Goal: Task Accomplishment & Management: Manage account settings

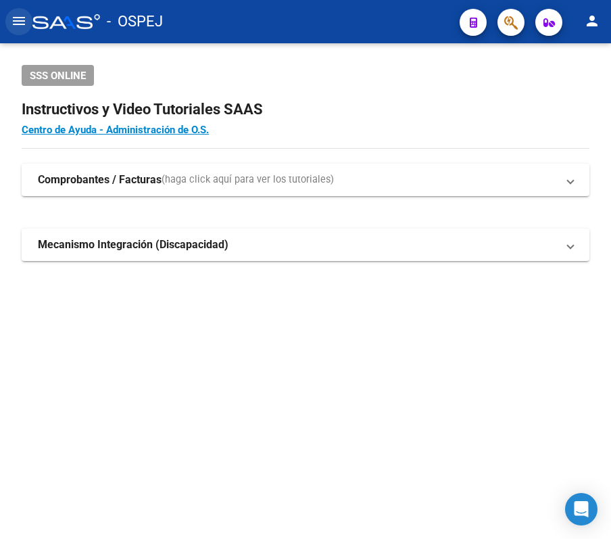
click at [20, 22] on mat-icon "menu" at bounding box center [19, 21] width 16 height 16
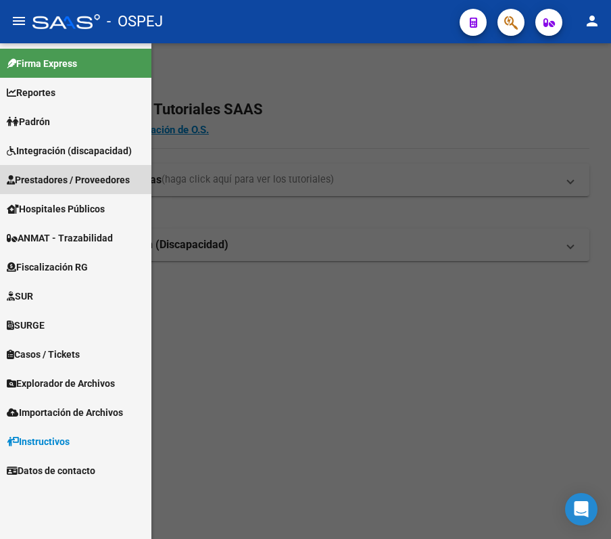
click at [68, 174] on span "Prestadores / Proveedores" at bounding box center [68, 179] width 123 height 15
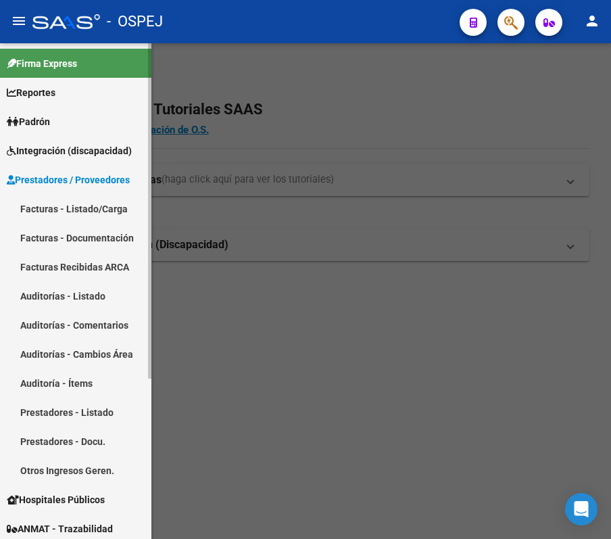
click at [47, 296] on link "Auditorías - Listado" at bounding box center [75, 295] width 151 height 29
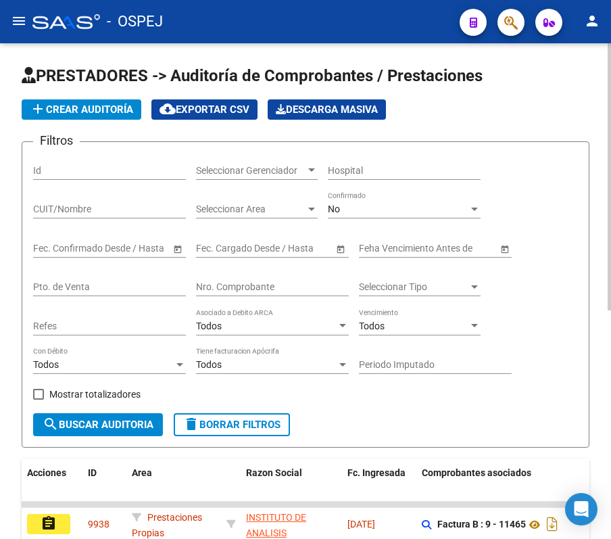
click at [408, 215] on div "No Confirmado" at bounding box center [404, 204] width 153 height 27
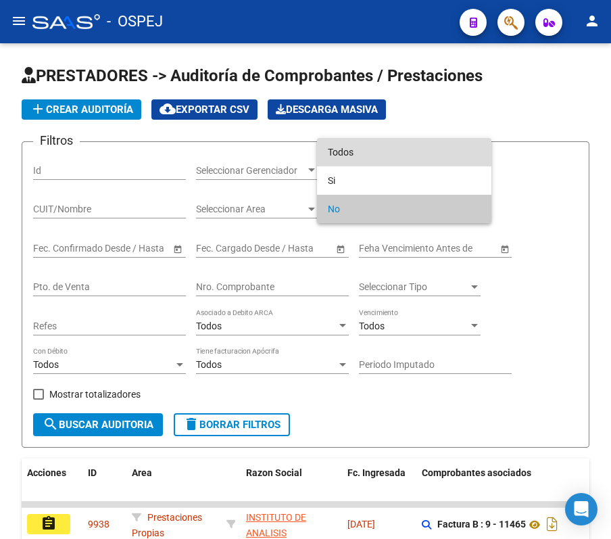
click at [387, 155] on span "Todos" at bounding box center [404, 152] width 153 height 28
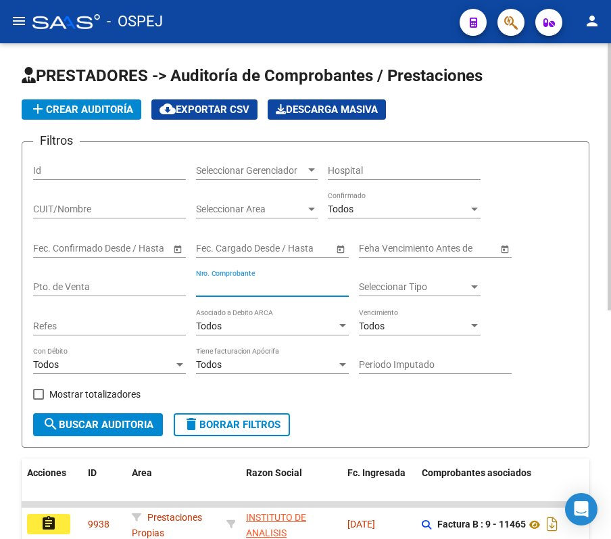
click at [280, 287] on input "Nro. Comprobante" at bounding box center [272, 286] width 153 height 11
click at [244, 283] on input "Nro. Comprobante" at bounding box center [272, 286] width 153 height 11
type input "1539"
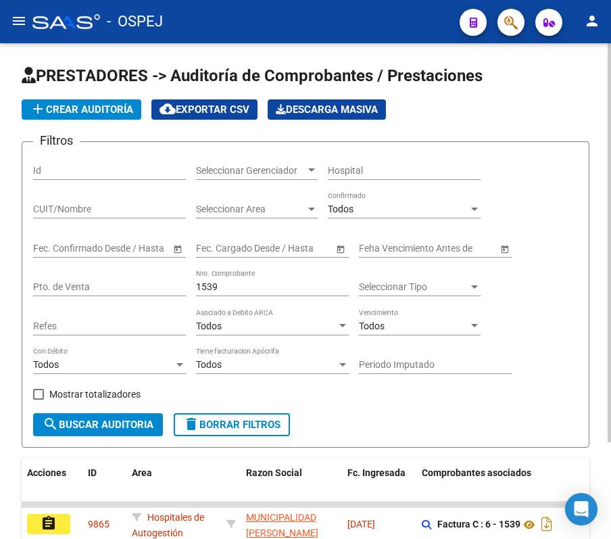
click at [569, 226] on div "Filtros Id Seleccionar Gerenciador Seleccionar Gerenciador Hospital CUIT/Nombre…" at bounding box center [305, 283] width 545 height 260
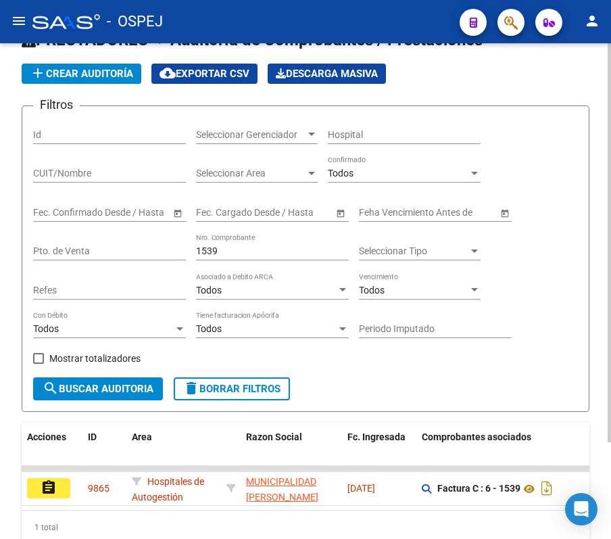
scroll to position [120, 0]
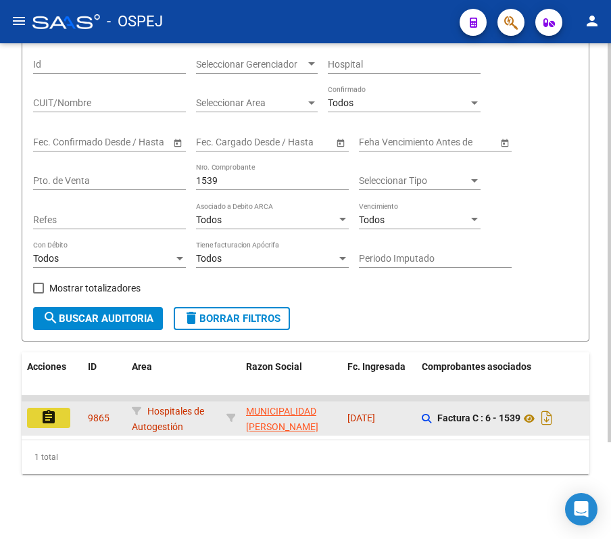
click at [39, 408] on button "assignment" at bounding box center [48, 418] width 43 height 20
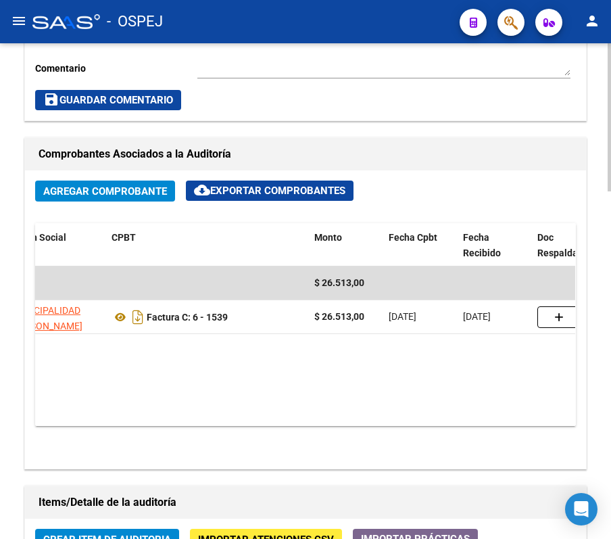
scroll to position [0, 145]
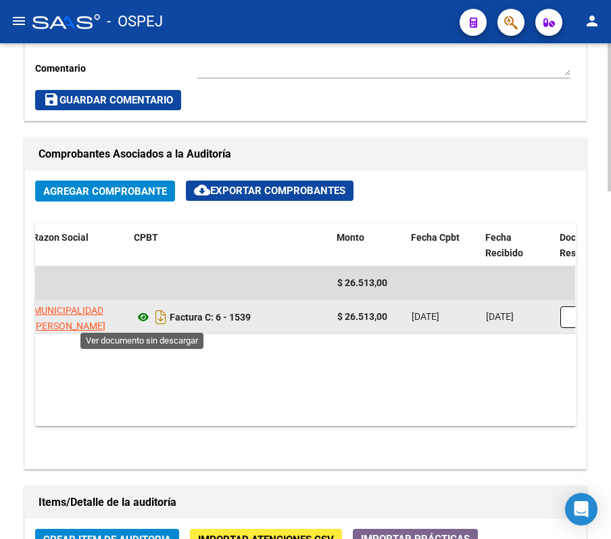
click at [143, 325] on icon at bounding box center [143, 317] width 18 height 16
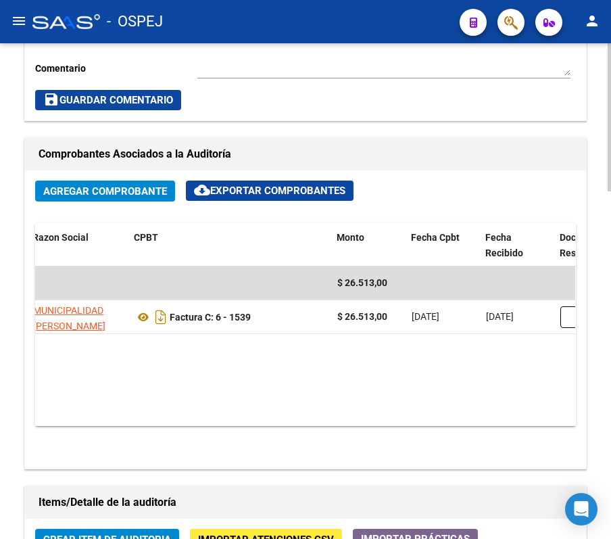
click at [493, 166] on div "Comprobantes Asociados a la Auditoría" at bounding box center [305, 154] width 561 height 32
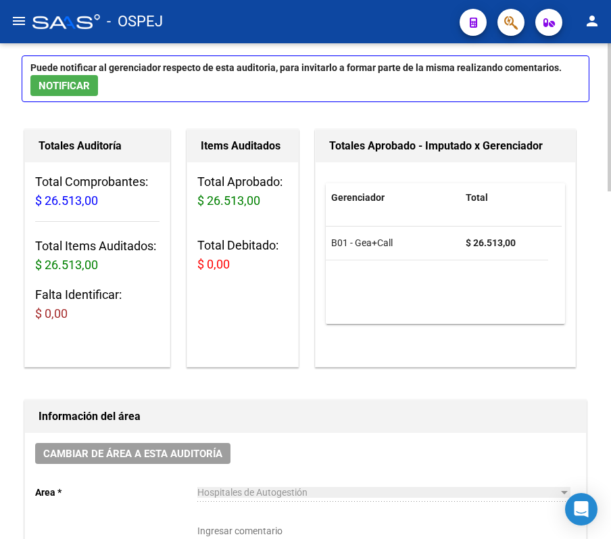
scroll to position [0, 0]
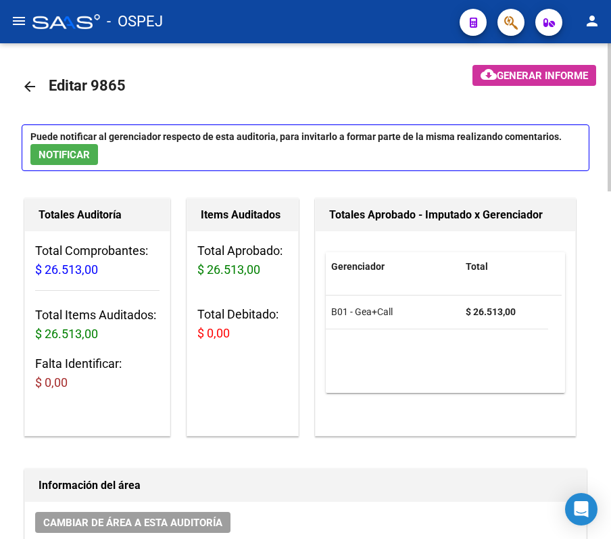
drag, startPoint x: 20, startPoint y: 87, endPoint x: 27, endPoint y: 84, distance: 8.2
click at [27, 84] on mat-icon "arrow_back" at bounding box center [30, 86] width 16 height 16
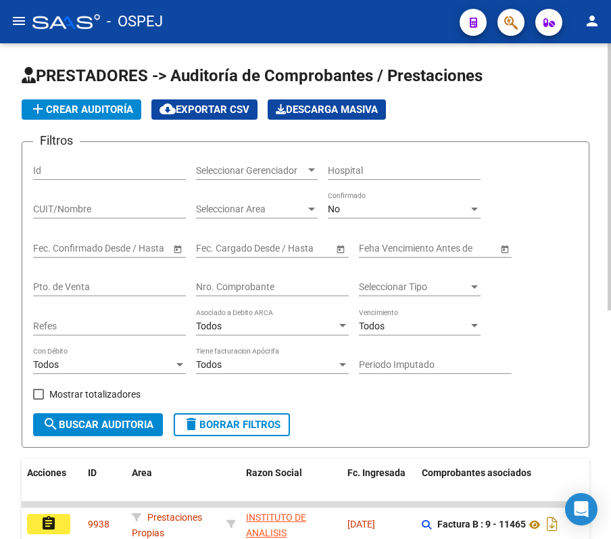
click at [349, 215] on div "No Confirmado" at bounding box center [404, 204] width 153 height 27
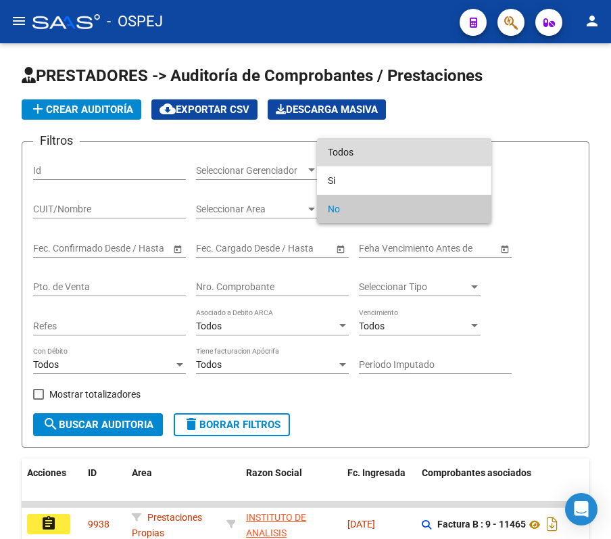
click at [349, 158] on span "Todos" at bounding box center [404, 152] width 153 height 28
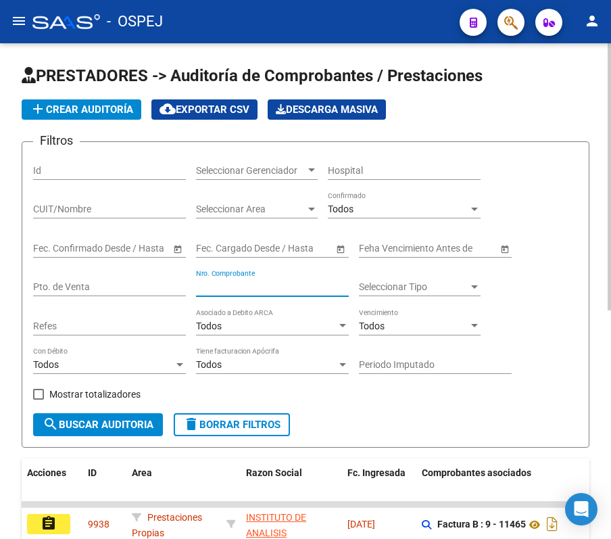
click at [285, 287] on input "Nro. Comprobante" at bounding box center [272, 286] width 153 height 11
type input "1611"
click at [574, 182] on div "Filtros Id Seleccionar Gerenciador Seleccionar Gerenciador Hospital CUIT/Nombre…" at bounding box center [305, 283] width 545 height 260
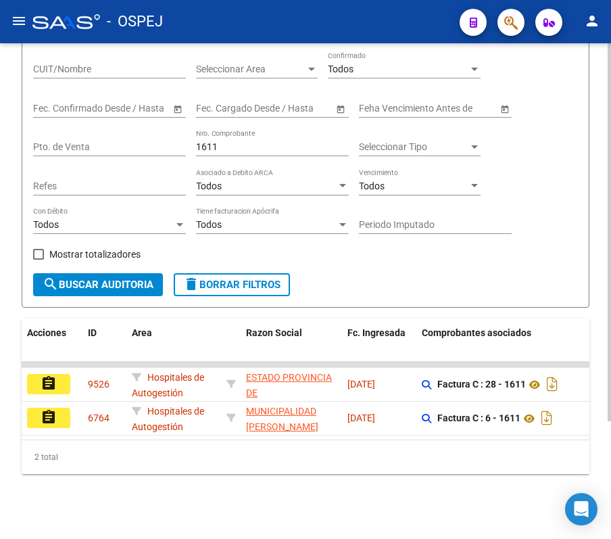
scroll to position [154, 0]
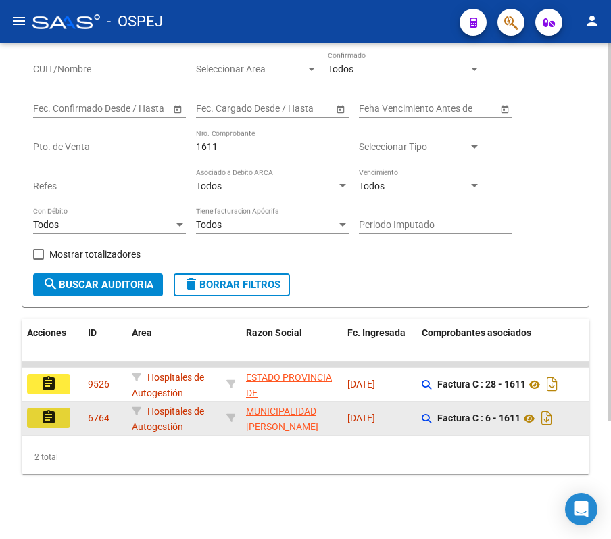
click at [59, 408] on button "assignment" at bounding box center [48, 418] width 43 height 20
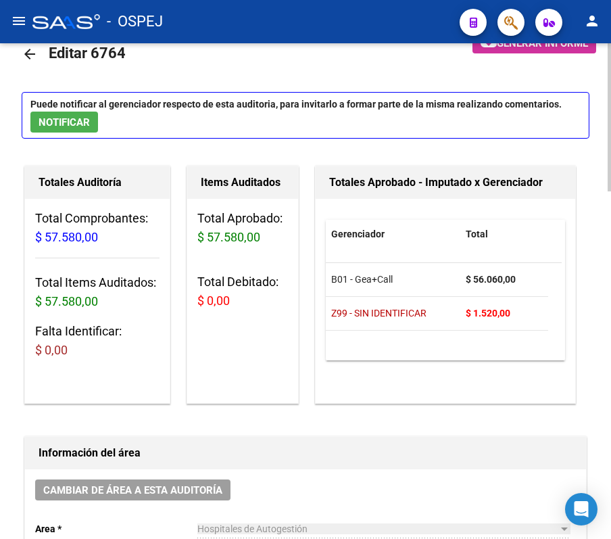
click at [22, 391] on div "Totales Auditoría Total Comprobantes: $ 57.580,00 Total Items Auditados: $ 57.5…" at bounding box center [97, 284] width 151 height 243
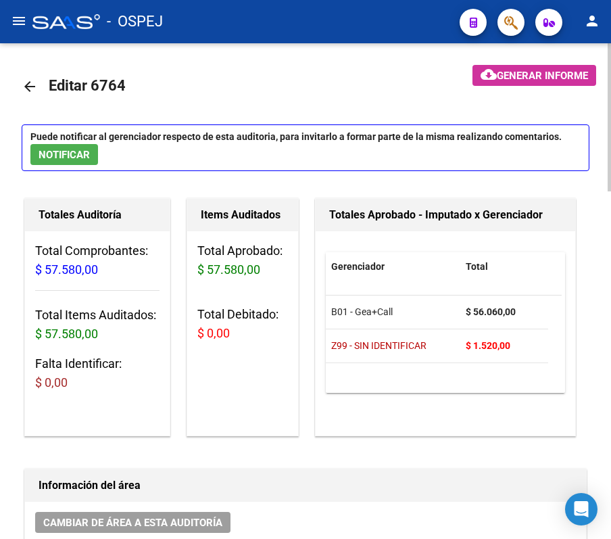
click at [25, 89] on mat-icon "arrow_back" at bounding box center [30, 86] width 16 height 16
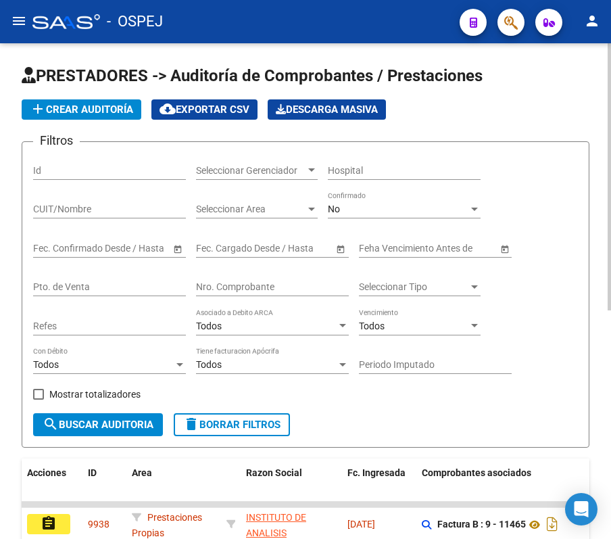
click at [344, 199] on div "No Confirmado" at bounding box center [404, 204] width 153 height 27
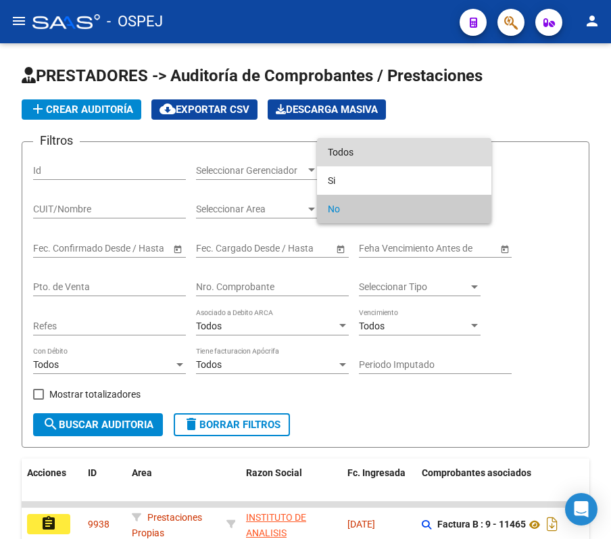
click at [349, 162] on span "Todos" at bounding box center [404, 152] width 153 height 28
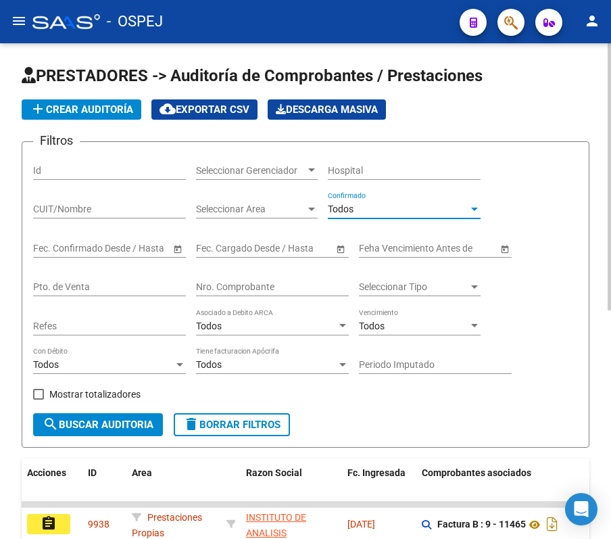
click at [291, 293] on div "Nro. Comprobante" at bounding box center [272, 282] width 153 height 27
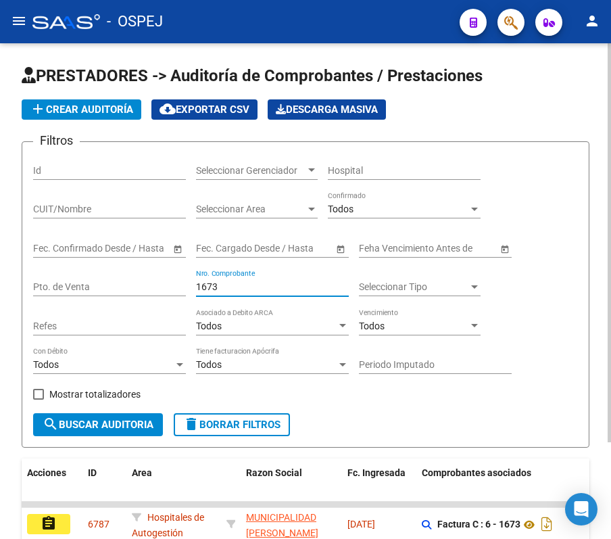
type input "1673"
click at [8, 300] on div "PRESTADORES -> Auditoría de Comprobantes / Prestaciones add Crear Auditoría clo…" at bounding box center [305, 344] width 611 height 602
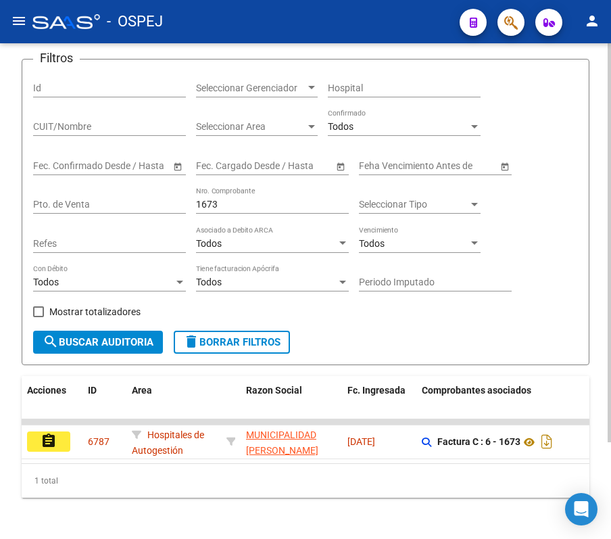
scroll to position [120, 0]
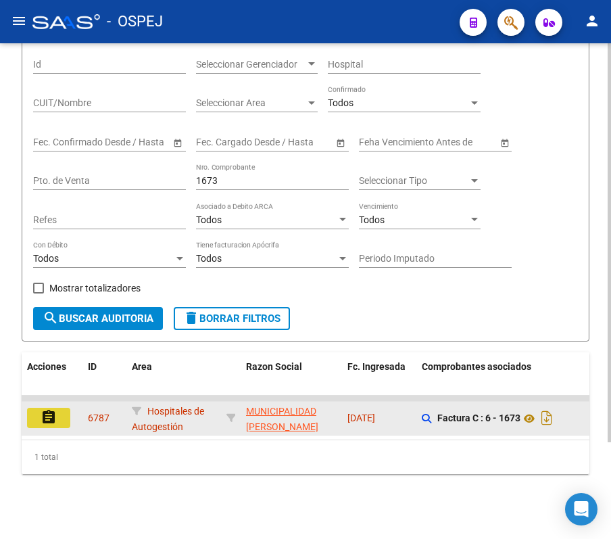
click at [47, 409] on mat-icon "assignment" at bounding box center [49, 417] width 16 height 16
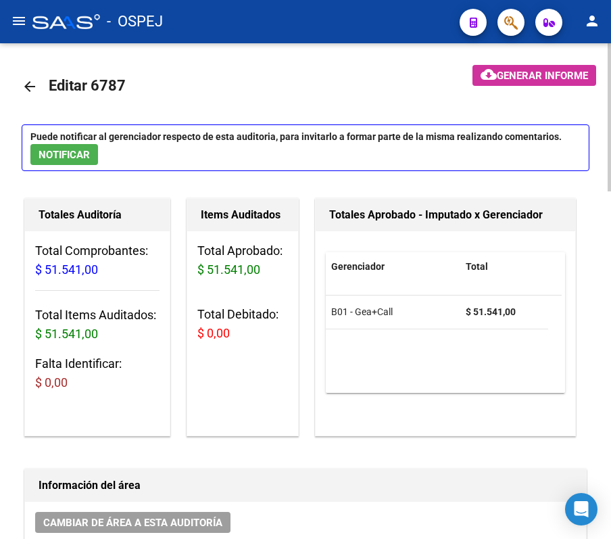
click at [24, 337] on div "Totales Auditoría Total Comprobantes: $ 51.541,00 Total Items Auditados: $ 51.5…" at bounding box center [97, 317] width 146 height 238
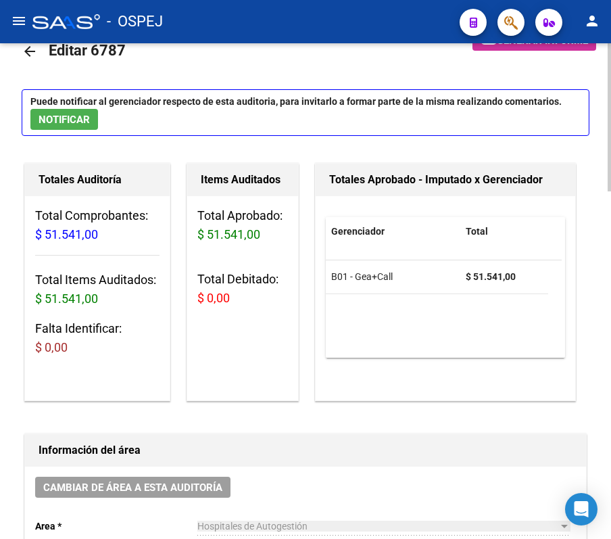
scroll to position [36, 0]
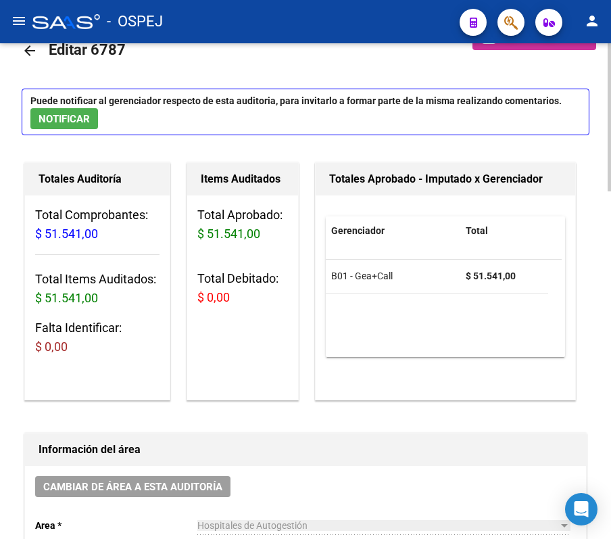
click at [27, 49] on mat-icon "arrow_back" at bounding box center [30, 51] width 16 height 16
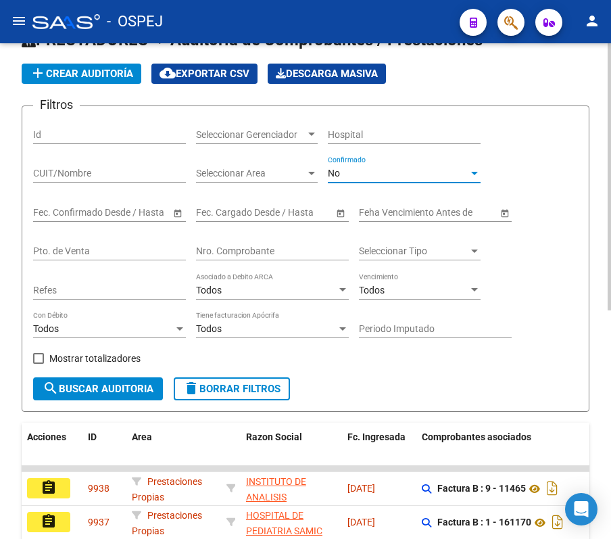
click at [439, 168] on div "No" at bounding box center [398, 173] width 141 height 11
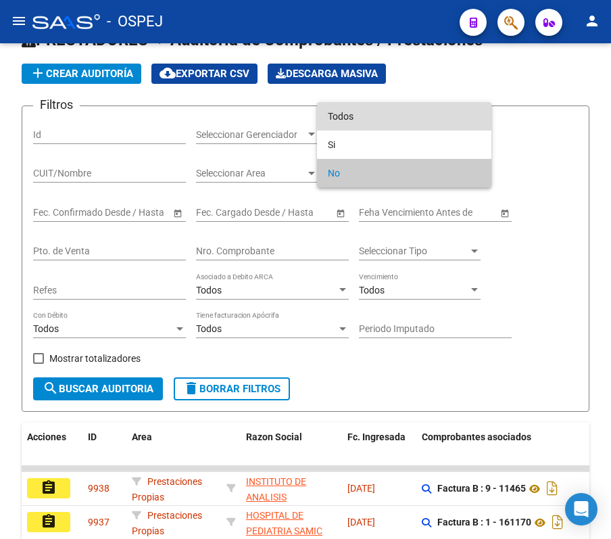
click at [404, 105] on span "Todos" at bounding box center [404, 116] width 153 height 28
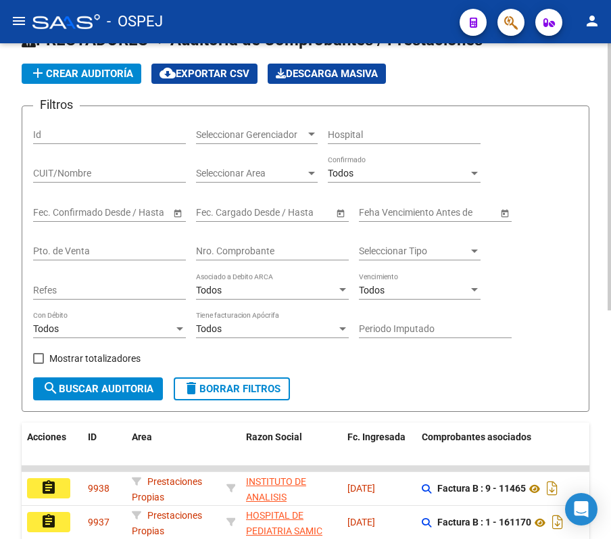
drag, startPoint x: 295, startPoint y: 241, endPoint x: 292, endPoint y: 249, distance: 8.8
click at [292, 249] on div "Nro. Comprobante" at bounding box center [272, 246] width 153 height 27
click at [292, 249] on input "Nro. Comprobante" at bounding box center [272, 250] width 153 height 11
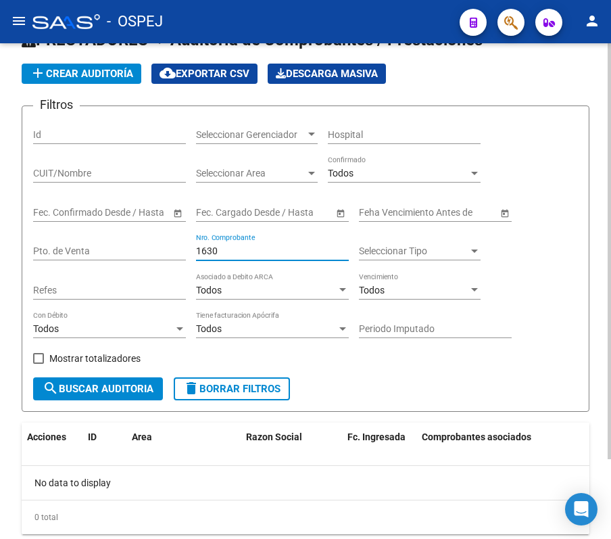
type input "1630"
click at [47, 70] on span "add Crear Auditoría" at bounding box center [81, 74] width 103 height 12
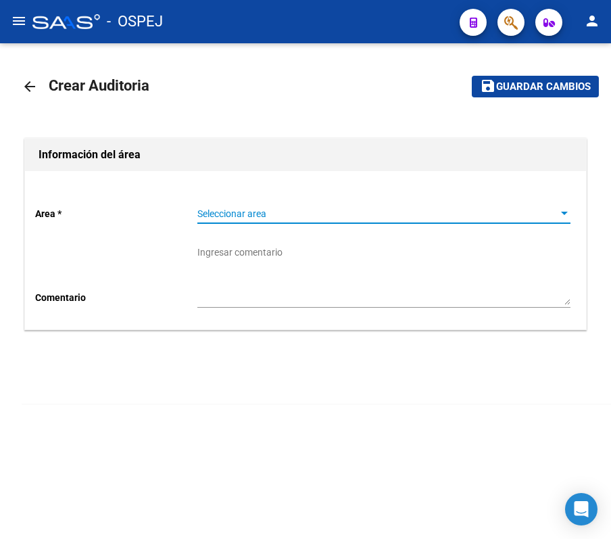
click at [235, 210] on span "Seleccionar area" at bounding box center [377, 213] width 361 height 11
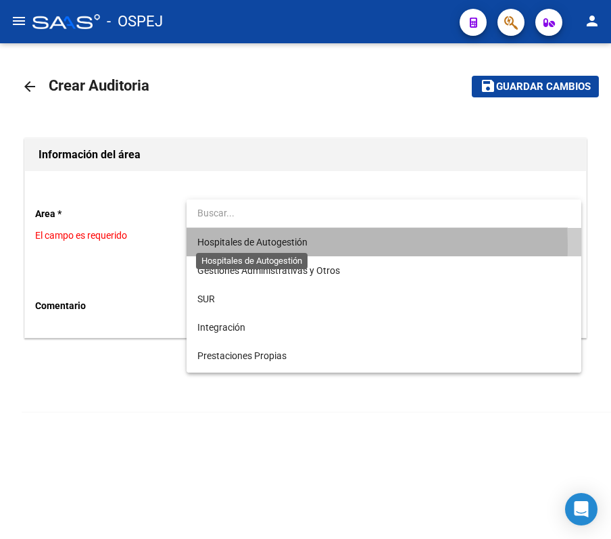
click at [239, 245] on span "Hospitales de Autogestión" at bounding box center [252, 242] width 110 height 11
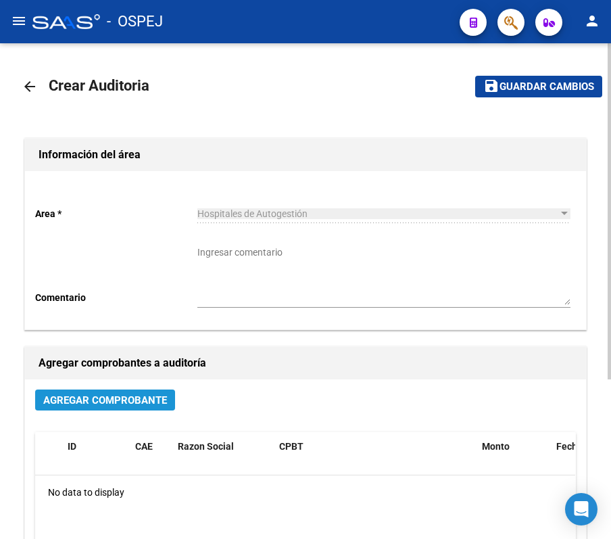
click at [117, 404] on span "Agregar Comprobante" at bounding box center [105, 400] width 124 height 12
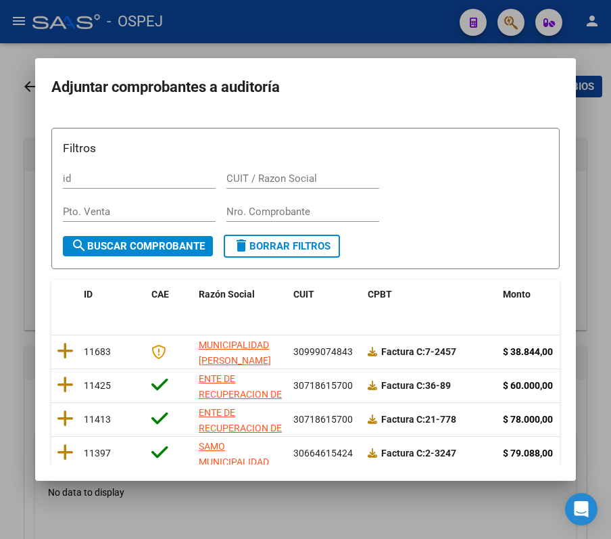
click at [255, 218] on div "Nro. Comprobante" at bounding box center [302, 211] width 153 height 20
type input "1630"
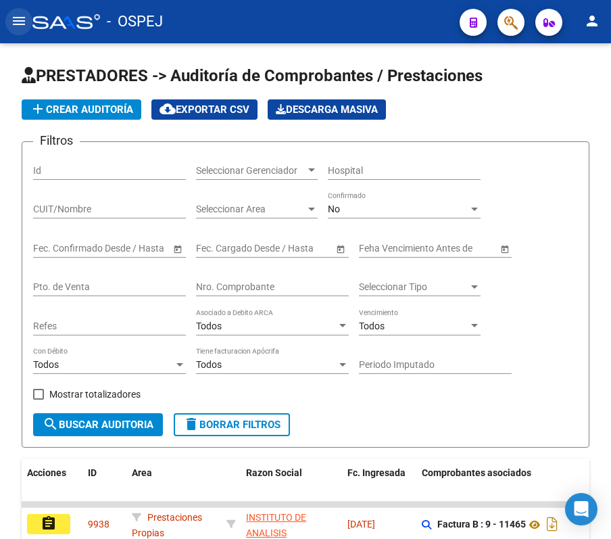
click at [15, 30] on button "menu" at bounding box center [18, 21] width 27 height 27
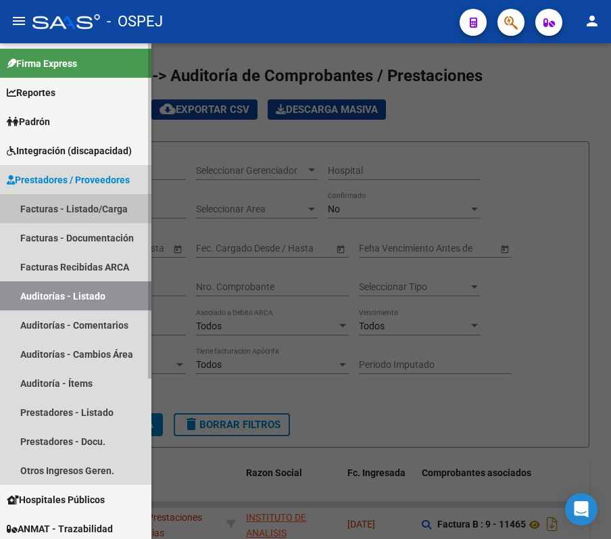
click at [74, 207] on link "Facturas - Listado/Carga" at bounding box center [75, 208] width 151 height 29
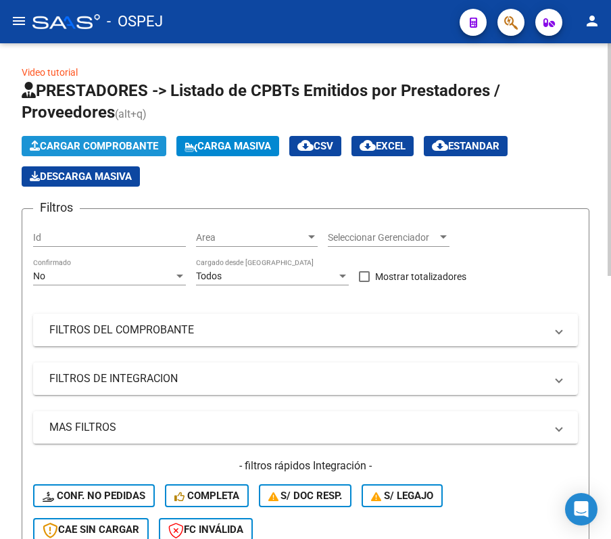
click at [82, 147] on span "Cargar Comprobante" at bounding box center [94, 146] width 128 height 12
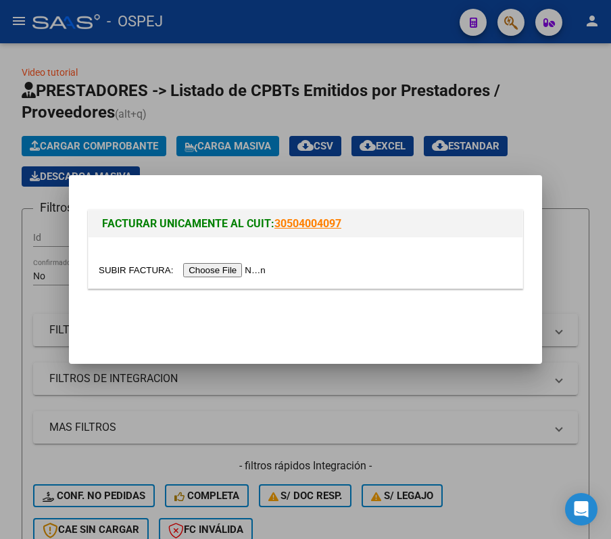
click at [20, 166] on div at bounding box center [305, 269] width 611 height 539
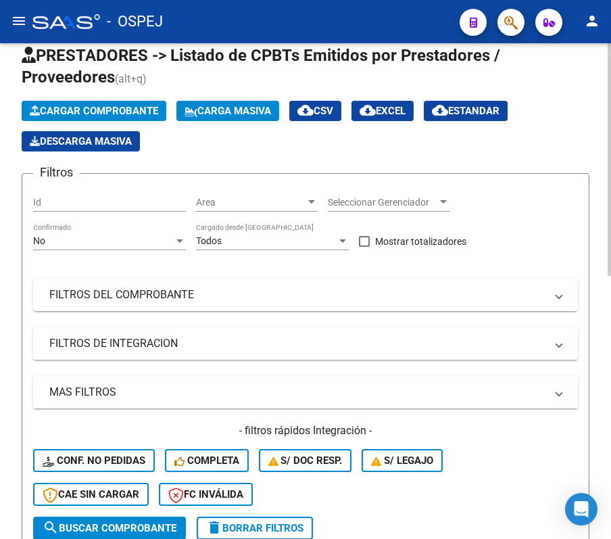
scroll to position [36, 0]
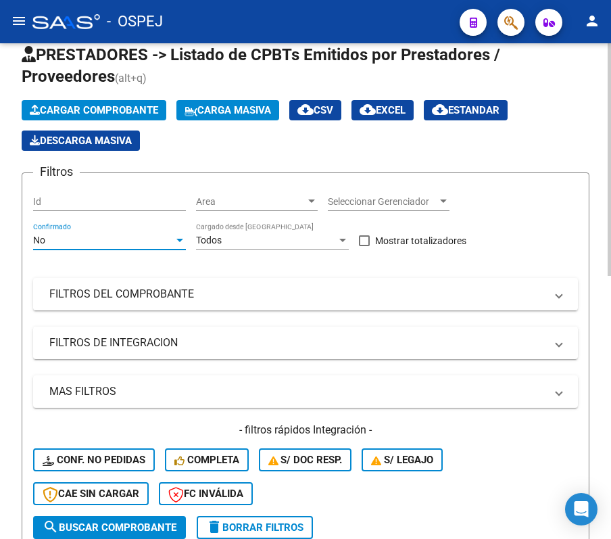
click at [100, 238] on div "No" at bounding box center [103, 240] width 141 height 11
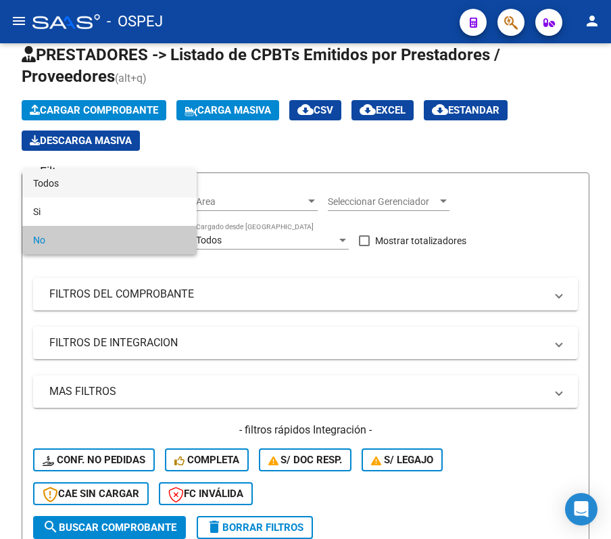
click at [128, 176] on span "Todos" at bounding box center [109, 183] width 153 height 28
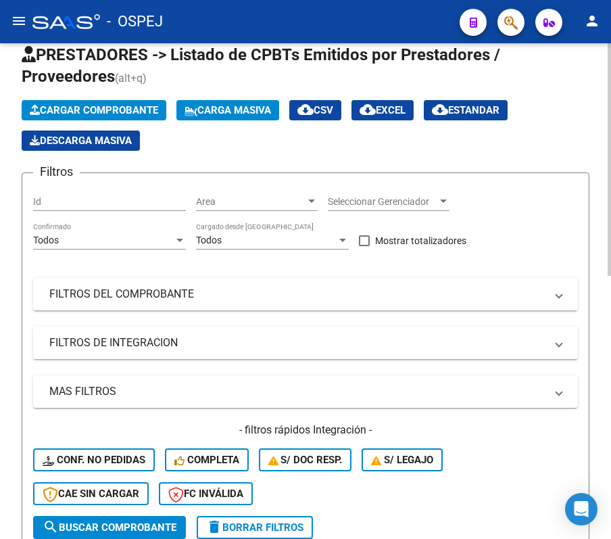
click at [109, 291] on mat-panel-title "FILTROS DEL COMPROBANTE" at bounding box center [297, 294] width 496 height 15
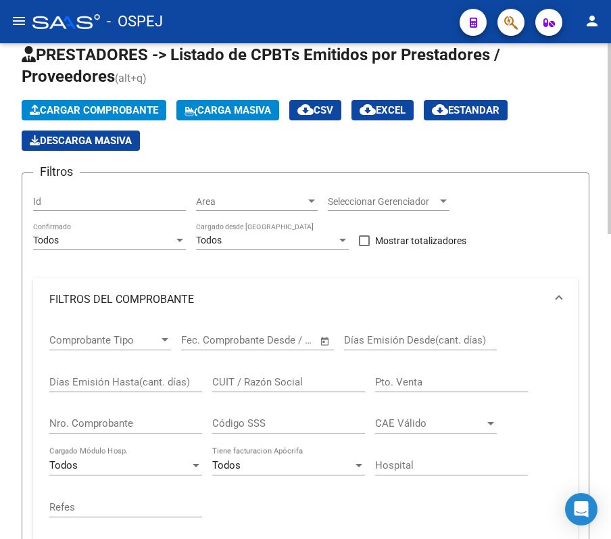
click at [25, 374] on form "Filtros Id Area Area Seleccionar Gerenciador Seleccionar Gerenciador Todos Conf…" at bounding box center [306, 476] width 568 height 608
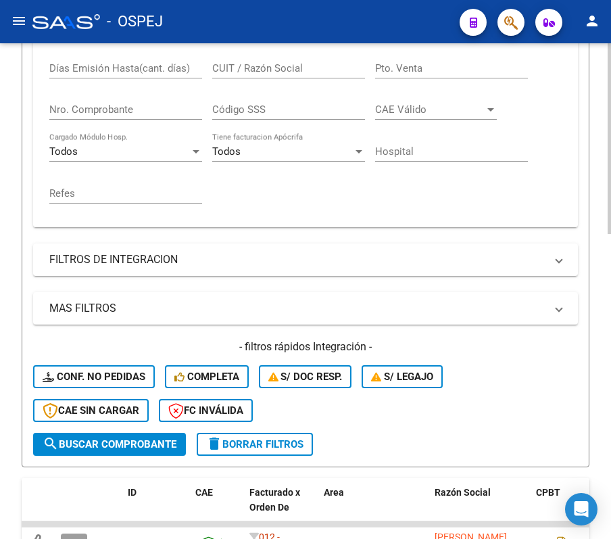
scroll to position [324, 0]
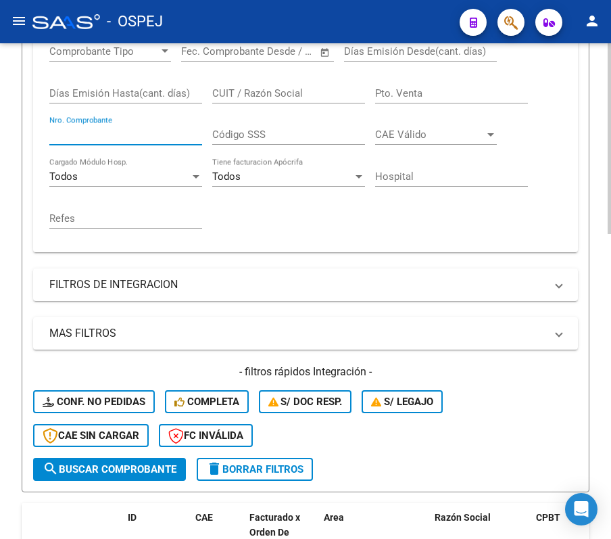
click at [124, 138] on input "Nro. Comprobante" at bounding box center [125, 134] width 153 height 12
type input "1630"
click at [14, 160] on div "Video tutorial PRESTADORES -> Listado de CPBTs Emitidos por Prestadores / Prove…" at bounding box center [305, 204] width 611 height 971
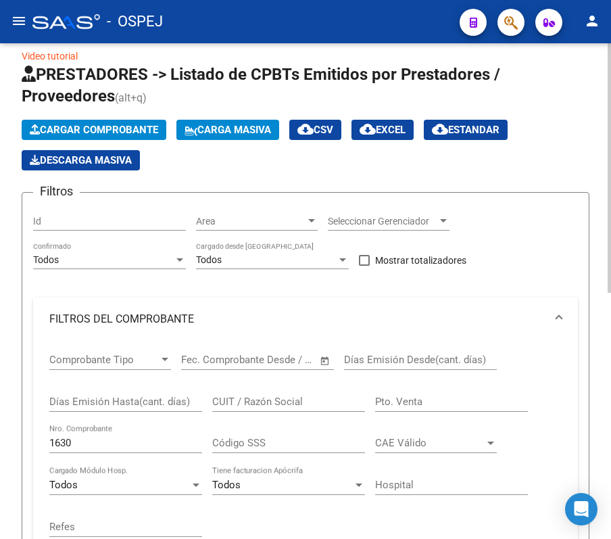
scroll to position [0, 0]
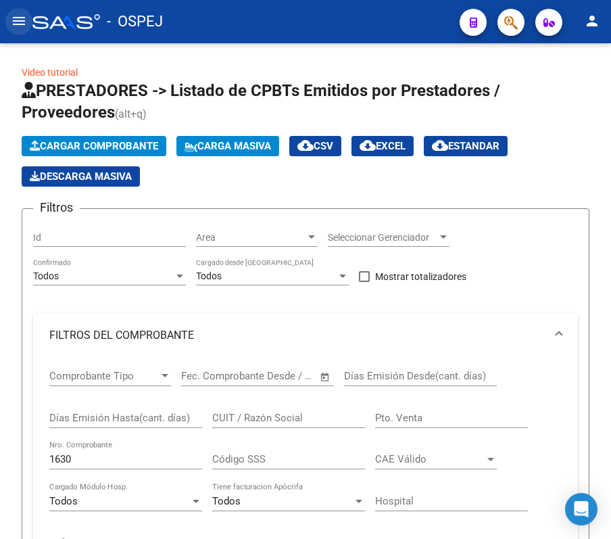
click at [16, 13] on mat-icon "menu" at bounding box center [19, 21] width 16 height 16
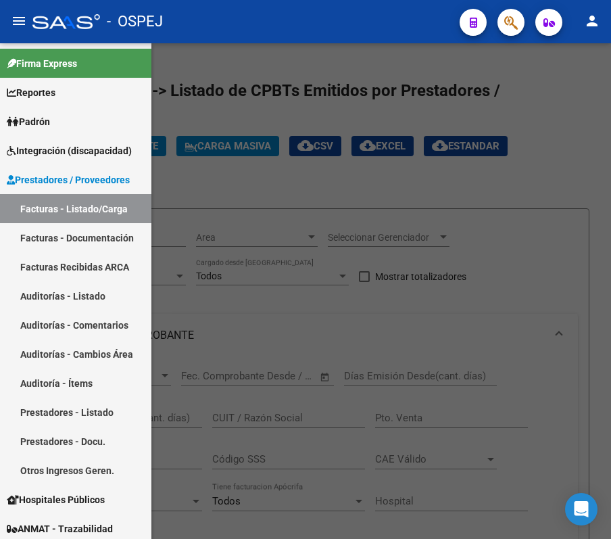
click at [543, 187] on div at bounding box center [305, 290] width 611 height 495
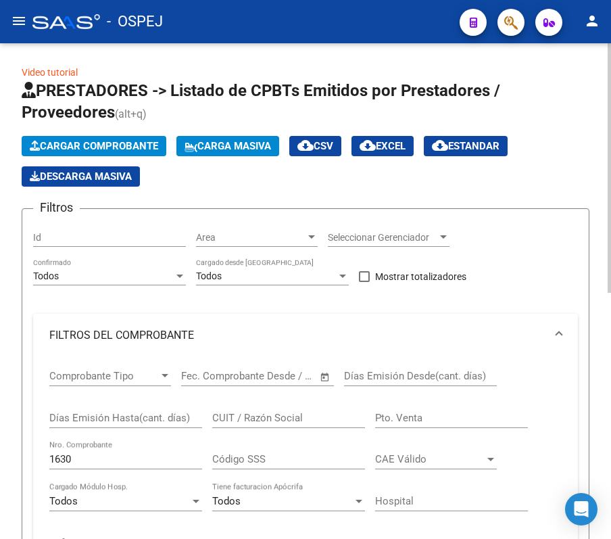
click at [7, 347] on div "Video tutorial PRESTADORES -> Listado de CPBTs Emitidos por Prestadores / Prove…" at bounding box center [305, 528] width 611 height 971
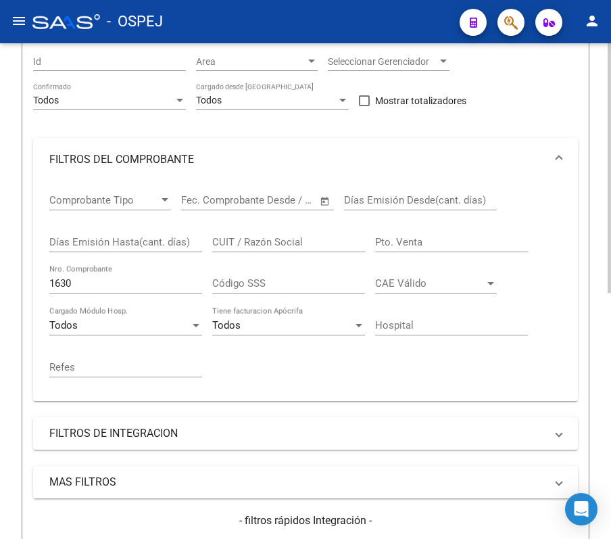
scroll to position [180, 0]
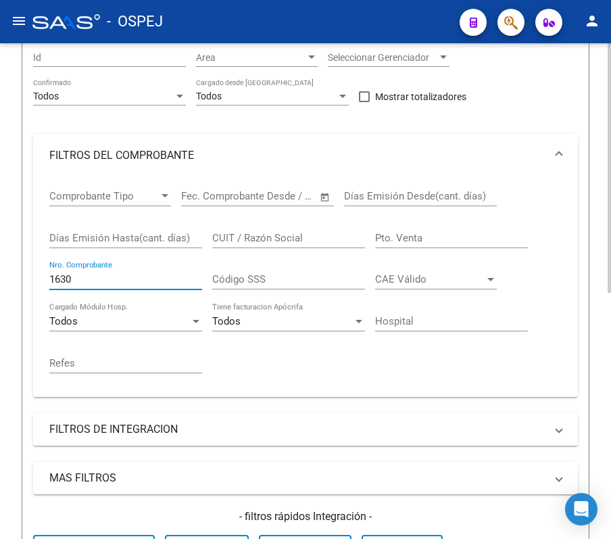
click at [130, 276] on input "1630" at bounding box center [125, 279] width 153 height 12
type input "5057"
click at [33, 535] on button "Conf. no pedidas" at bounding box center [94, 546] width 122 height 23
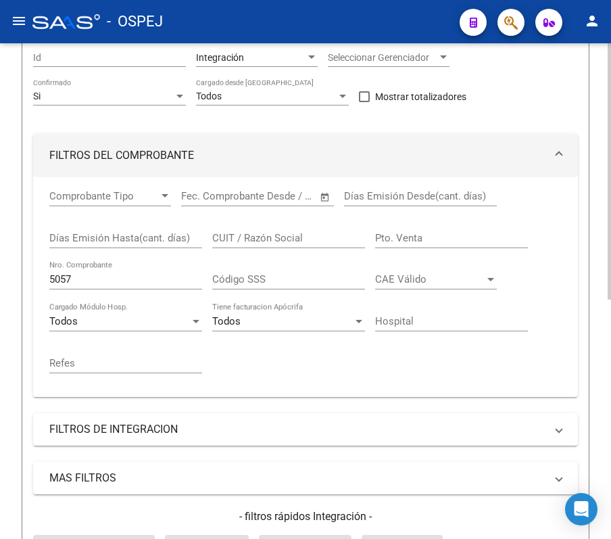
click at [549, 165] on mat-expansion-panel-header "FILTROS DEL COMPROBANTE" at bounding box center [305, 155] width 545 height 43
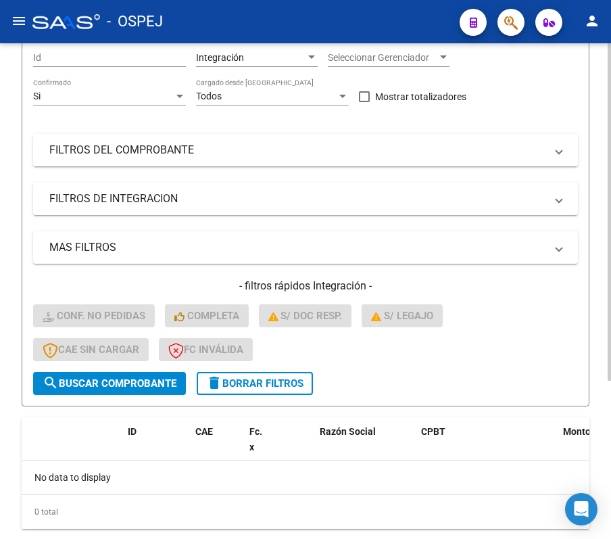
click at [549, 155] on span "FILTROS DEL COMPROBANTE" at bounding box center [302, 150] width 507 height 15
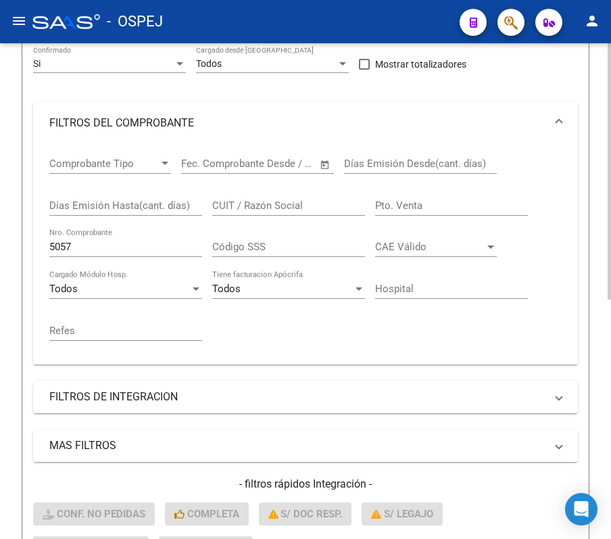
click at [528, 87] on div "Filtros Id Integración Area Seleccionar Gerenciador Seleccionar Gerenciador Si …" at bounding box center [305, 288] width 545 height 562
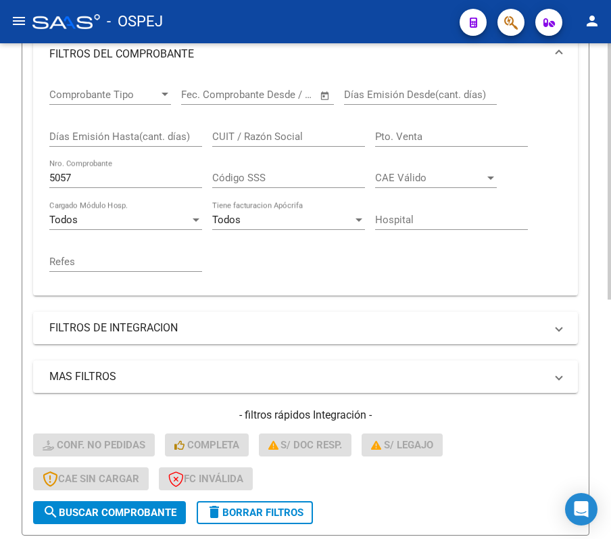
scroll to position [283, 0]
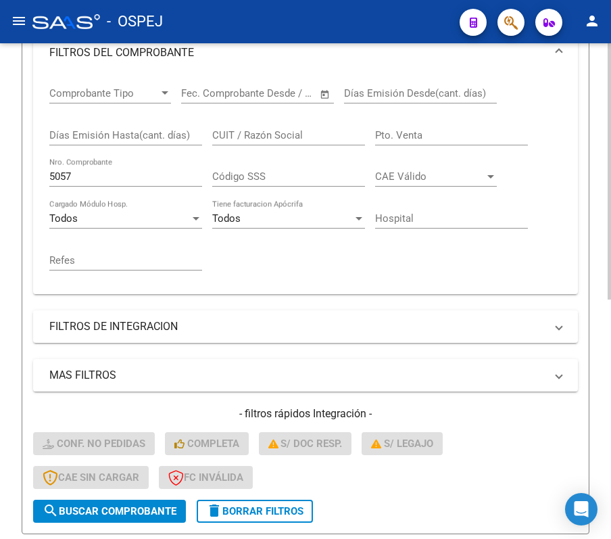
click at [528, 87] on div "Comprobante Tipo Comprobante Tipo Start date – End date Fec. Comprobante Desde …" at bounding box center [305, 178] width 512 height 209
click at [3, 124] on div "Video tutorial PRESTADORES -> Listado de CPBTs Emitidos por Prestadores / Prove…" at bounding box center [305, 241] width 611 height 960
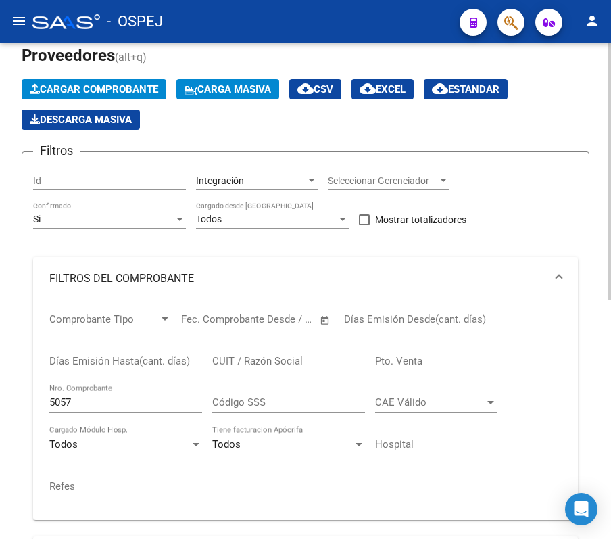
scroll to position [0, 0]
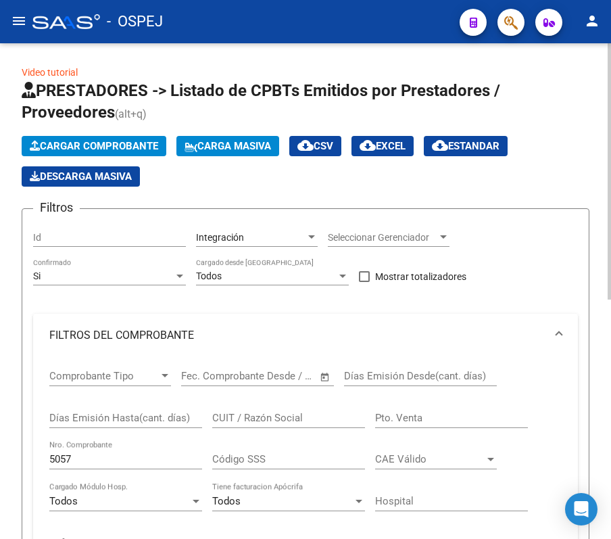
click at [58, 141] on span "Cargar Comprobante" at bounding box center [94, 146] width 128 height 12
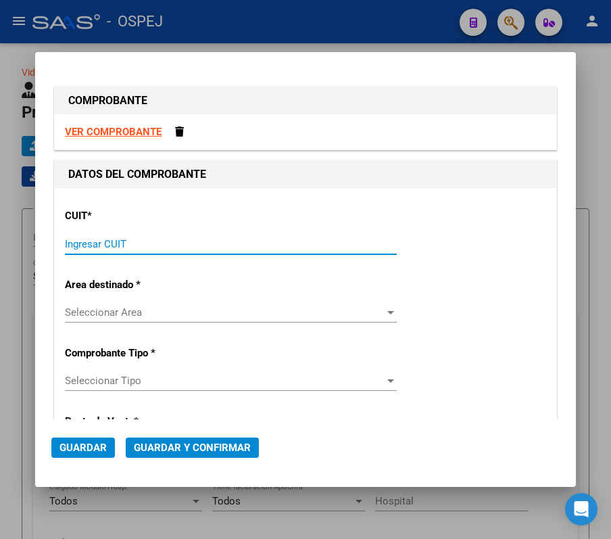
click at [285, 249] on input "Ingresar CUIT" at bounding box center [231, 244] width 332 height 12
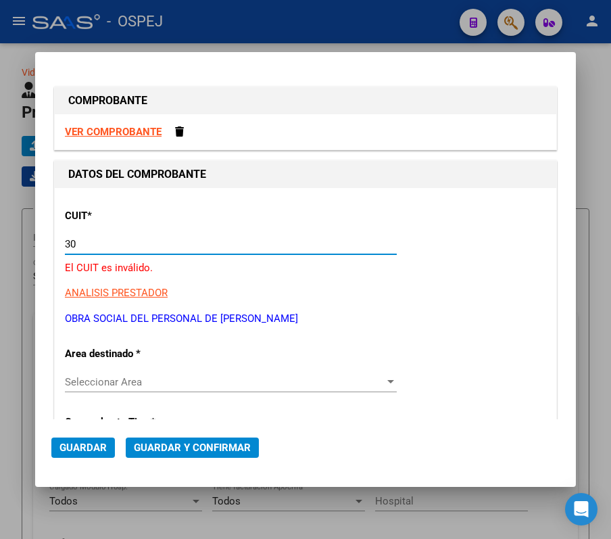
type input "3"
click at [200, 246] on input "Ingresar CUIT" at bounding box center [231, 244] width 332 height 12
type input "3"
type input "30-99907484-3"
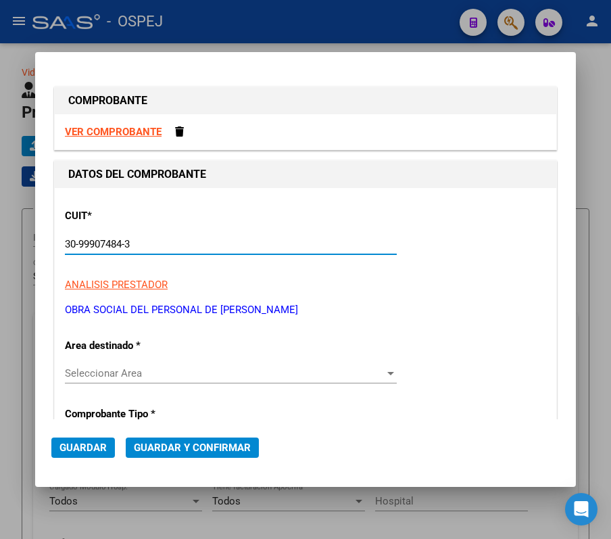
type input "3"
type input "30-99907484-3"
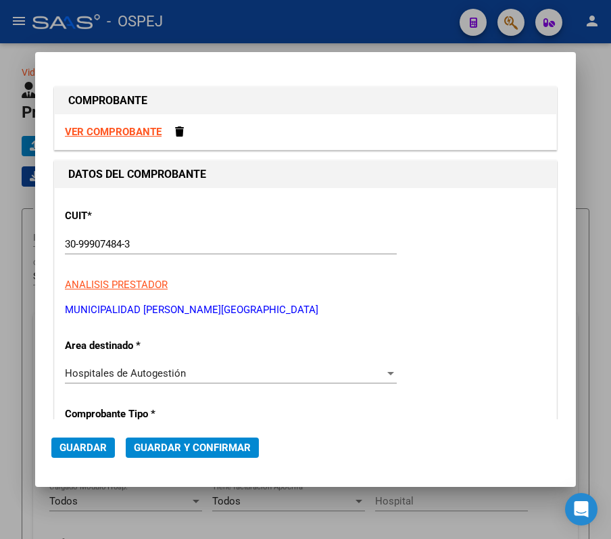
click at [439, 212] on div "CUIT * 30-99907484-3 Ingresar CUIT ANALISIS PRESTADOR MUNICIPALIDAD [PERSON_NAM…" at bounding box center [305, 257] width 481 height 119
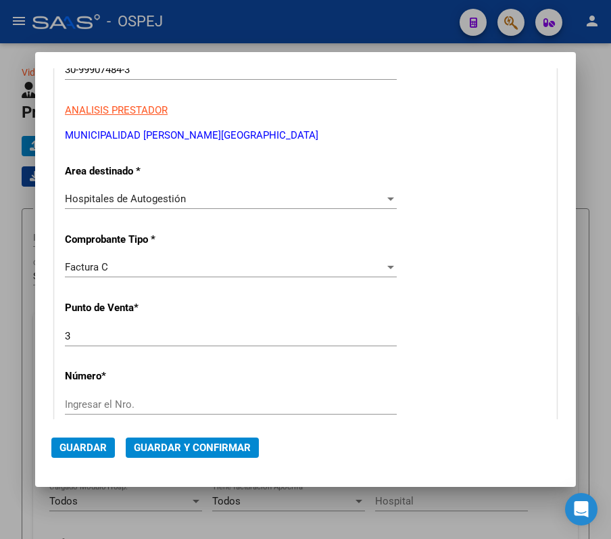
scroll to position [178, 0]
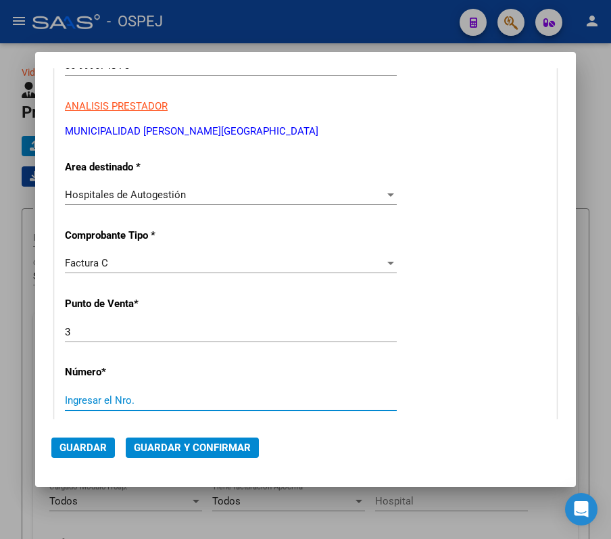
click at [257, 397] on input "Ingresar el Nro." at bounding box center [231, 400] width 332 height 12
type input "5057"
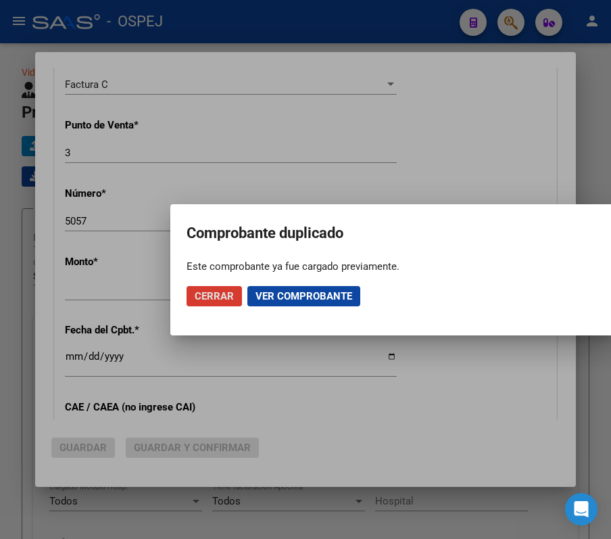
scroll to position [368, 0]
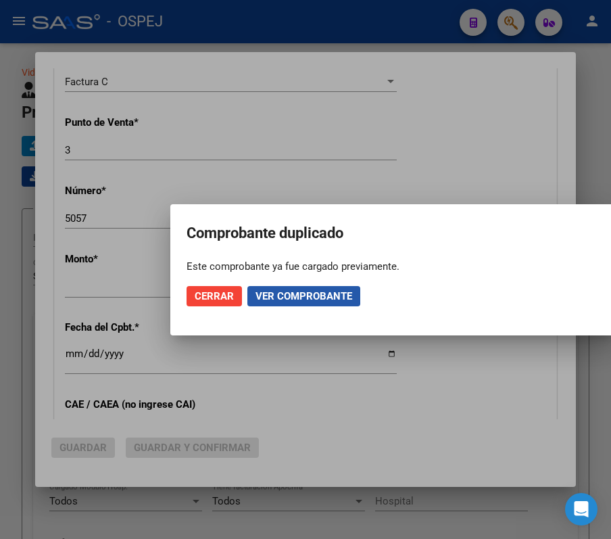
click at [295, 293] on span "Ver comprobante" at bounding box center [303, 296] width 97 height 12
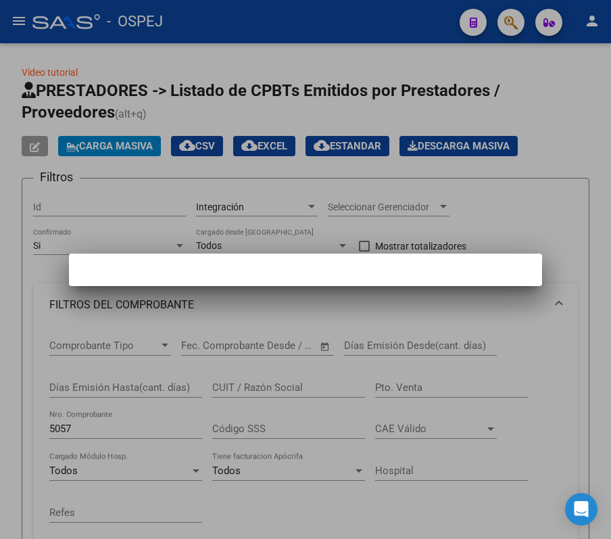
scroll to position [0, 0]
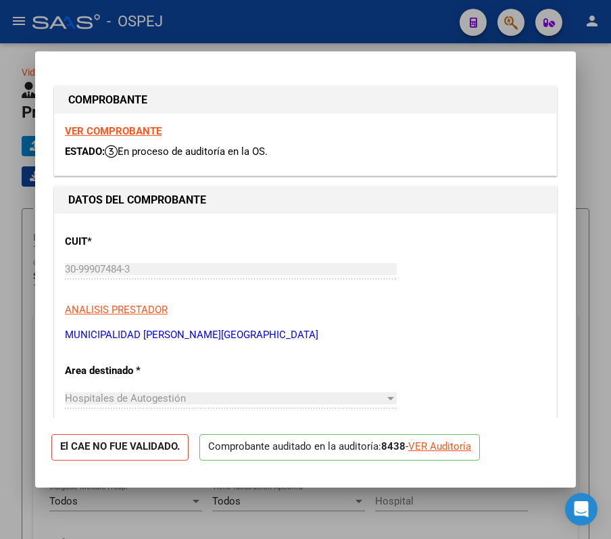
click at [466, 310] on p "ANALISIS PRESTADOR" at bounding box center [305, 310] width 481 height 16
click at [466, 447] on div "VER Auditoría" at bounding box center [439, 447] width 63 height 16
type input "$ 0,00"
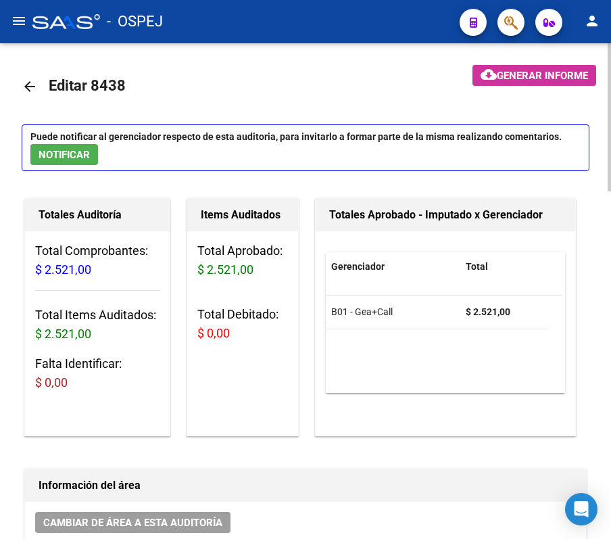
click at [427, 428] on div "Gerenciador Total B01 - Gea+Call $ 2.521,00" at bounding box center [446, 333] width 260 height 204
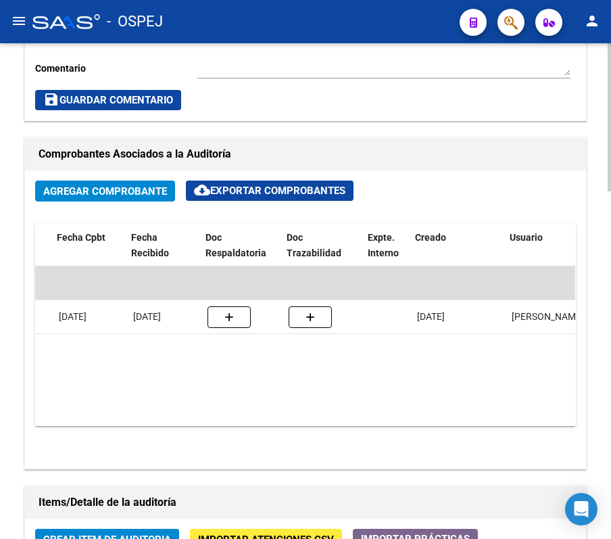
scroll to position [0, 499]
click at [423, 455] on div "Agregar Comprobante cloud_download Exportar Comprobantes ID CAE Razon Social CP…" at bounding box center [305, 319] width 561 height 298
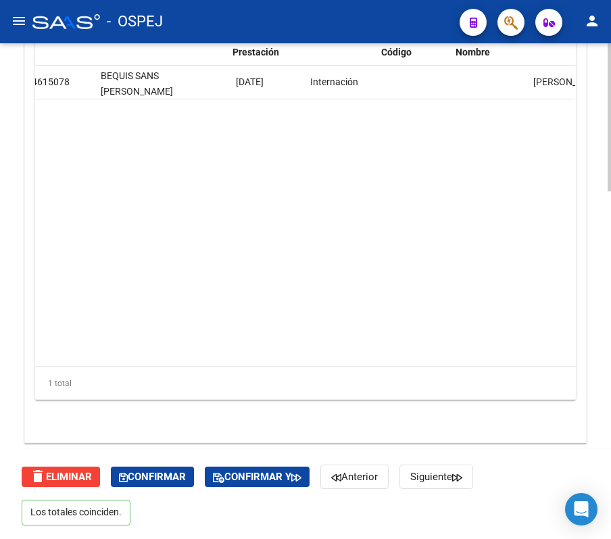
scroll to position [0, 1001]
click at [453, 288] on datatable-body "110644 B01 - Gea+Call $ 2.521,00 $ 2.521,00 $ 0,00 27246150783 24615078 BEQUIS …" at bounding box center [305, 216] width 540 height 300
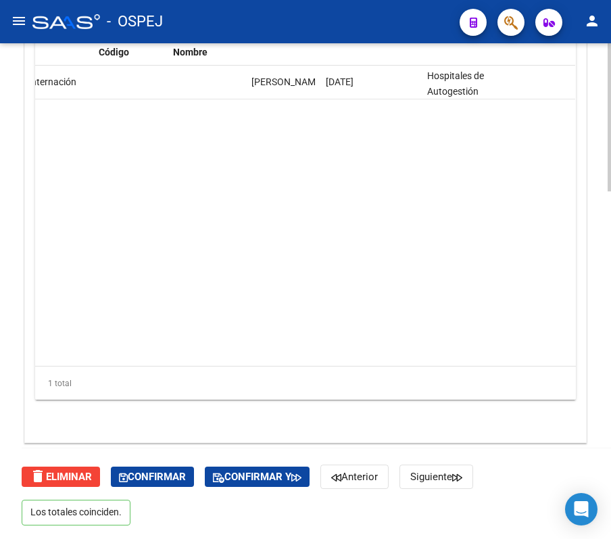
scroll to position [0, 1286]
click at [477, 301] on datatable-body "110644 B01 - Gea+Call $ 2.521,00 $ 2.521,00 $ 0,00 27246150783 24615078 BEQUIS …" at bounding box center [305, 216] width 540 height 300
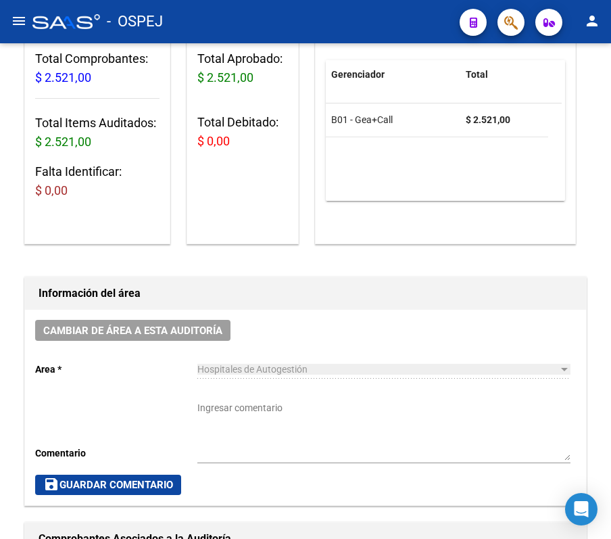
scroll to position [187, 0]
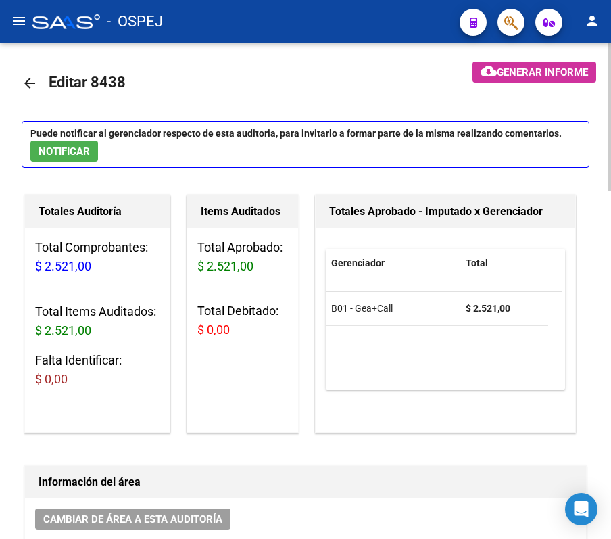
scroll to position [0, 0]
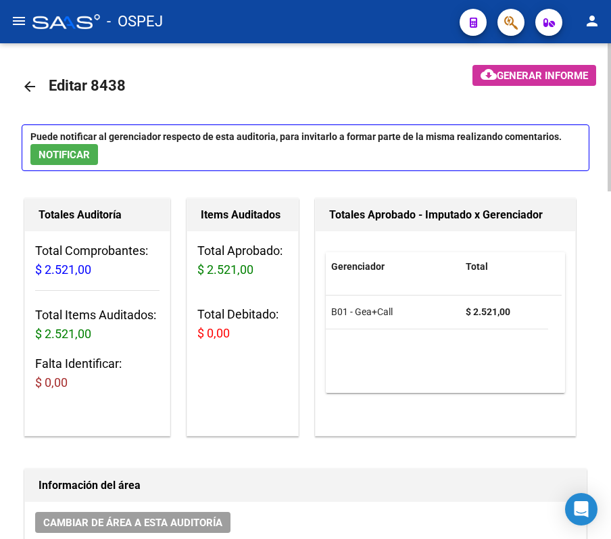
click at [25, 79] on mat-icon "arrow_back" at bounding box center [30, 86] width 16 height 16
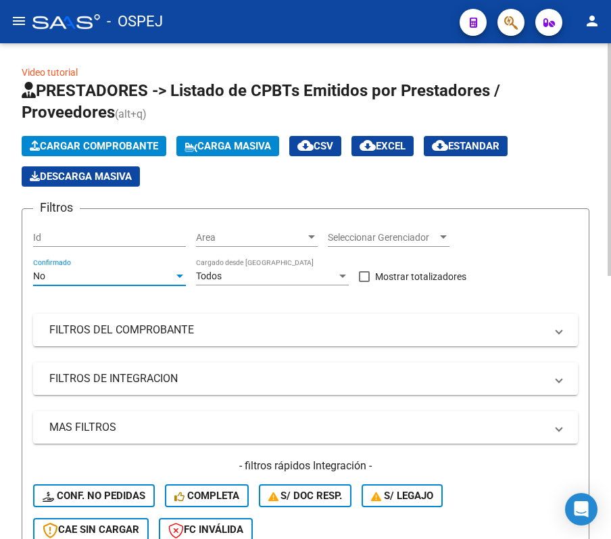
click at [128, 274] on div "No" at bounding box center [103, 275] width 141 height 11
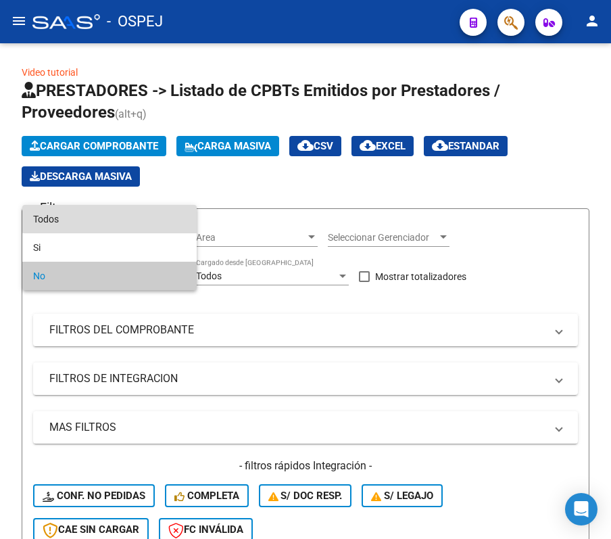
click at [120, 212] on span "Todos" at bounding box center [109, 219] width 153 height 28
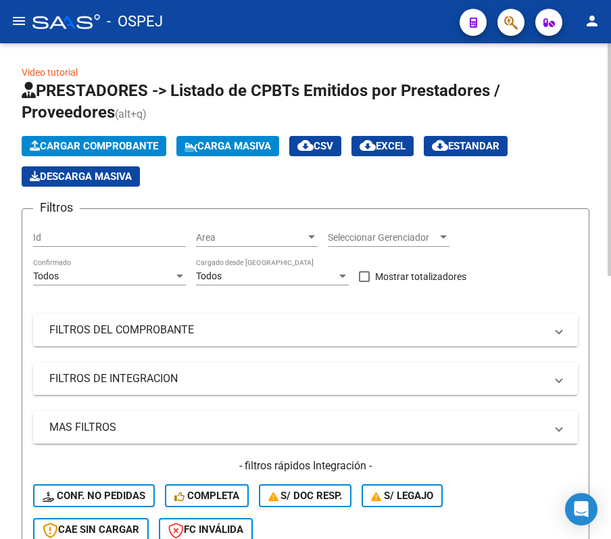
click at [136, 333] on mat-panel-title "FILTROS DEL COMPROBANTE" at bounding box center [297, 329] width 496 height 15
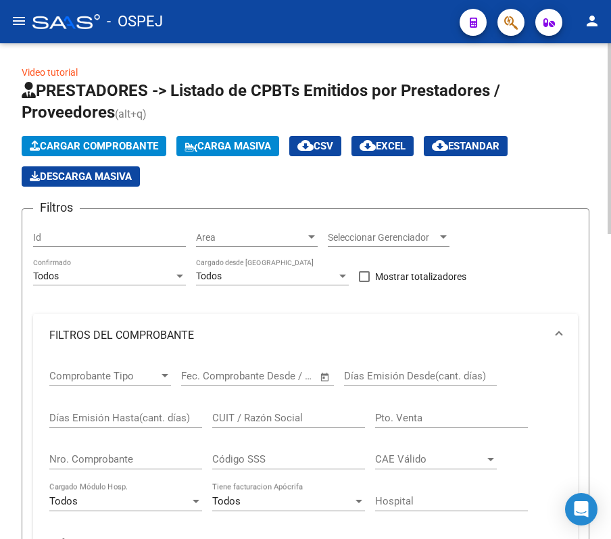
click at [26, 408] on form "Filtros Id Area Area Seleccionar Gerenciador Seleccionar Gerenciador Todos Conf…" at bounding box center [306, 512] width 568 height 608
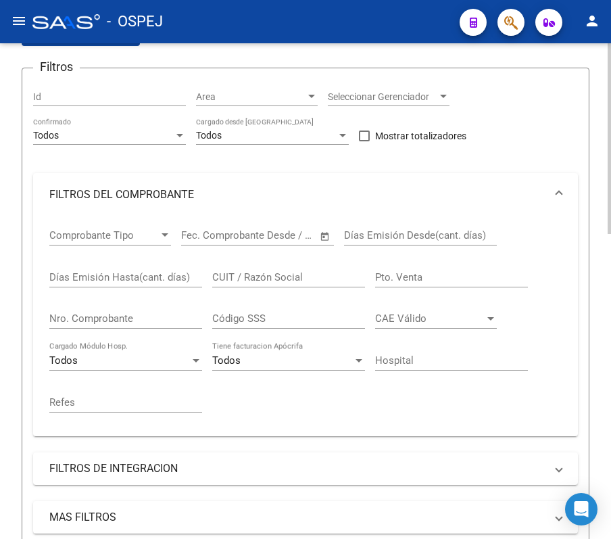
scroll to position [144, 0]
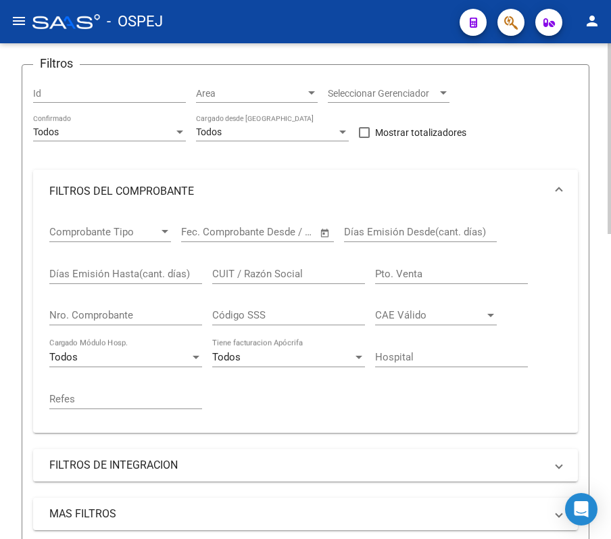
click at [84, 312] on input "Nro. Comprobante" at bounding box center [125, 315] width 153 height 12
type input "5506"
click at [25, 283] on form "Filtros Id Area Area Seleccionar Gerenciador Seleccionar Gerenciador Todos Conf…" at bounding box center [306, 368] width 568 height 608
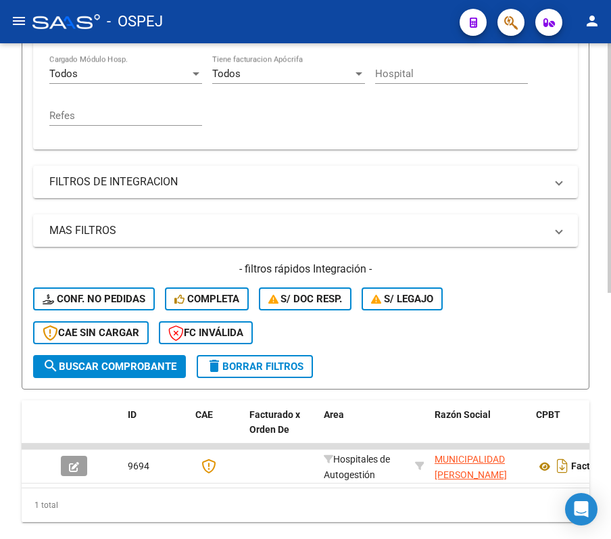
scroll to position [488, 0]
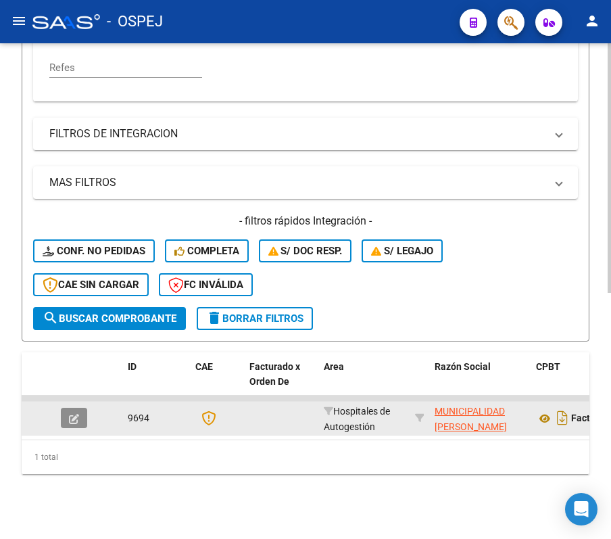
click at [63, 408] on button "button" at bounding box center [74, 418] width 26 height 20
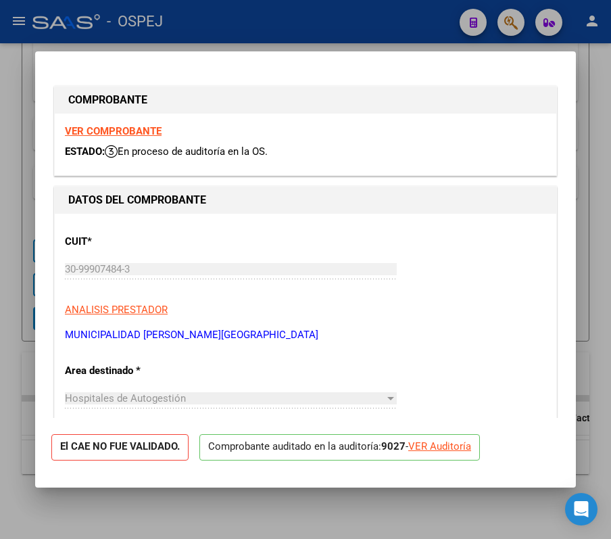
click at [441, 449] on div "VER Auditoría" at bounding box center [439, 447] width 63 height 16
type input "$ 0,00"
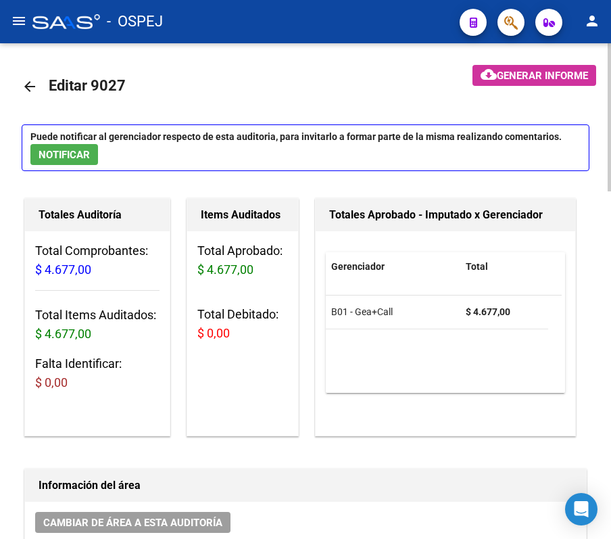
click at [435, 438] on div "Totales Aprobado - Imputado x Gerenciador Gerenciador Total B01 - Gea+Call $ 4.…" at bounding box center [445, 316] width 266 height 243
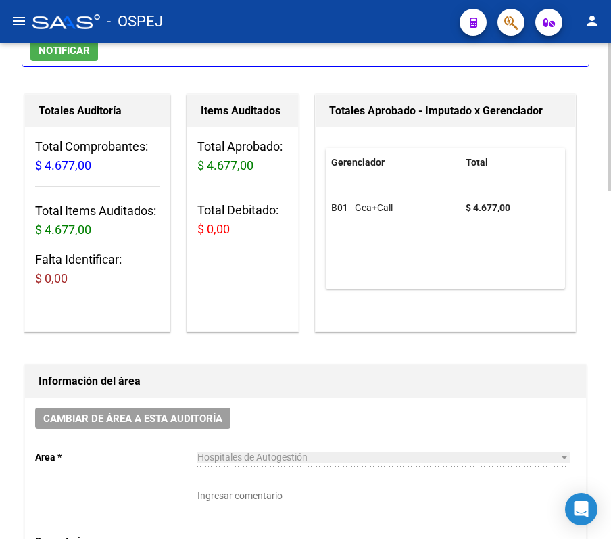
scroll to position [108, 0]
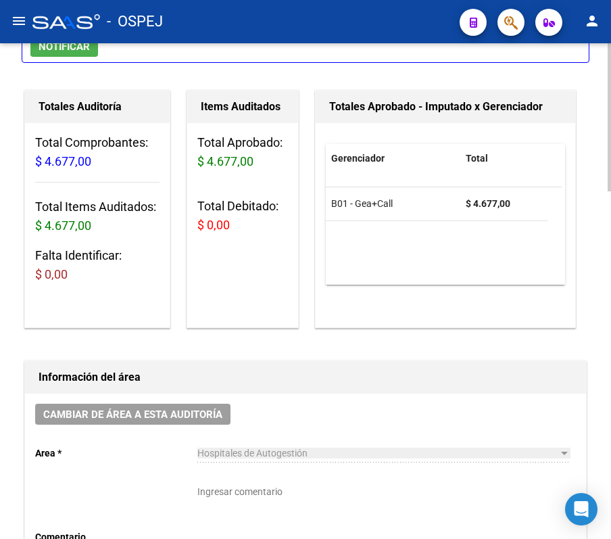
click at [454, 303] on div "Gerenciador Total B01 - Gea+Call $ 4.677,00" at bounding box center [446, 225] width 260 height 204
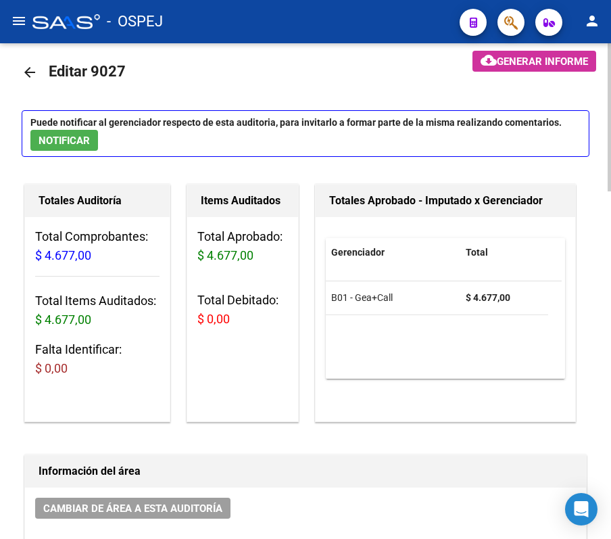
scroll to position [0, 0]
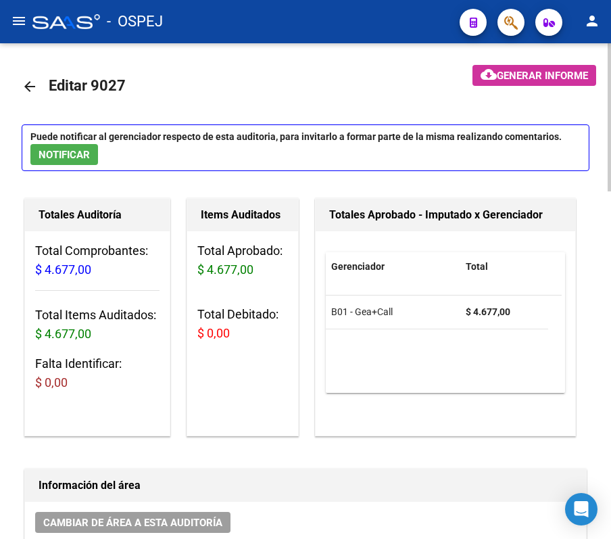
click at [26, 87] on mat-icon "arrow_back" at bounding box center [30, 86] width 16 height 16
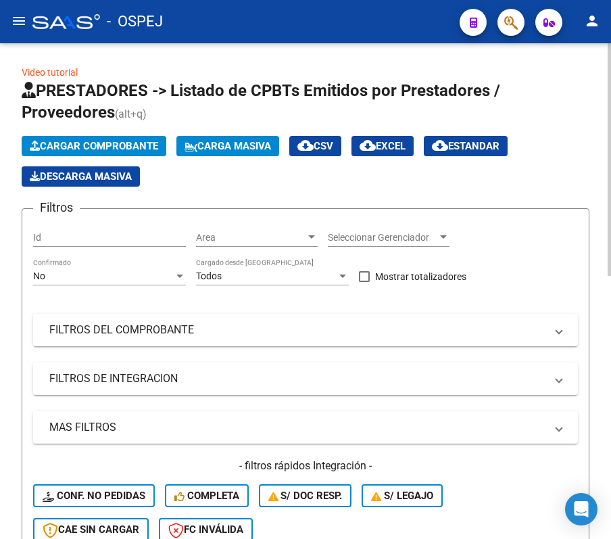
click at [139, 284] on div "No Confirmado" at bounding box center [109, 271] width 153 height 27
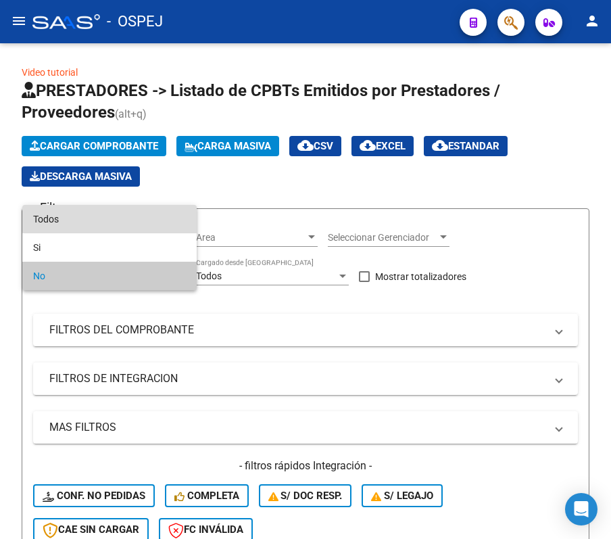
click at [136, 219] on span "Todos" at bounding box center [109, 219] width 153 height 28
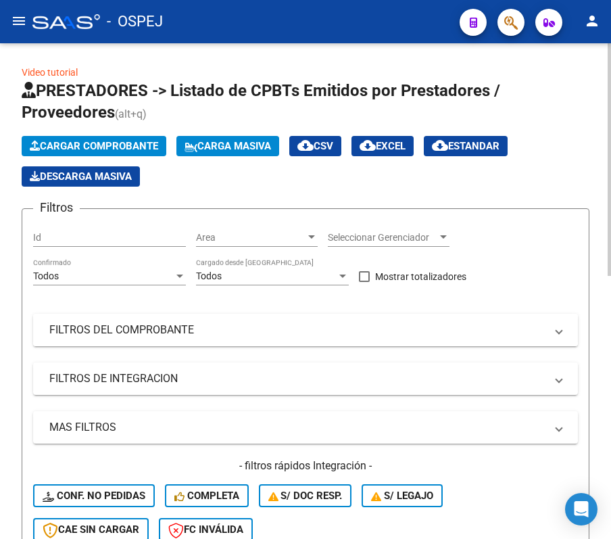
click at [139, 331] on mat-panel-title "FILTROS DEL COMPROBANTE" at bounding box center [297, 329] width 496 height 15
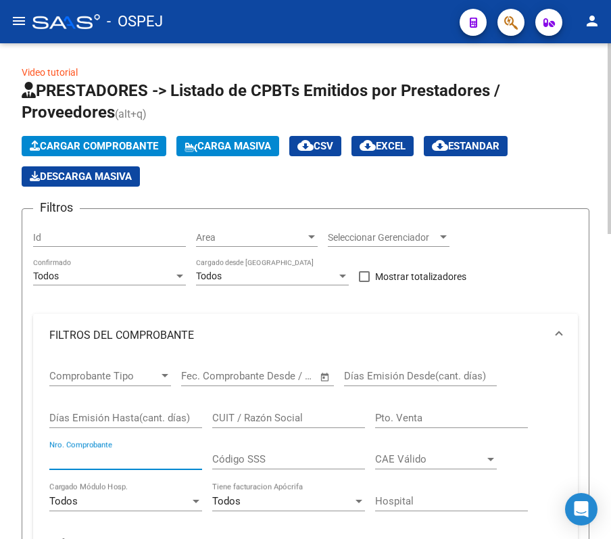
click at [128, 458] on input "Nro. Comprobante" at bounding box center [125, 459] width 153 height 12
type input "5723"
click at [28, 404] on form "Filtros Id Area Area Seleccionar Gerenciador Seleccionar Gerenciador Todos Conf…" at bounding box center [306, 512] width 568 height 608
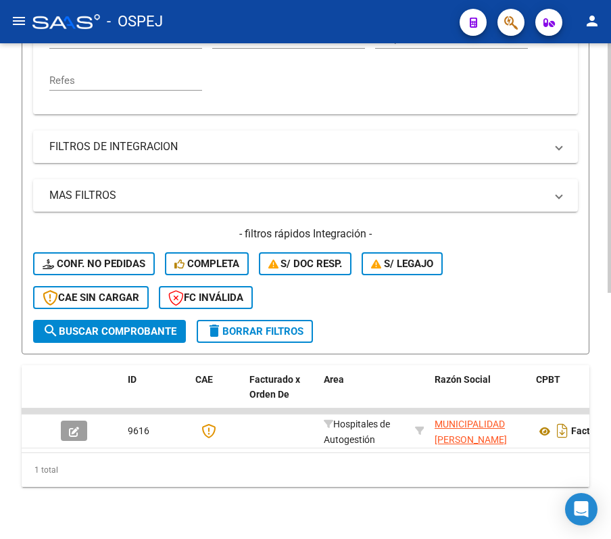
scroll to position [488, 0]
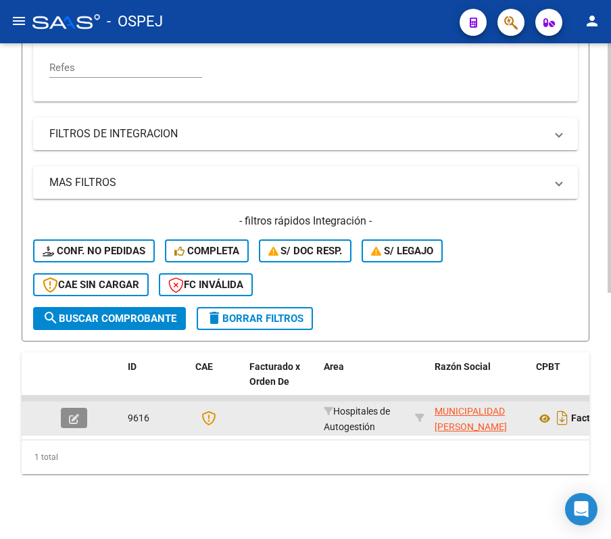
click at [68, 408] on button "button" at bounding box center [74, 418] width 26 height 20
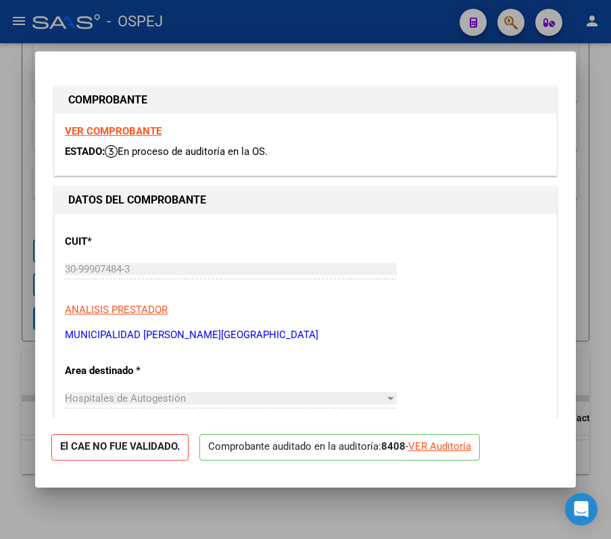
click at [434, 441] on div "VER Auditoría" at bounding box center [439, 447] width 63 height 16
type input "$ 0,00"
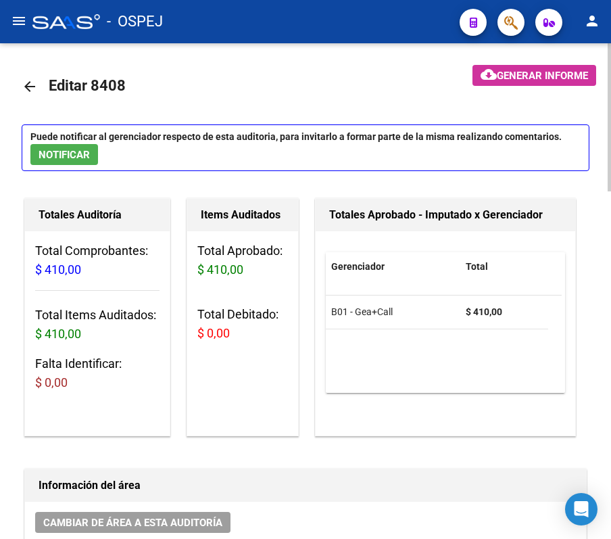
click at [35, 95] on link "arrow_back" at bounding box center [35, 86] width 27 height 32
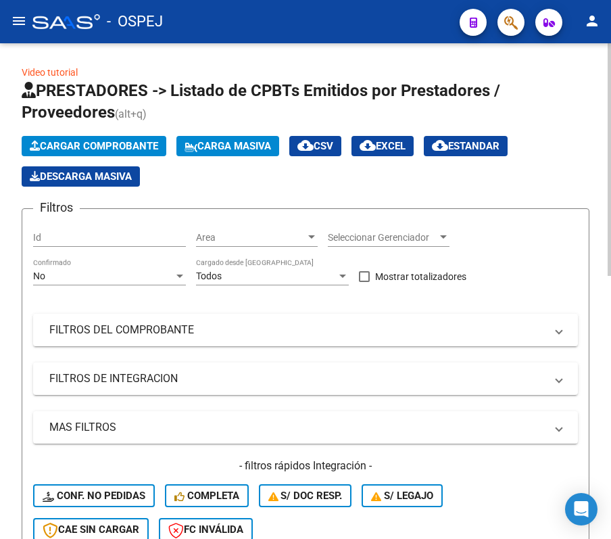
click at [165, 268] on div "No Confirmado" at bounding box center [109, 271] width 153 height 27
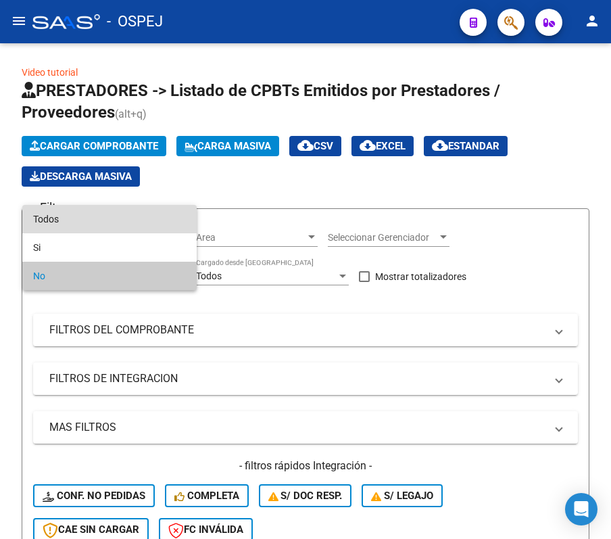
click at [158, 219] on span "Todos" at bounding box center [109, 219] width 153 height 28
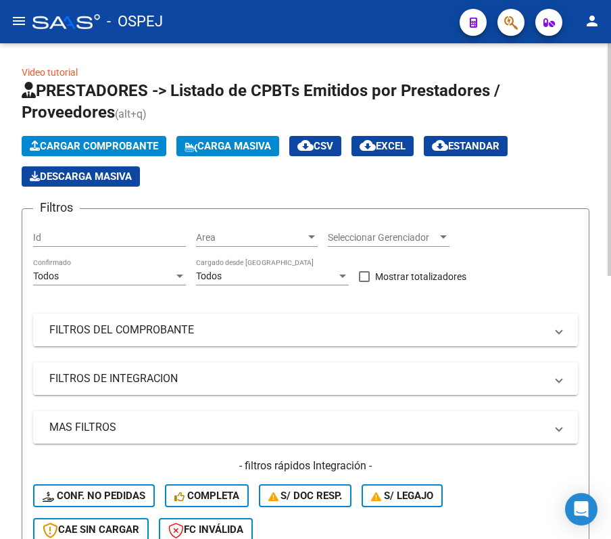
click at [173, 327] on mat-panel-title "FILTROS DEL COMPROBANTE" at bounding box center [297, 329] width 496 height 15
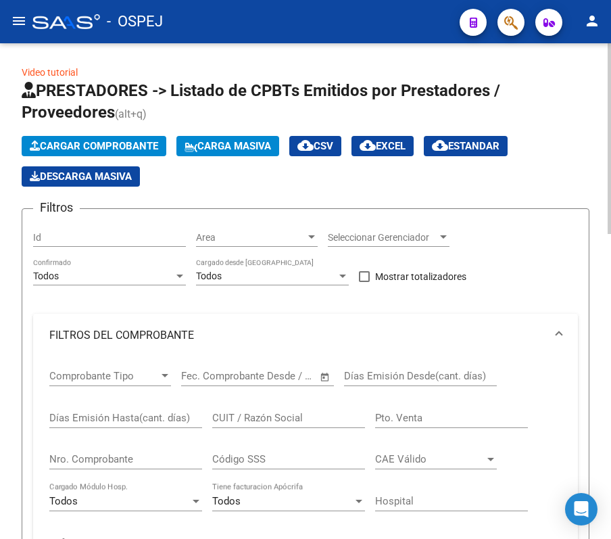
click at [122, 447] on div "Nro. Comprobante" at bounding box center [125, 454] width 153 height 29
click at [122, 457] on input "Nro. Comprobante" at bounding box center [125, 459] width 153 height 12
type input "5919"
click at [18, 338] on div "Video tutorial PRESTADORES -> Listado de CPBTs Emitidos por Prestadores / Prove…" at bounding box center [305, 528] width 611 height 971
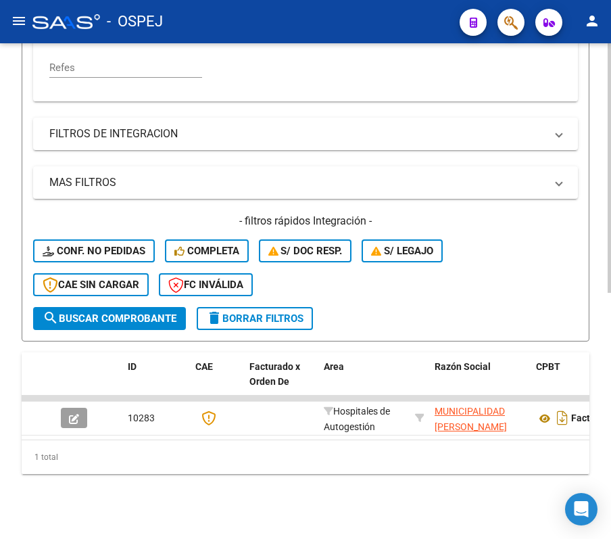
scroll to position [488, 0]
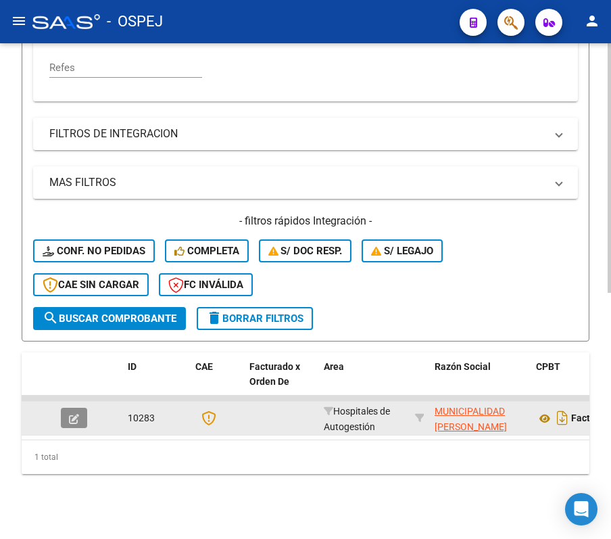
click at [78, 414] on icon "button" at bounding box center [74, 419] width 10 height 10
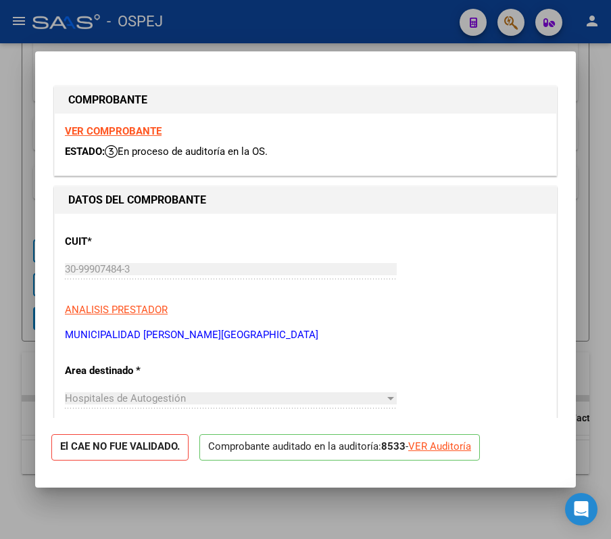
click at [443, 453] on div "VER Auditoría" at bounding box center [439, 447] width 63 height 16
type input "$ 0,00"
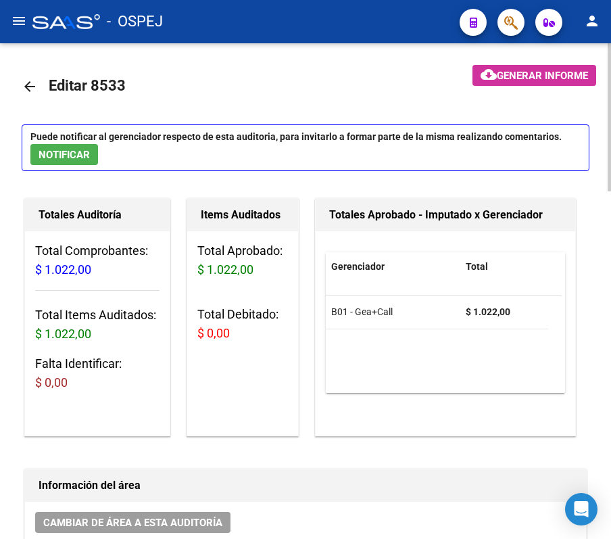
click at [308, 69] on mat-toolbar-row "arrow_back Editar 8533" at bounding box center [220, 86] width 397 height 43
click at [360, 68] on mat-toolbar-row "arrow_back Editar 8533" at bounding box center [220, 86] width 397 height 43
drag, startPoint x: 16, startPoint y: 82, endPoint x: 24, endPoint y: 84, distance: 8.4
click at [24, 84] on mat-icon "arrow_back" at bounding box center [30, 86] width 16 height 16
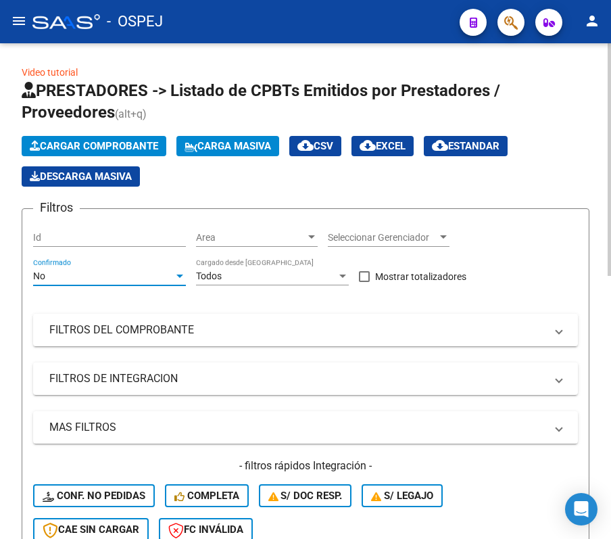
click at [138, 274] on div "No" at bounding box center [103, 275] width 141 height 11
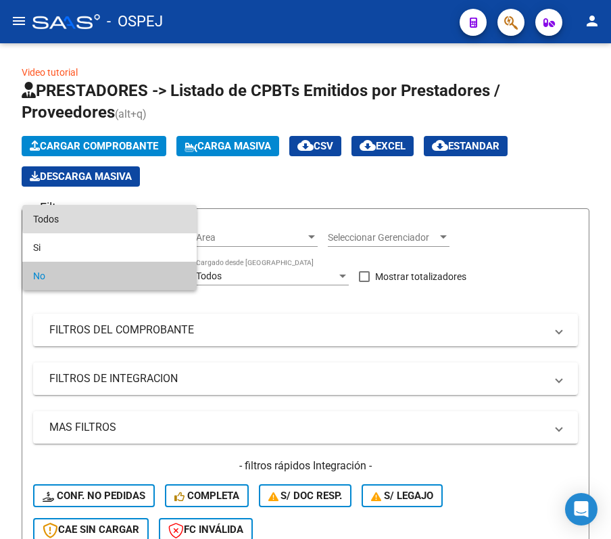
click at [131, 217] on span "Todos" at bounding box center [109, 219] width 153 height 28
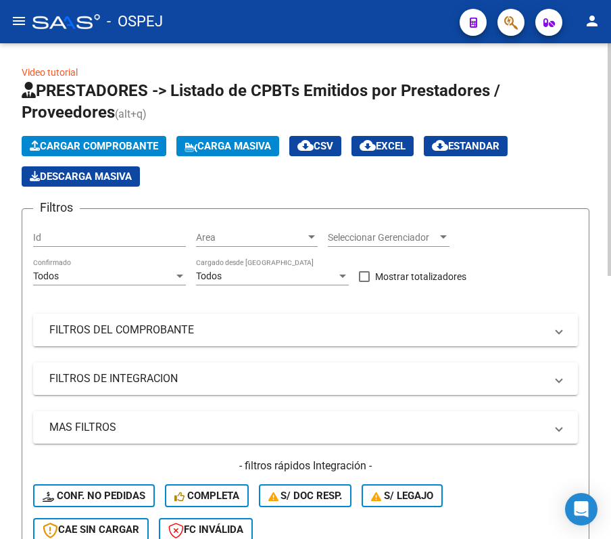
click at [177, 320] on mat-expansion-panel-header "FILTROS DEL COMPROBANTE" at bounding box center [305, 330] width 545 height 32
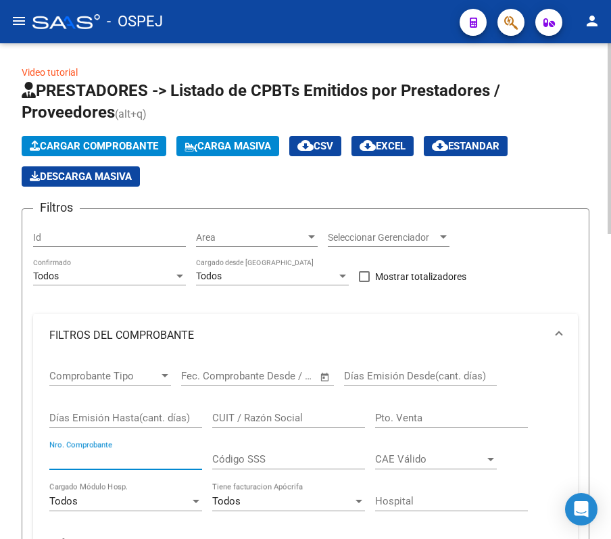
click at [149, 453] on input "Nro. Comprobante" at bounding box center [125, 459] width 153 height 12
type input "6536"
click at [20, 212] on div "Video tutorial PRESTADORES -> Listado de CPBTs Emitidos por Prestadores / Prove…" at bounding box center [305, 545] width 611 height 1004
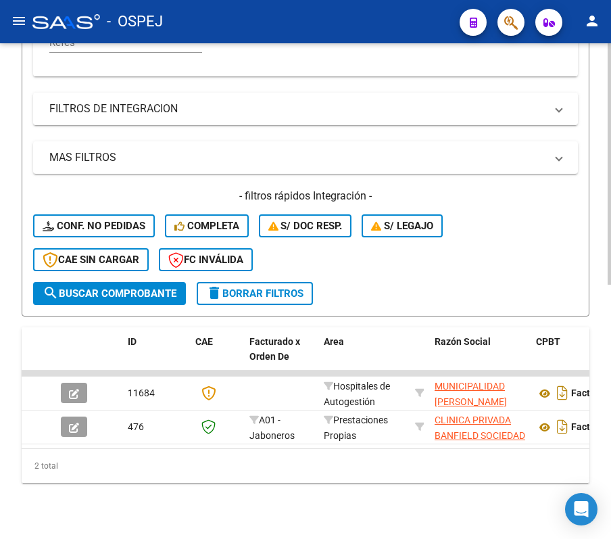
scroll to position [522, 0]
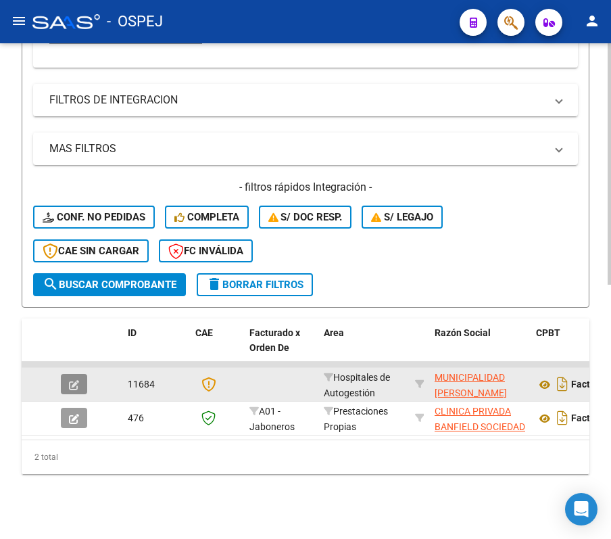
click at [78, 380] on icon "button" at bounding box center [74, 385] width 10 height 10
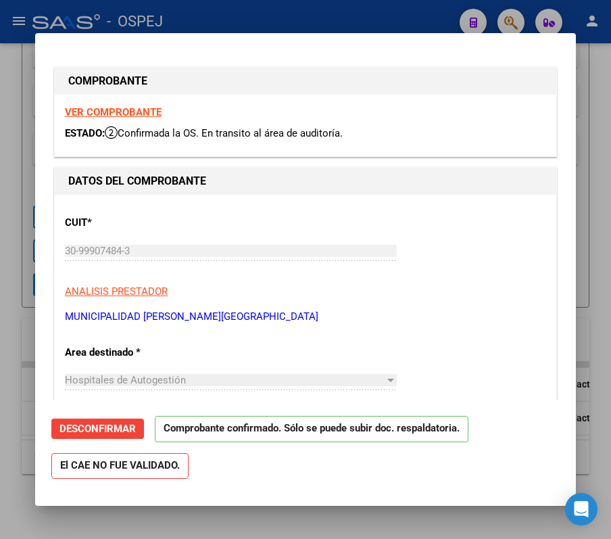
click at [3, 299] on div at bounding box center [305, 269] width 611 height 539
type input "$ 0,00"
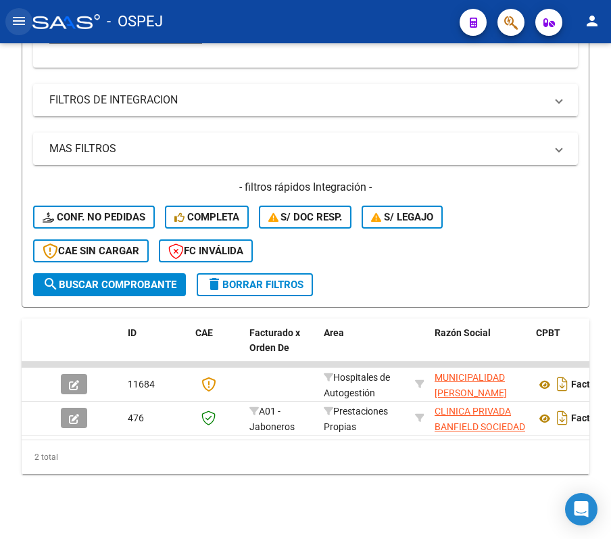
click at [27, 23] on button "menu" at bounding box center [18, 21] width 27 height 27
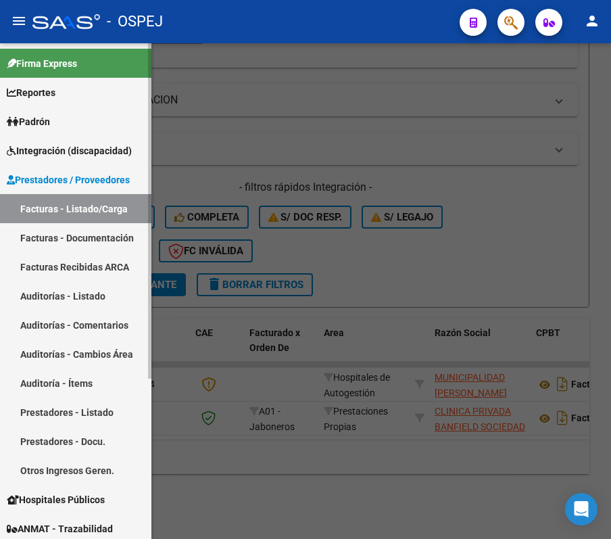
click at [74, 296] on link "Auditorías - Listado" at bounding box center [75, 295] width 151 height 29
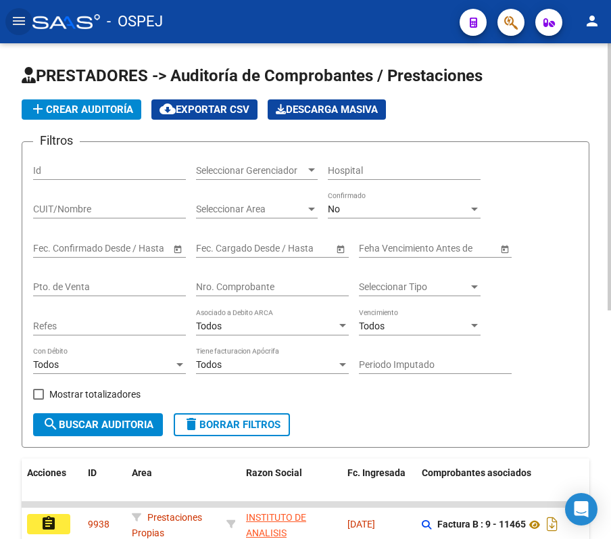
click at [114, 342] on div "Refes" at bounding box center [109, 327] width 153 height 39
drag, startPoint x: 264, startPoint y: 273, endPoint x: 263, endPoint y: 281, distance: 8.1
click at [263, 281] on div "Nro. Comprobante" at bounding box center [272, 282] width 153 height 27
click at [263, 282] on input "Nro. Comprobante" at bounding box center [272, 286] width 153 height 11
click at [226, 283] on input "Nro. Comprobante" at bounding box center [272, 286] width 153 height 11
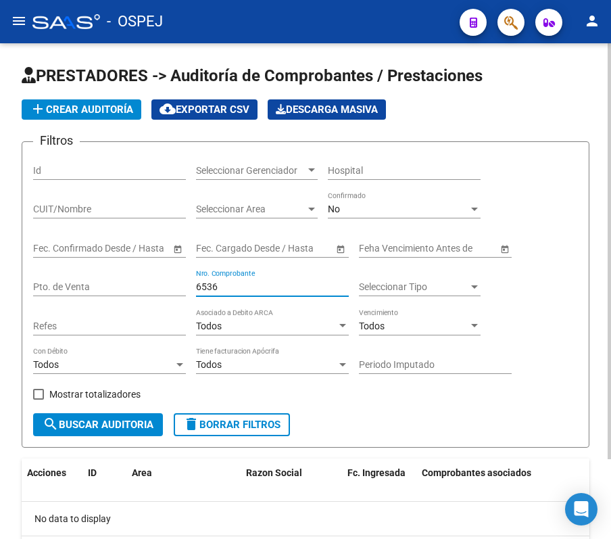
type input "6536"
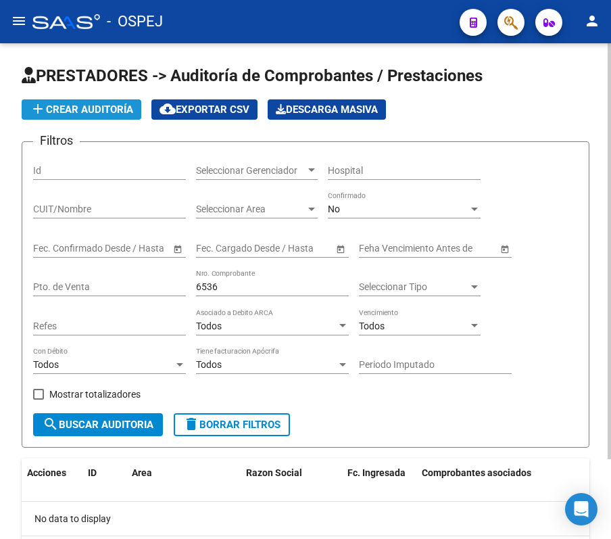
click at [47, 114] on span "add Crear Auditoría" at bounding box center [81, 109] width 103 height 12
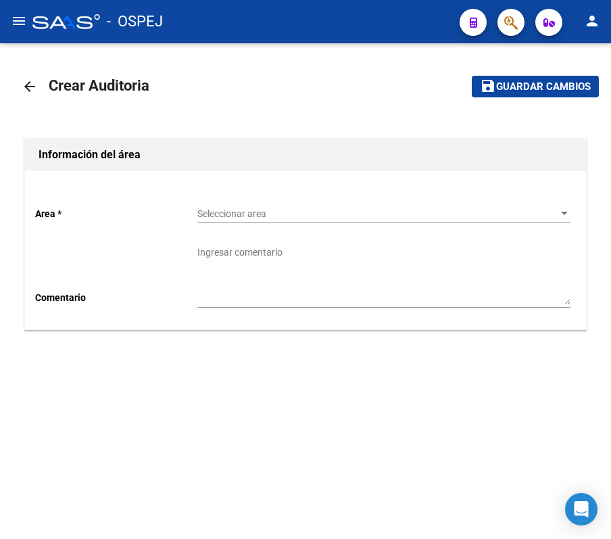
click at [408, 212] on span "Seleccionar area" at bounding box center [377, 213] width 361 height 11
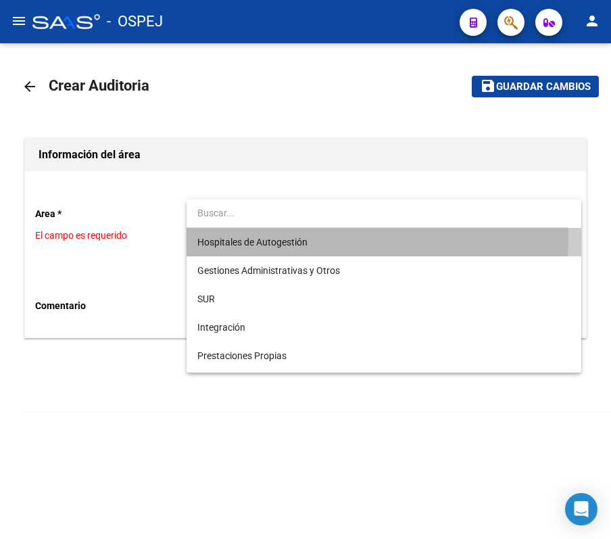
click at [319, 238] on span "Hospitales de Autogestión" at bounding box center [383, 242] width 373 height 28
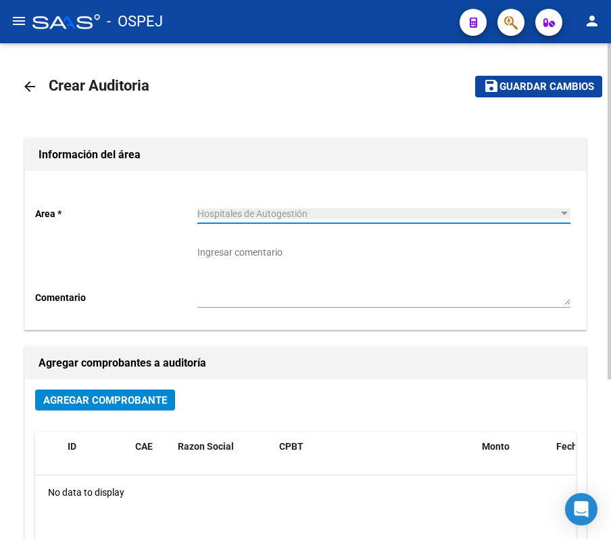
click at [146, 407] on button "Agregar Comprobante" at bounding box center [105, 399] width 140 height 21
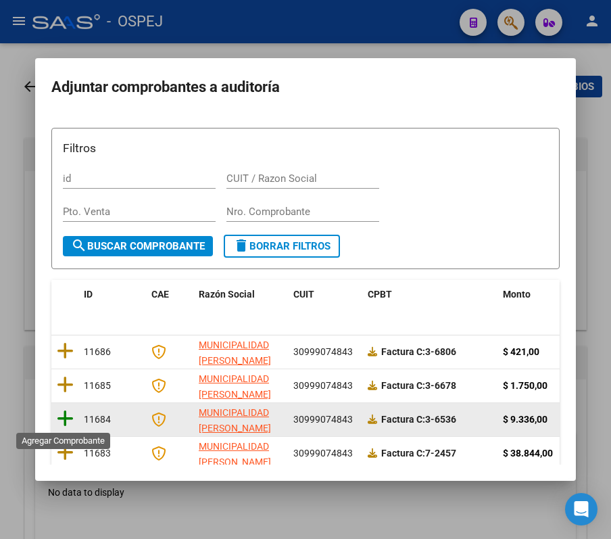
click at [64, 418] on icon at bounding box center [65, 418] width 17 height 19
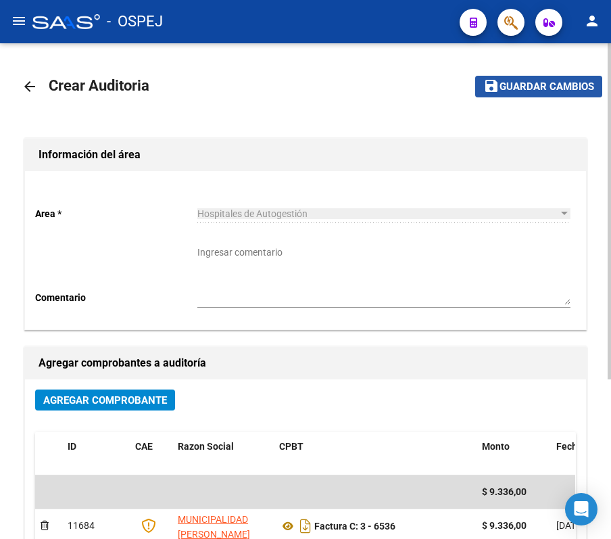
click at [512, 95] on button "save Guardar cambios" at bounding box center [538, 86] width 127 height 21
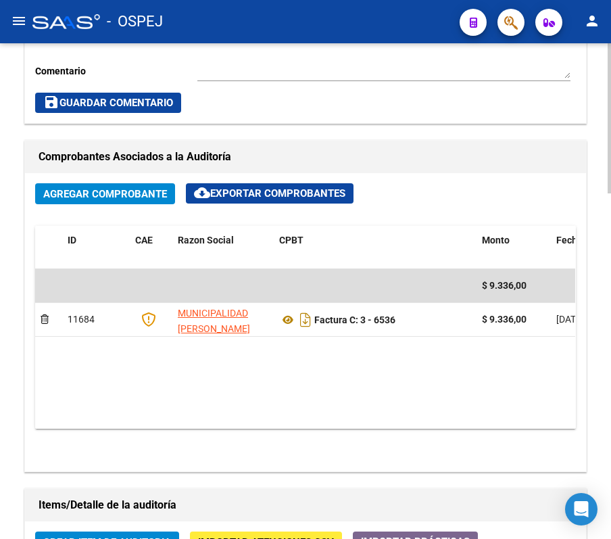
scroll to position [649, 0]
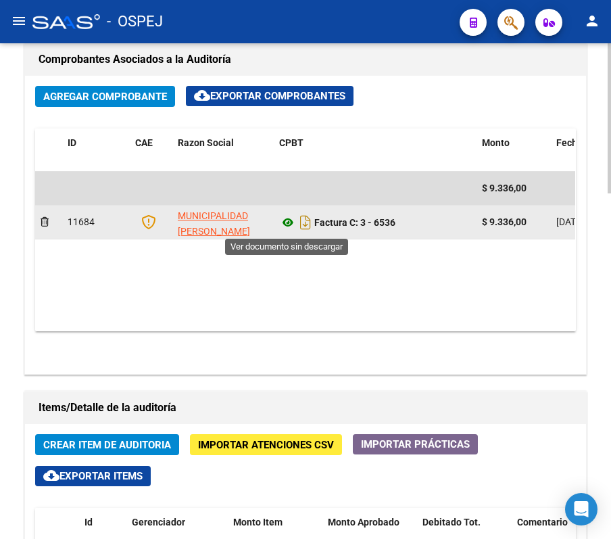
click at [288, 225] on icon at bounding box center [288, 222] width 18 height 16
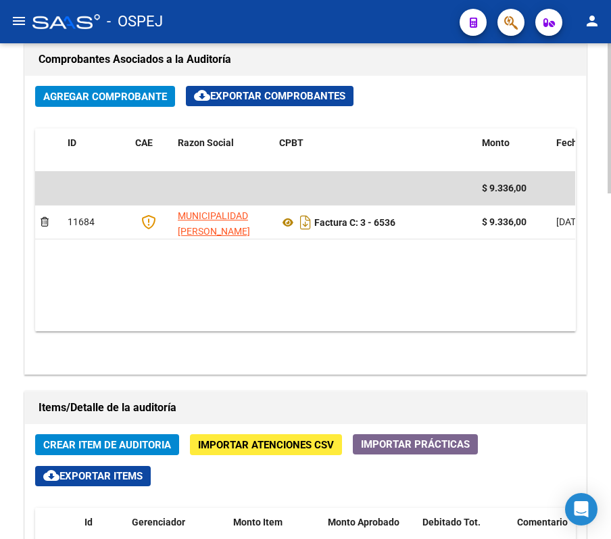
click at [390, 266] on datatable-body "$ 9.336,00 11684 MUNICIPALIDAD [PERSON_NAME] Factura C: 3 - 6536 $ 9.336,00 [DA…" at bounding box center [305, 252] width 540 height 160
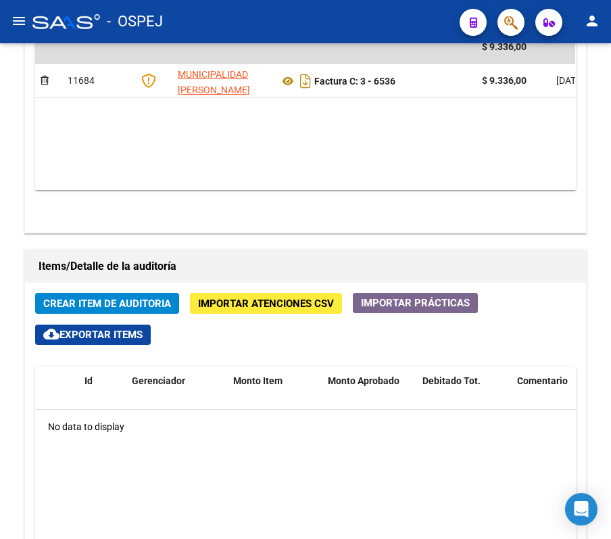
scroll to position [793, 0]
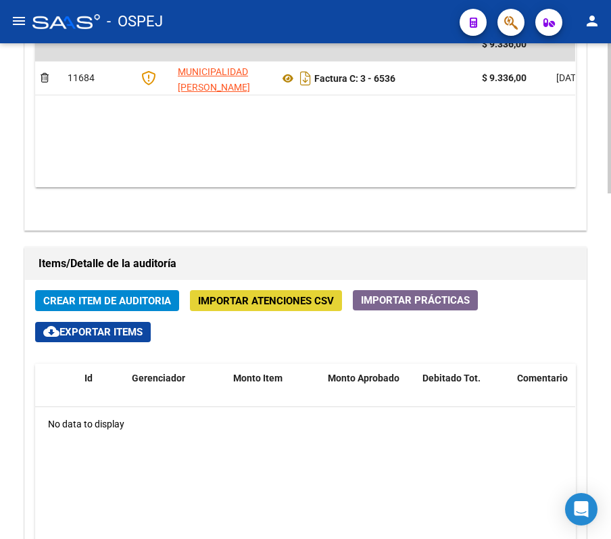
click at [316, 307] on span "Importar Atenciones CSV" at bounding box center [266, 301] width 136 height 12
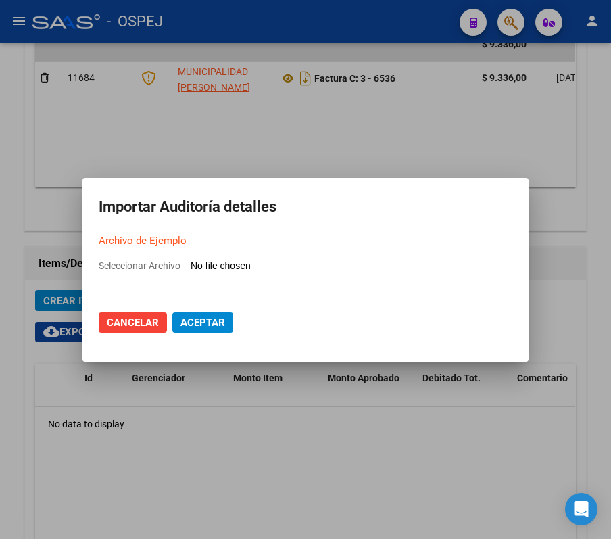
click at [255, 268] on input "Seleccionar Archivo" at bounding box center [280, 266] width 179 height 13
type input "C:\fakepath\6536.csv"
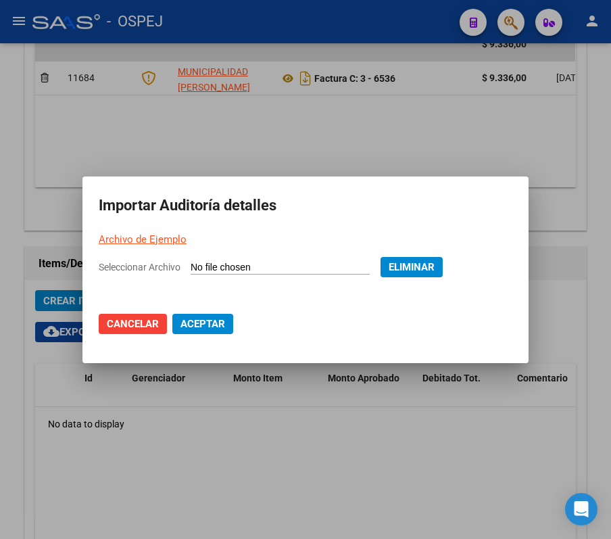
click at [201, 327] on span "Aceptar" at bounding box center [202, 324] width 45 height 12
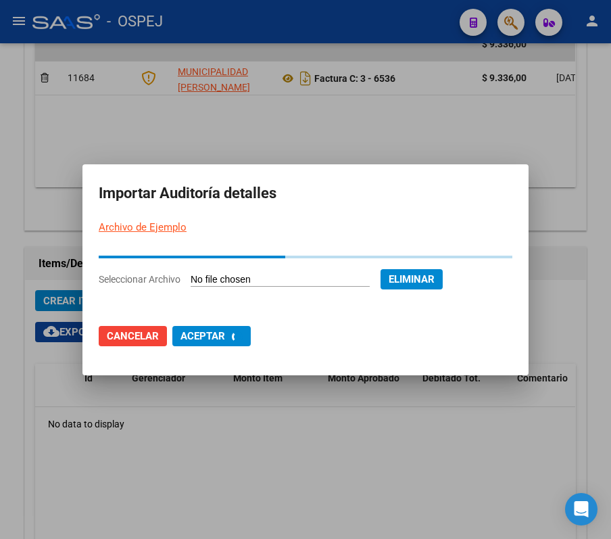
scroll to position [0, 0]
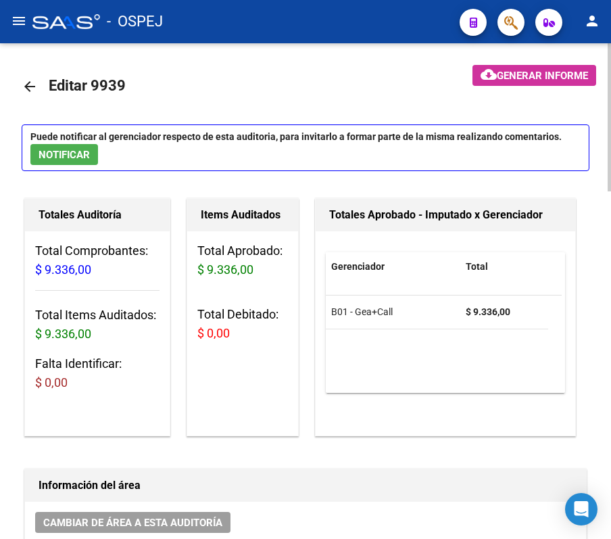
click at [22, 90] on mat-icon "arrow_back" at bounding box center [30, 86] width 16 height 16
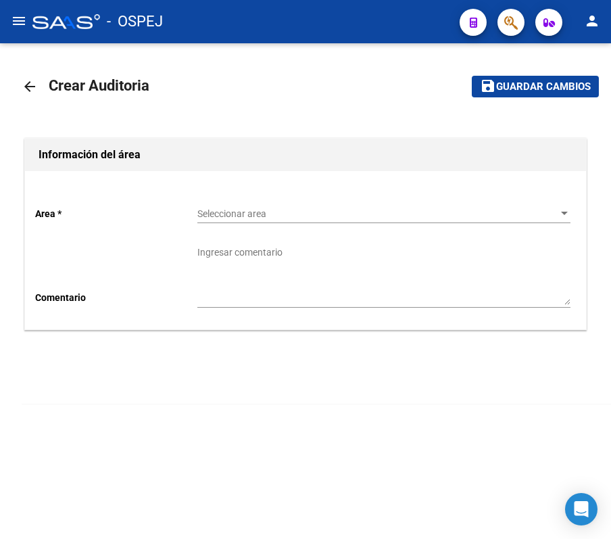
click at [20, 76] on div "arrow_back Crear Auditoria save Guardar cambios Información del área Area * Sel…" at bounding box center [305, 234] width 611 height 383
click at [25, 85] on mat-icon "arrow_back" at bounding box center [30, 86] width 16 height 16
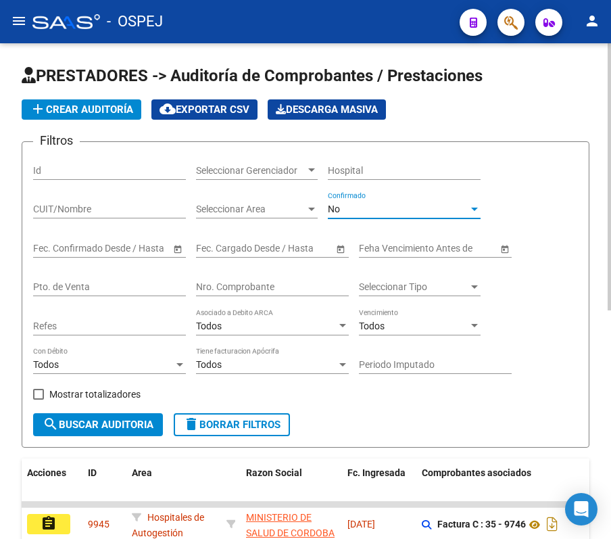
click at [341, 207] on div "No" at bounding box center [398, 208] width 141 height 11
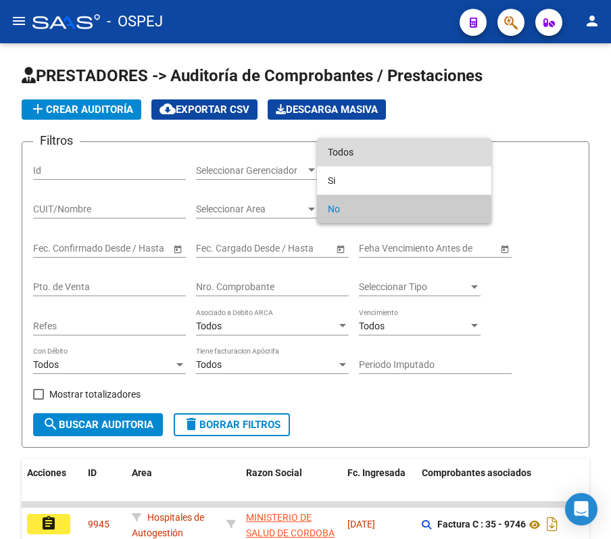
click at [362, 153] on span "Todos" at bounding box center [404, 152] width 153 height 28
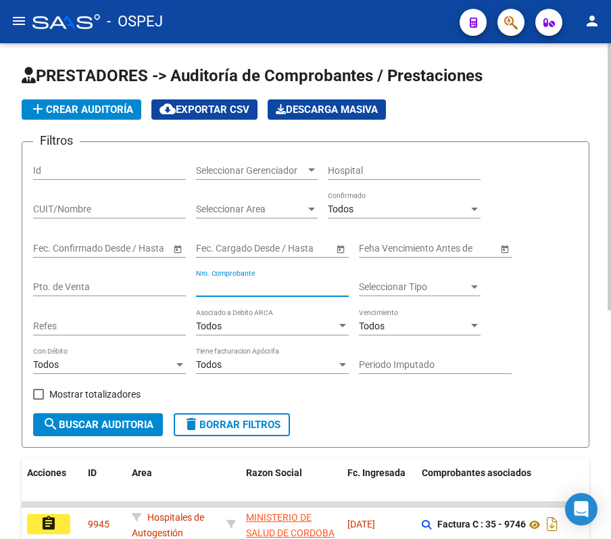
click at [258, 287] on input "Nro. Comprobante" at bounding box center [272, 286] width 153 height 11
type input "7034"
click at [14, 280] on div "PRESTADORES -> Auditoría de Comprobantes / Prestaciones add Crear Auditoría clo…" at bounding box center [305, 344] width 611 height 602
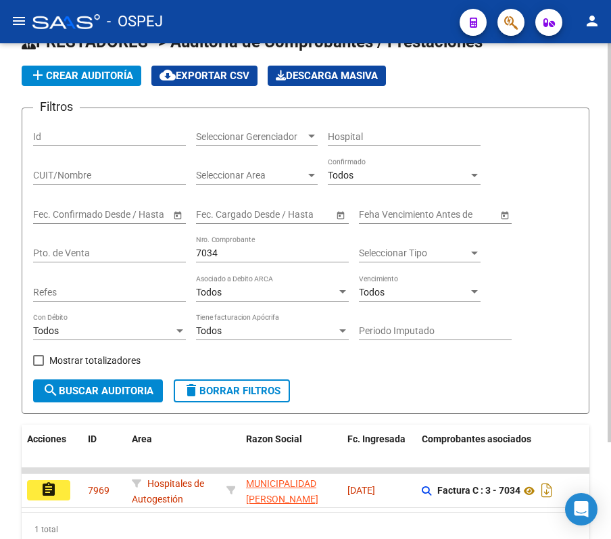
click at [14, 280] on div "PRESTADORES -> Auditoría de Comprobantes / Prestaciones add Crear Auditoría clo…" at bounding box center [305, 310] width 611 height 602
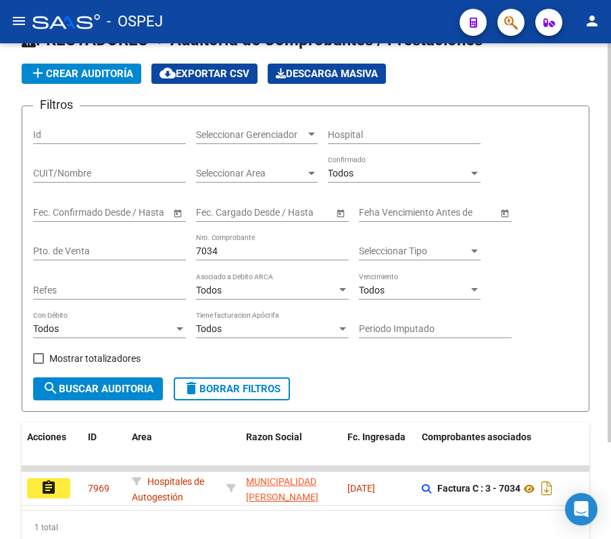
scroll to position [120, 0]
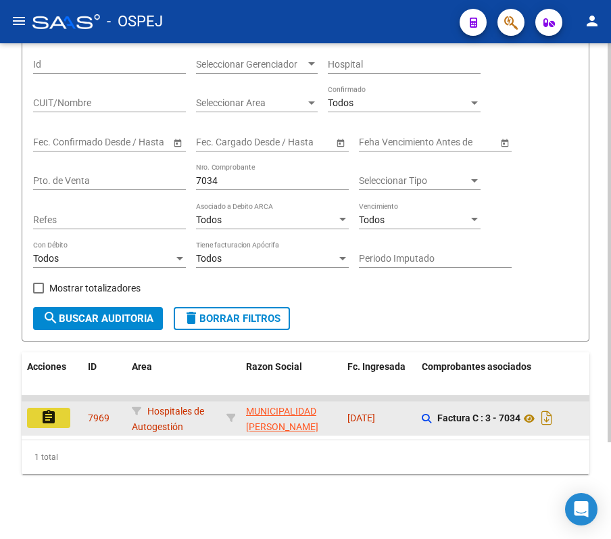
click at [64, 409] on button "assignment" at bounding box center [48, 418] width 43 height 20
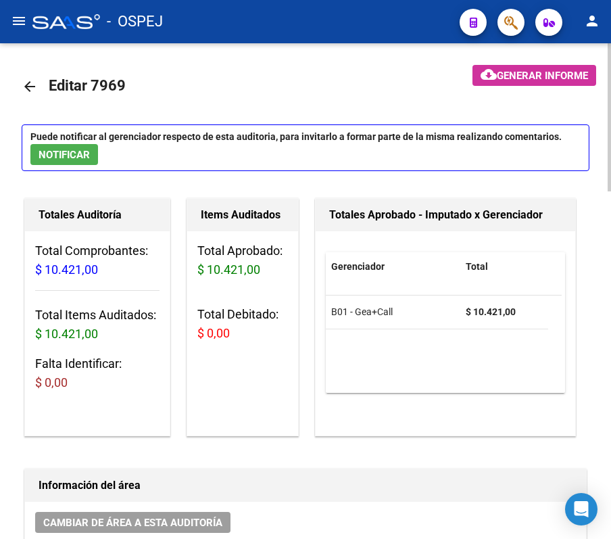
click at [25, 84] on mat-icon "arrow_back" at bounding box center [30, 86] width 16 height 16
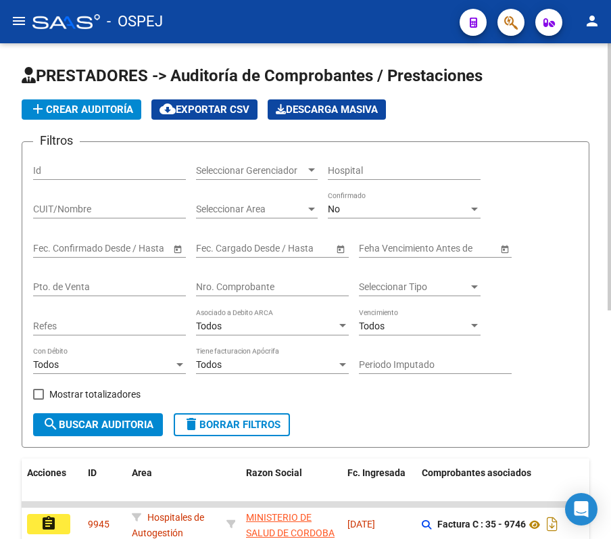
click at [370, 203] on div "No" at bounding box center [398, 208] width 141 height 11
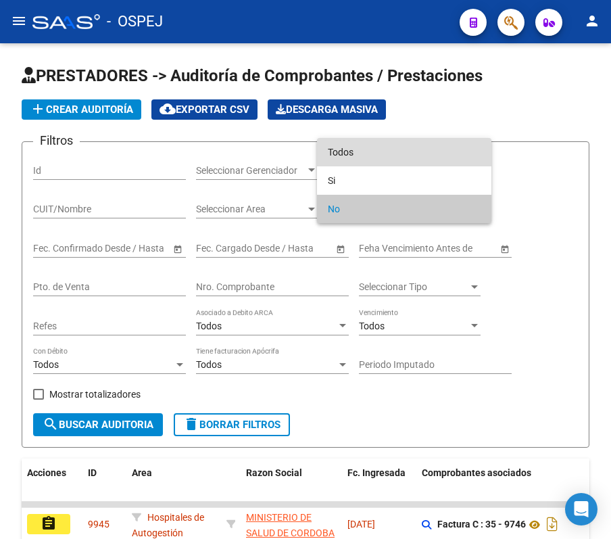
click at [358, 157] on span "Todos" at bounding box center [404, 152] width 153 height 28
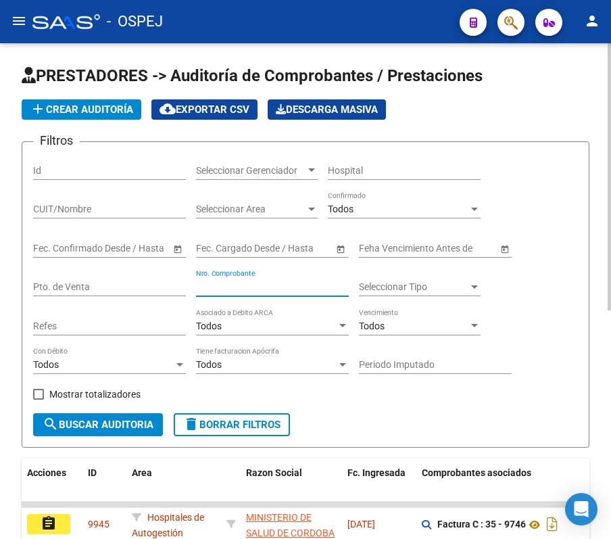
click at [279, 282] on input "Nro. Comprobante" at bounding box center [272, 286] width 153 height 11
type input "7693"
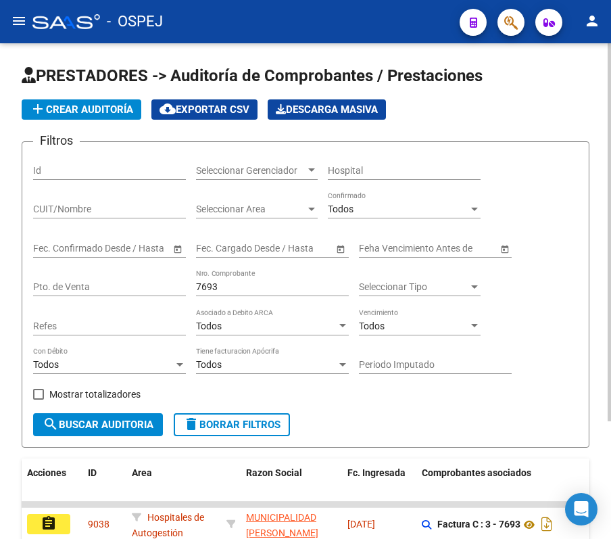
click at [4, 244] on div "PRESTADORES -> Auditoría de Comprobantes / Prestaciones add Crear Auditoría clo…" at bounding box center [305, 360] width 611 height 635
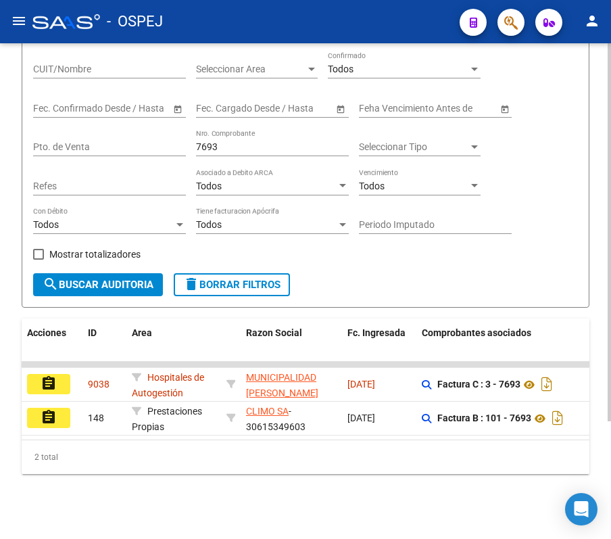
scroll to position [154, 0]
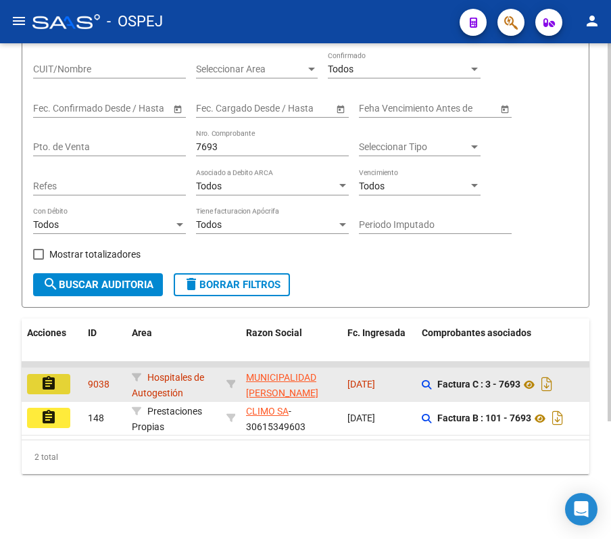
click at [55, 375] on mat-icon "assignment" at bounding box center [49, 383] width 16 height 16
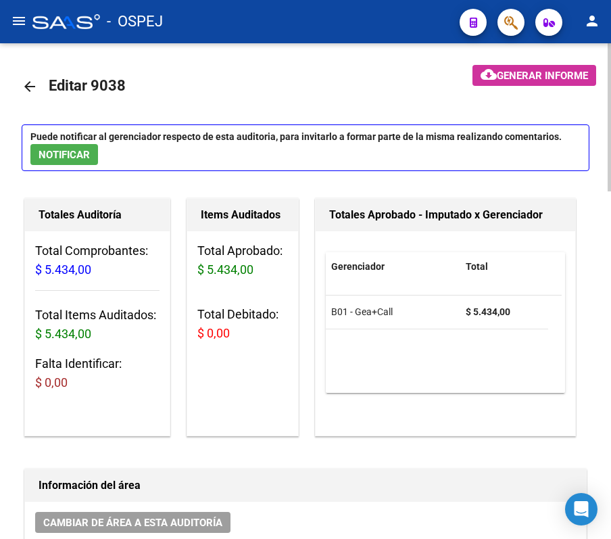
click at [30, 85] on mat-icon "arrow_back" at bounding box center [30, 86] width 16 height 16
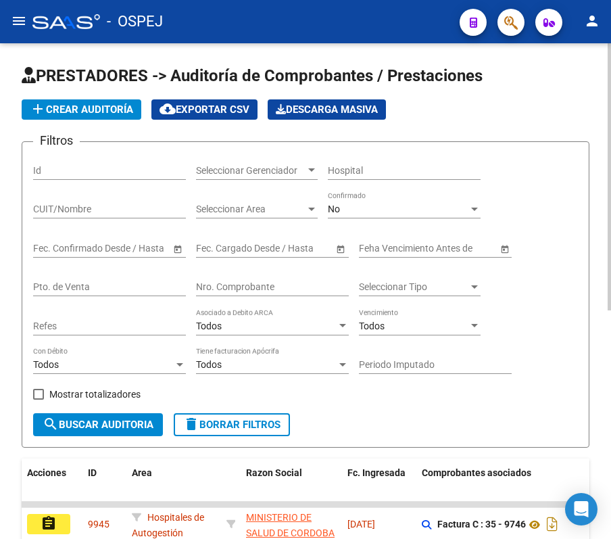
click at [370, 211] on div "No" at bounding box center [398, 208] width 141 height 11
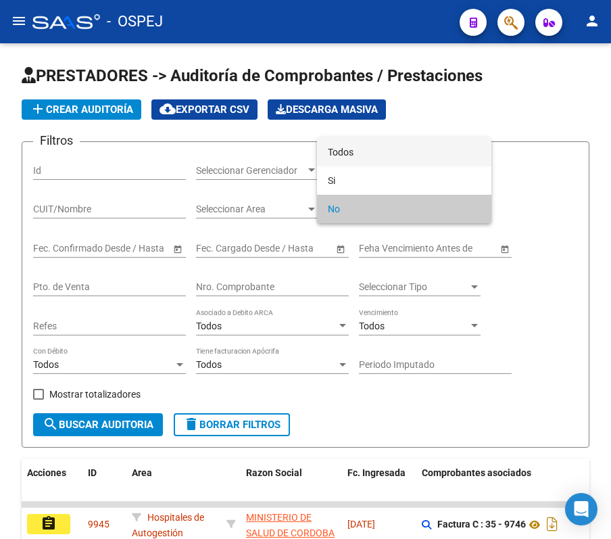
click at [355, 154] on span "Todos" at bounding box center [404, 152] width 153 height 28
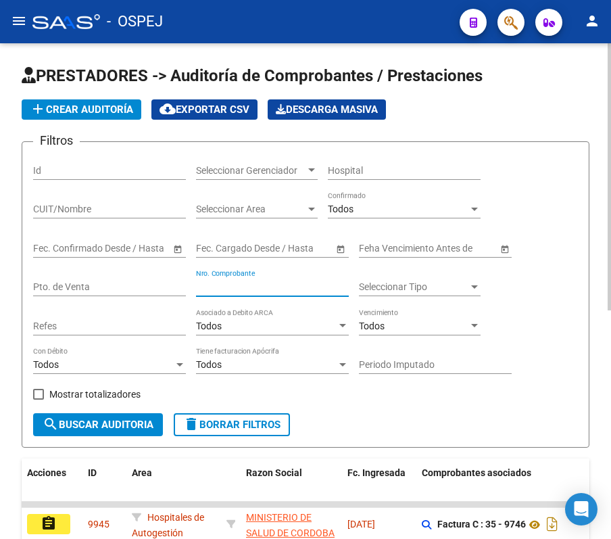
click at [307, 287] on input "Nro. Comprobante" at bounding box center [272, 286] width 153 height 11
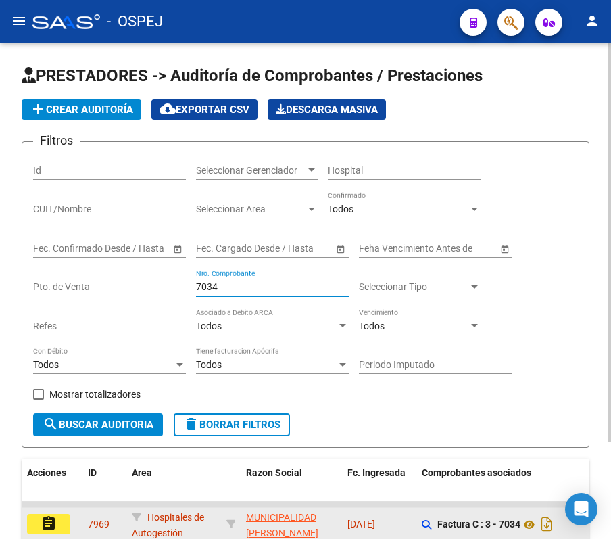
type input "7034"
click at [49, 522] on mat-icon "assignment" at bounding box center [49, 523] width 16 height 16
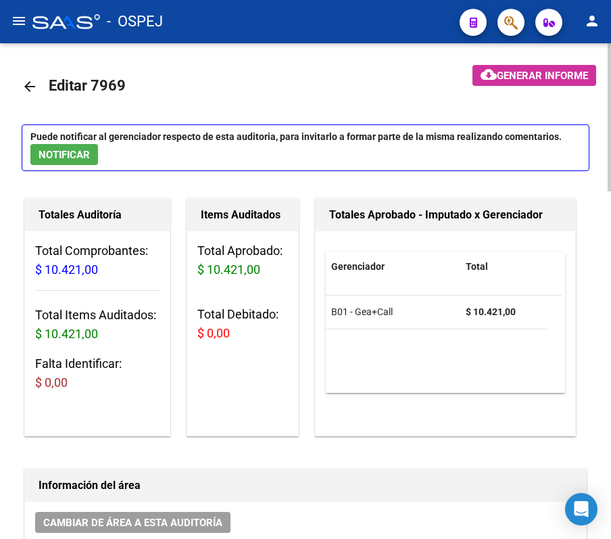
click at [30, 85] on mat-icon "arrow_back" at bounding box center [30, 86] width 16 height 16
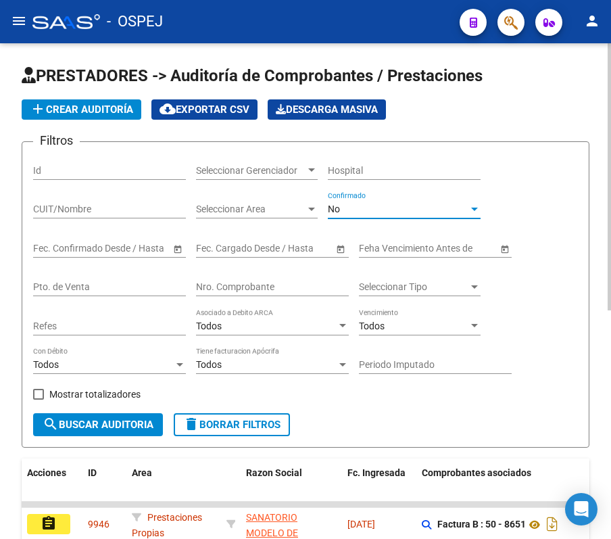
click at [353, 205] on div "No" at bounding box center [398, 208] width 141 height 11
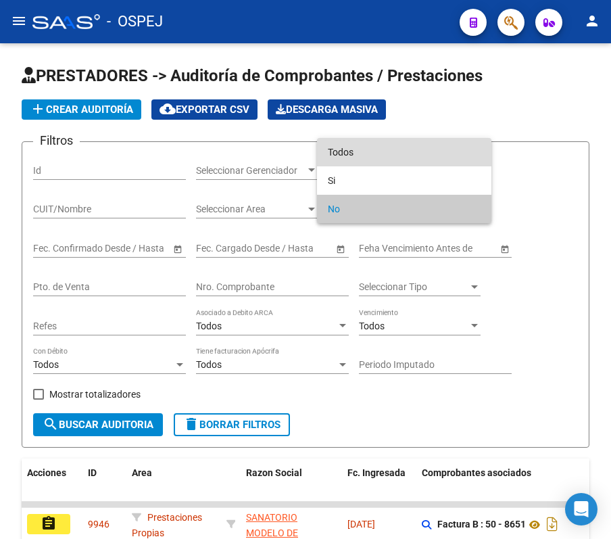
click at [350, 144] on span "Todos" at bounding box center [404, 152] width 153 height 28
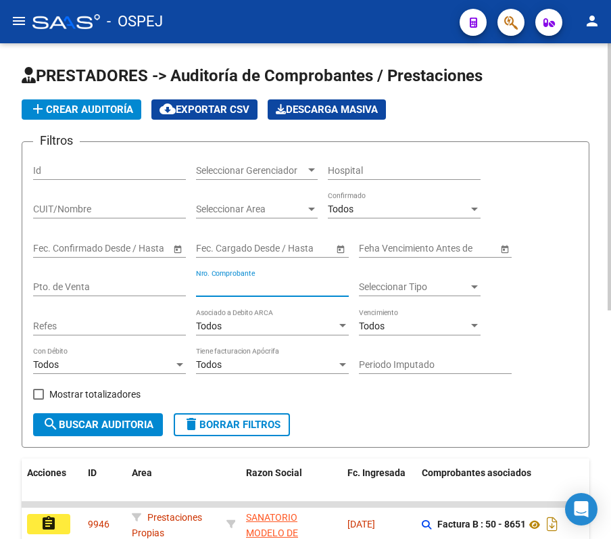
click at [289, 289] on input "Nro. Comprobante" at bounding box center [272, 286] width 153 height 11
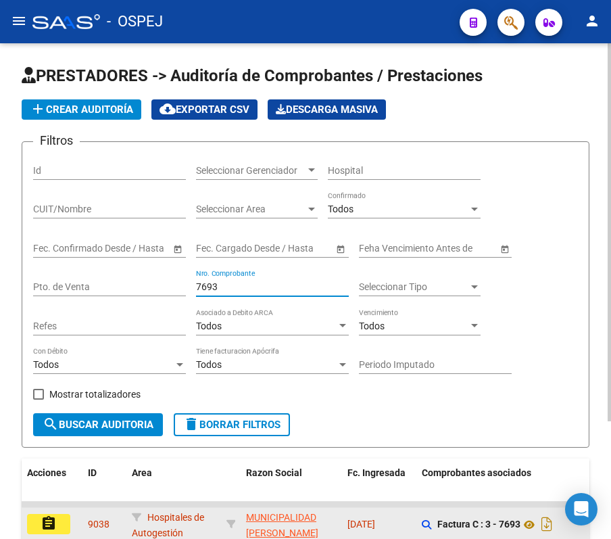
type input "7693"
click at [39, 514] on button "assignment" at bounding box center [48, 524] width 43 height 20
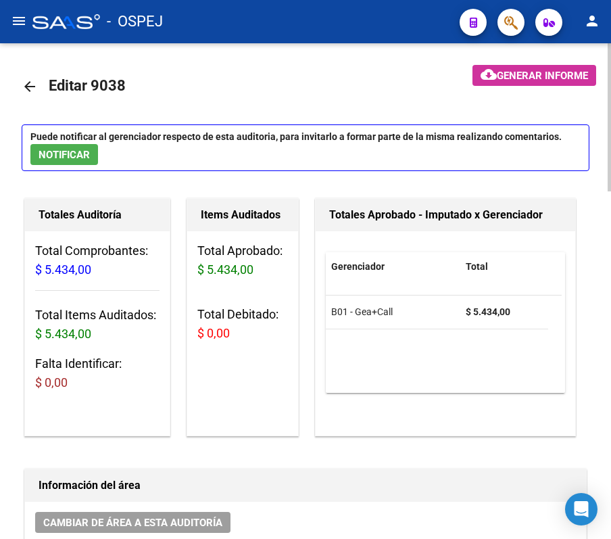
click at [35, 95] on link "arrow_back" at bounding box center [35, 86] width 27 height 32
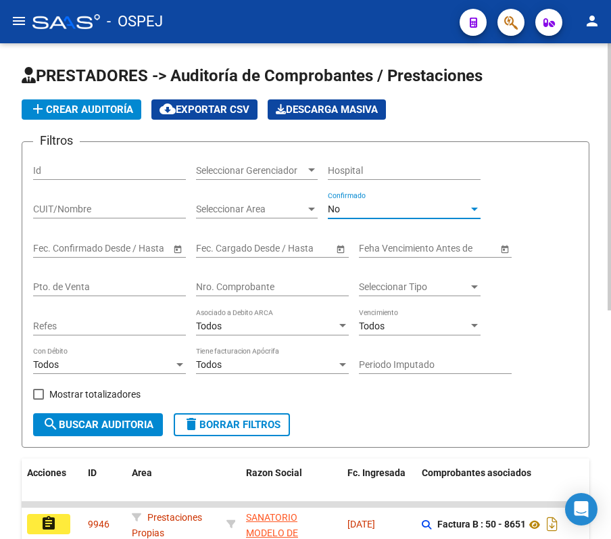
click at [362, 214] on div "No" at bounding box center [398, 208] width 141 height 11
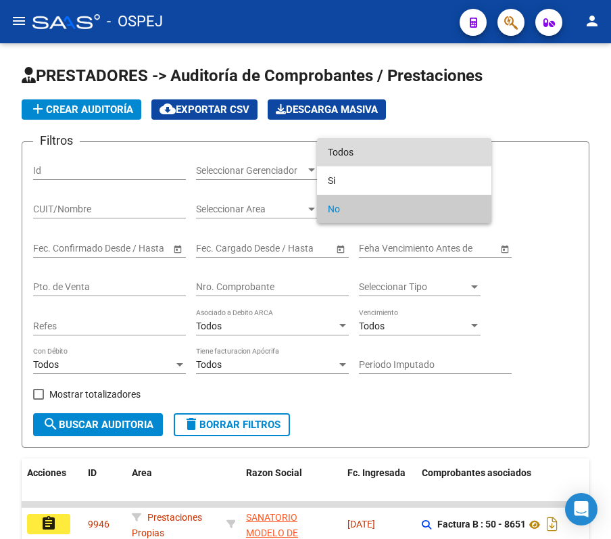
click at [349, 152] on span "Todos" at bounding box center [404, 152] width 153 height 28
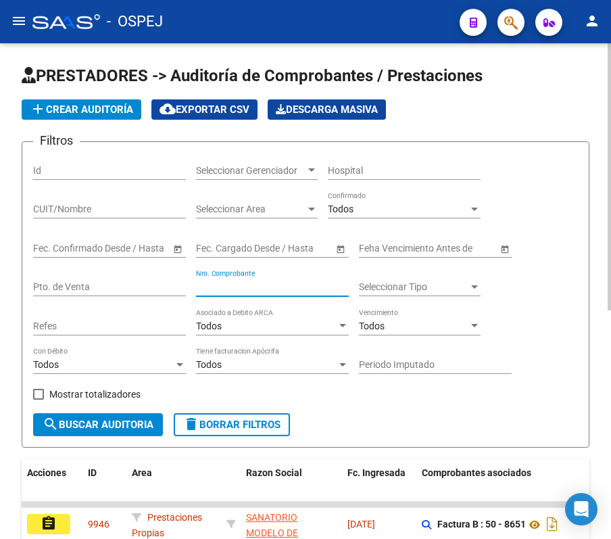
click at [276, 291] on input "Nro. Comprobante" at bounding box center [272, 286] width 153 height 11
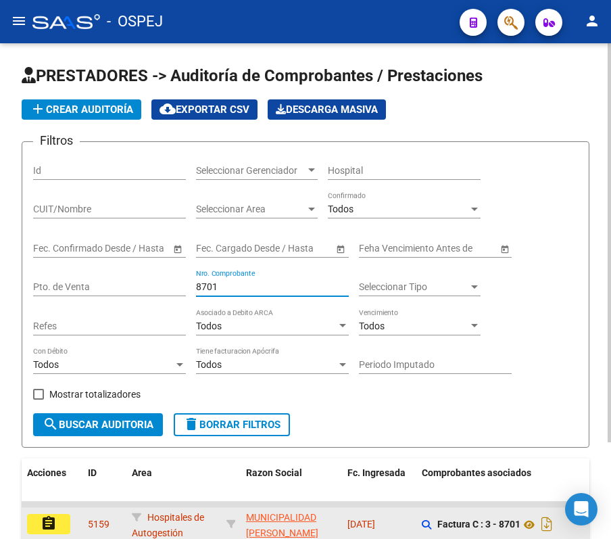
type input "8701"
click at [58, 519] on button "assignment" at bounding box center [48, 524] width 43 height 20
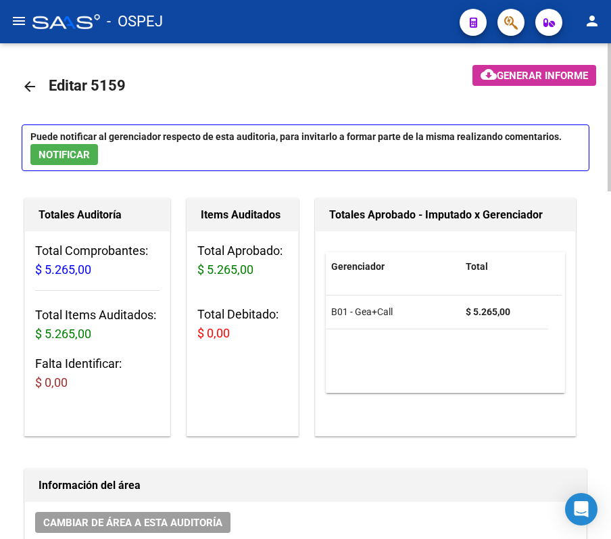
click at [24, 80] on mat-icon "arrow_back" at bounding box center [30, 86] width 16 height 16
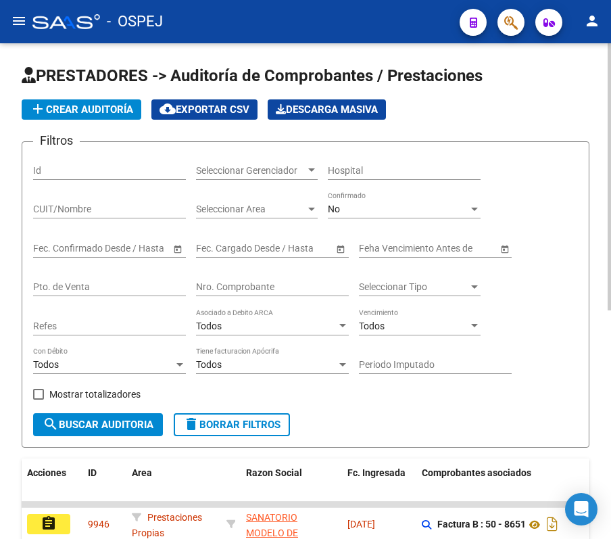
click at [362, 205] on div "No" at bounding box center [398, 208] width 141 height 11
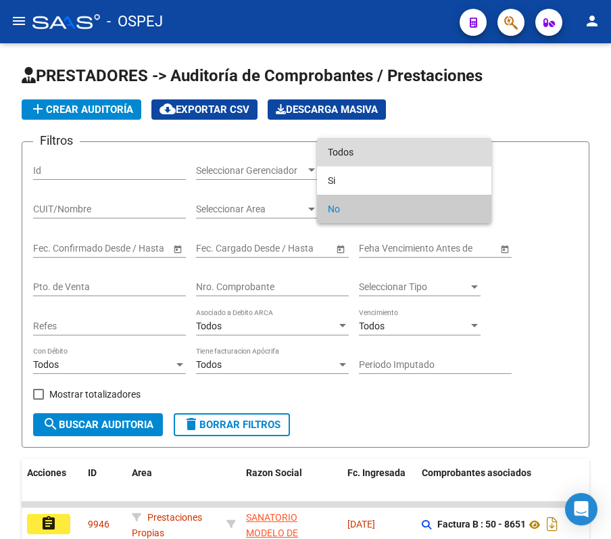
click at [369, 160] on span "Todos" at bounding box center [404, 152] width 153 height 28
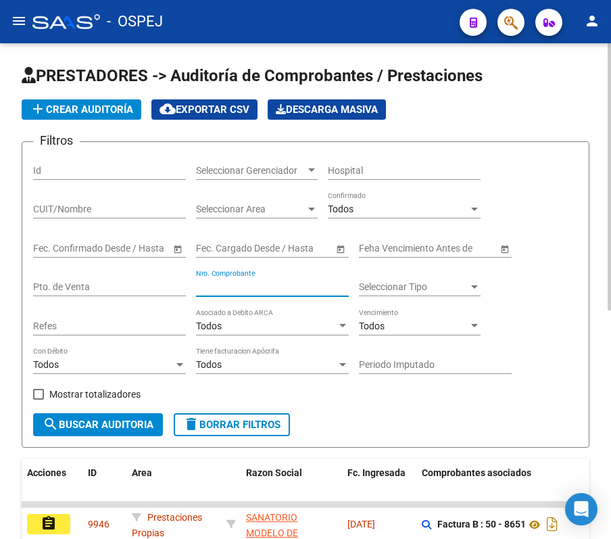
click at [265, 287] on input "Nro. Comprobante" at bounding box center [272, 286] width 153 height 11
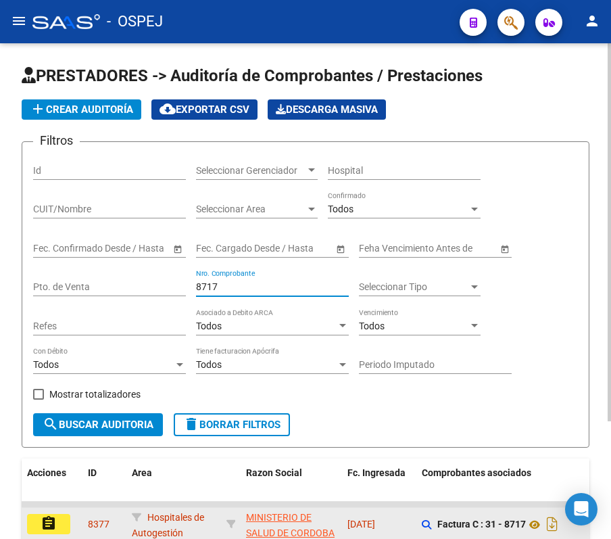
type input "8717"
click at [59, 517] on button "assignment" at bounding box center [48, 524] width 43 height 20
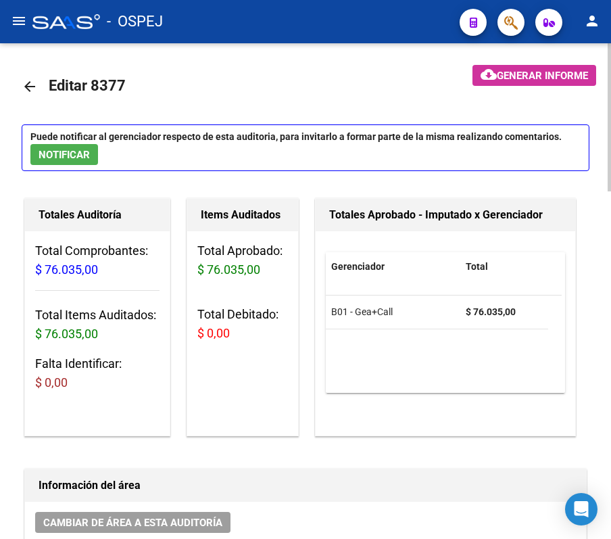
click at [23, 87] on mat-icon "arrow_back" at bounding box center [30, 86] width 16 height 16
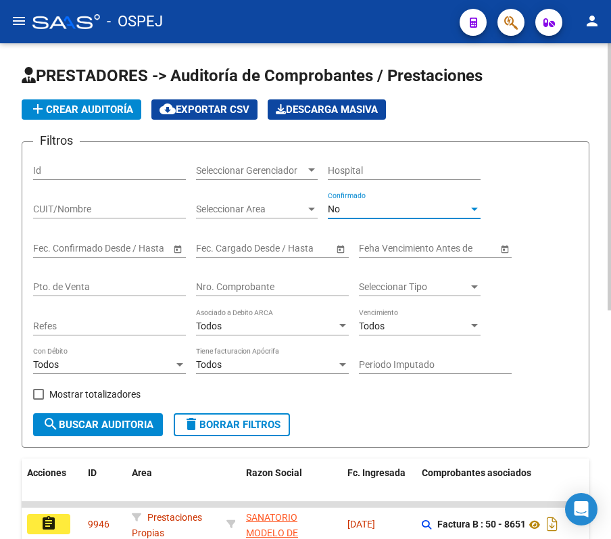
click at [347, 203] on div "No" at bounding box center [398, 208] width 141 height 11
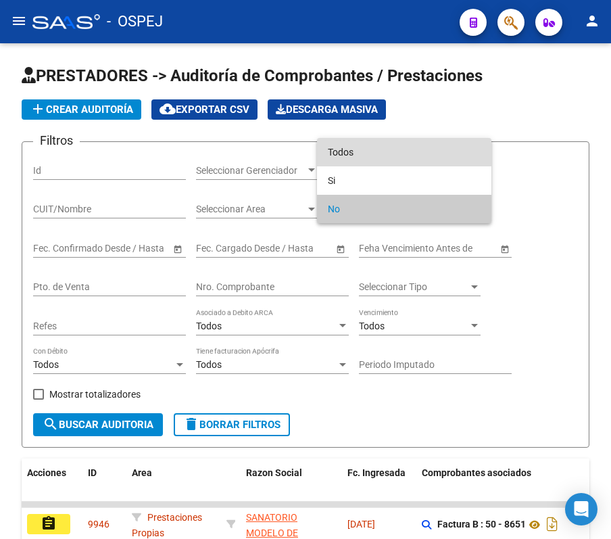
click at [352, 139] on span "Todos" at bounding box center [404, 152] width 153 height 28
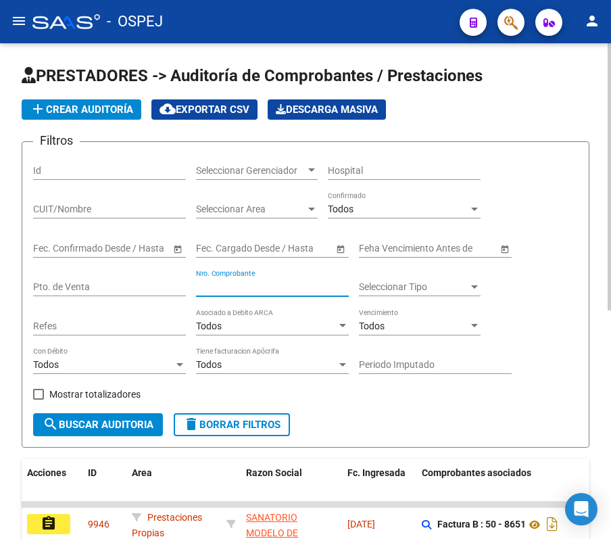
click at [293, 291] on input "Nro. Comprobante" at bounding box center [272, 286] width 153 height 11
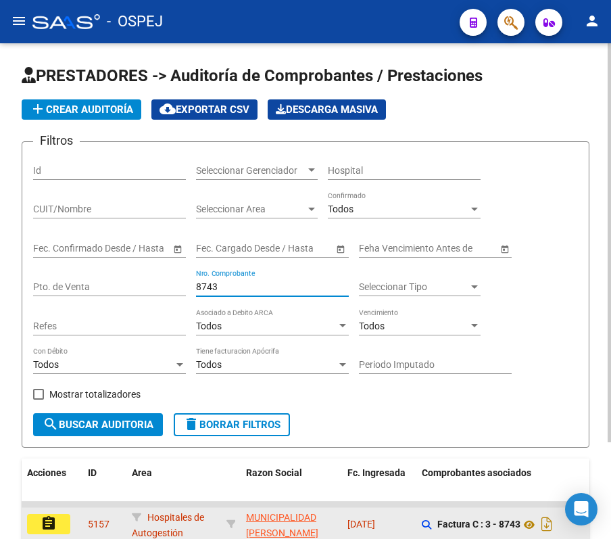
type input "8743"
click at [68, 519] on button "assignment" at bounding box center [48, 524] width 43 height 20
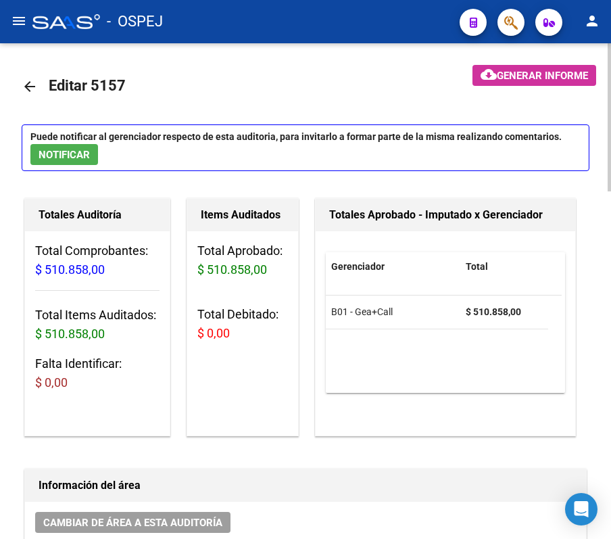
click at [36, 85] on mat-icon "arrow_back" at bounding box center [30, 86] width 16 height 16
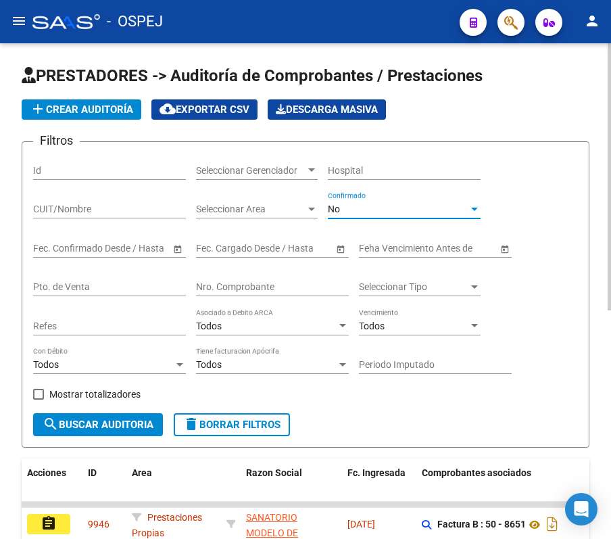
click at [347, 211] on div "No" at bounding box center [398, 208] width 141 height 11
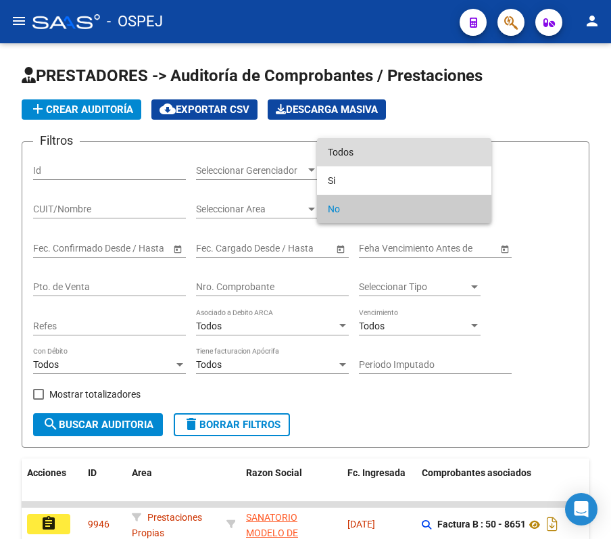
click at [349, 145] on span "Todos" at bounding box center [404, 152] width 153 height 28
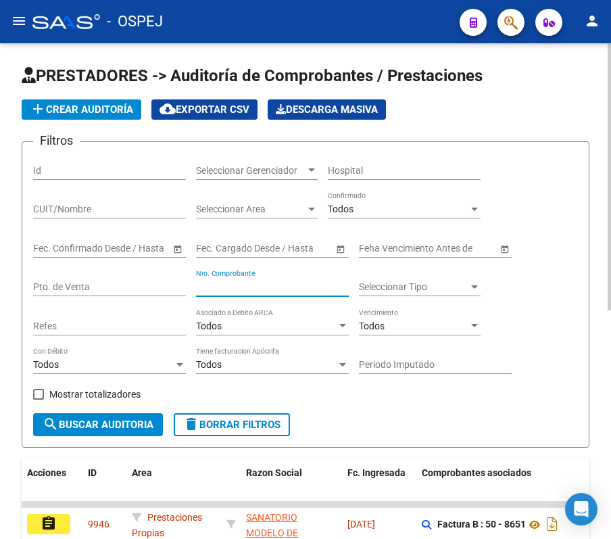
click at [285, 285] on input "Nro. Comprobante" at bounding box center [272, 286] width 153 height 11
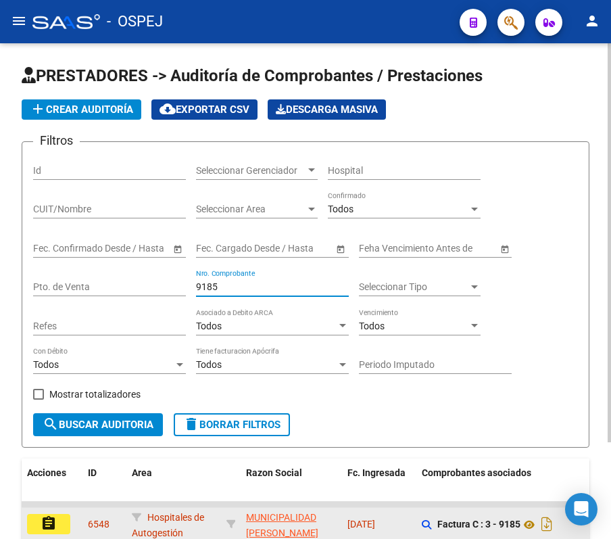
type input "9185"
click at [43, 520] on mat-icon "assignment" at bounding box center [49, 523] width 16 height 16
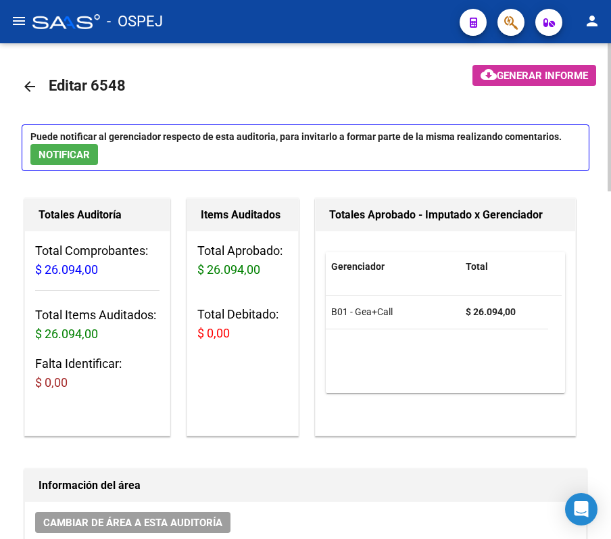
click at [28, 80] on mat-icon "arrow_back" at bounding box center [30, 86] width 16 height 16
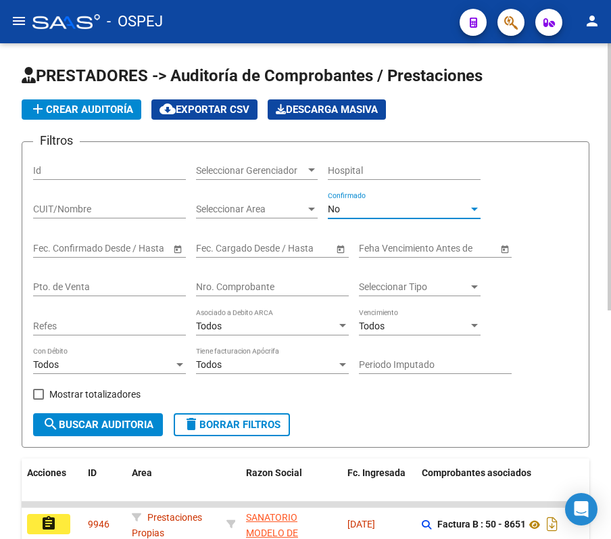
click at [350, 203] on div "No" at bounding box center [398, 208] width 141 height 11
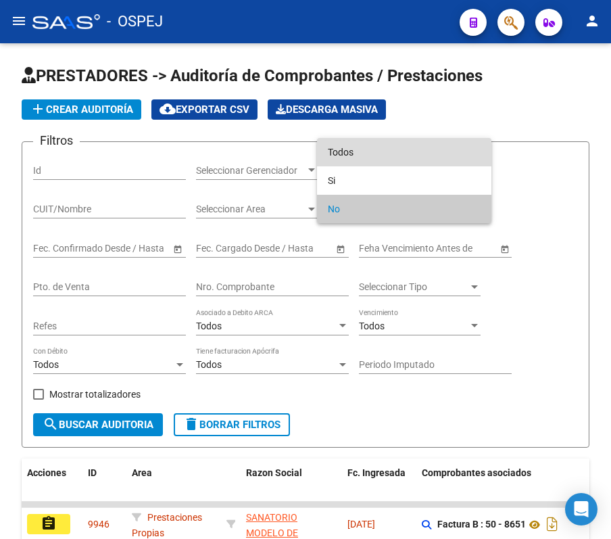
click at [346, 157] on span "Todos" at bounding box center [404, 152] width 153 height 28
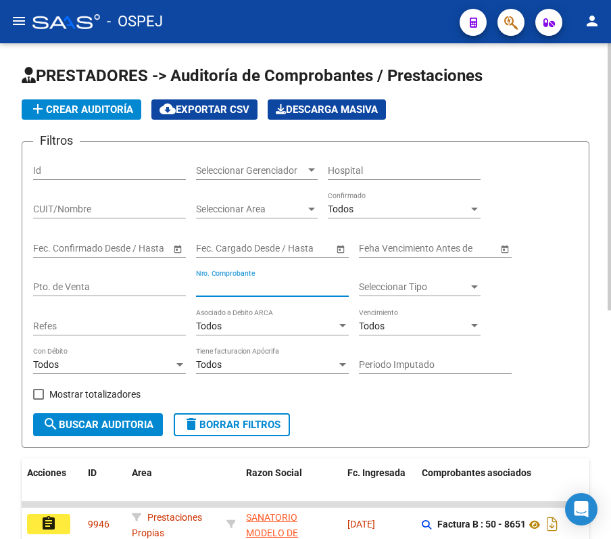
click at [287, 287] on input "Nro. Comprobante" at bounding box center [272, 286] width 153 height 11
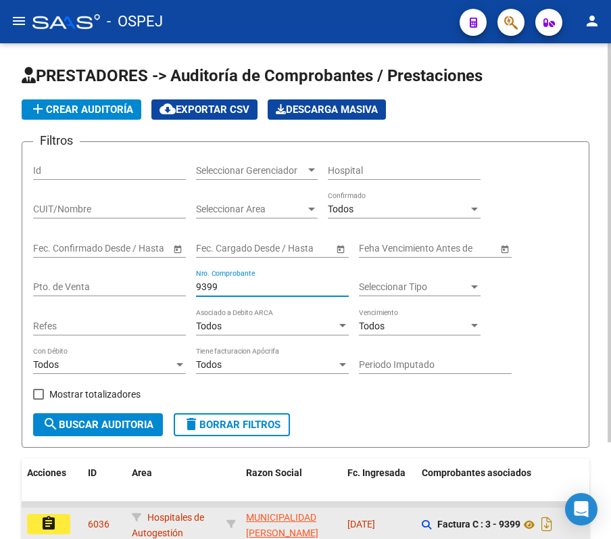
type input "9399"
click at [70, 520] on div "assignment" at bounding box center [52, 524] width 50 height 20
click at [58, 520] on button "assignment" at bounding box center [48, 524] width 43 height 20
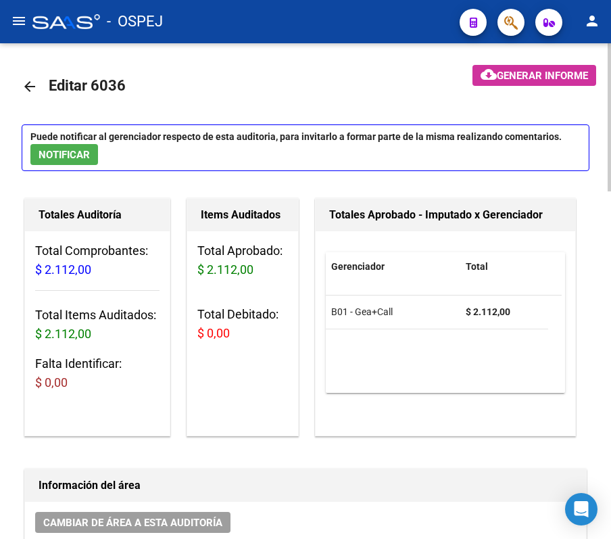
click at [38, 84] on link "arrow_back" at bounding box center [35, 86] width 27 height 32
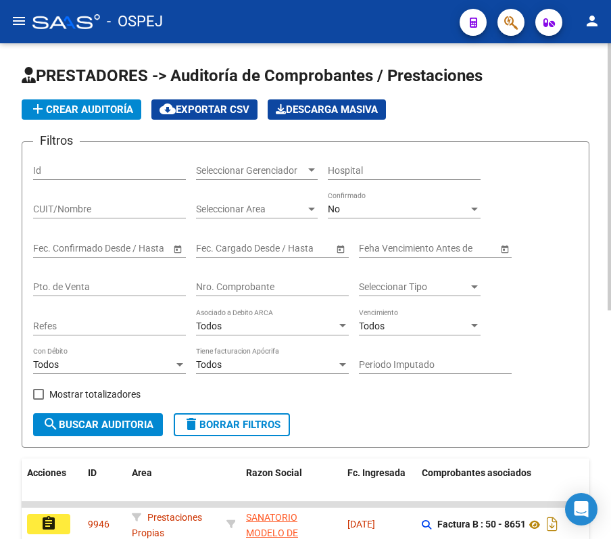
click at [368, 201] on div "No Confirmado" at bounding box center [404, 204] width 153 height 27
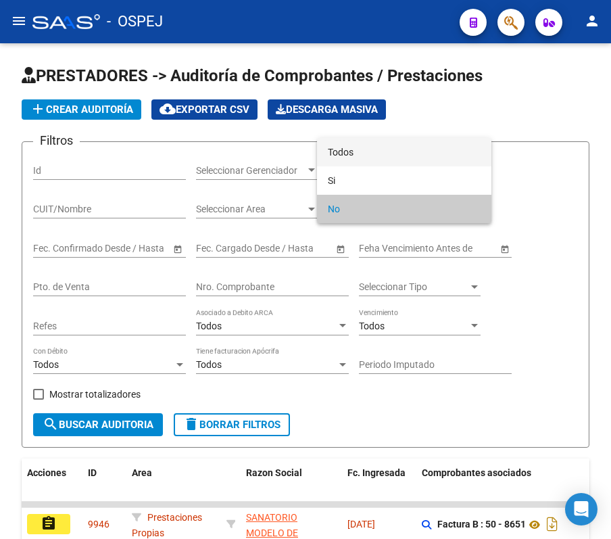
click at [353, 157] on span "Todos" at bounding box center [404, 152] width 153 height 28
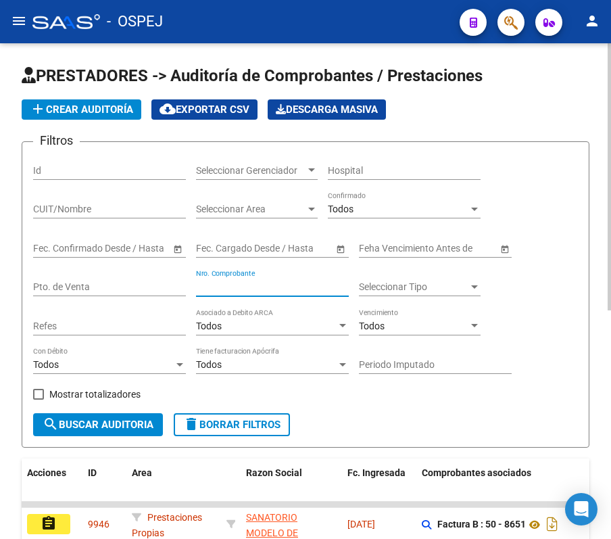
click at [278, 290] on input "Nro. Comprobante" at bounding box center [272, 286] width 153 height 11
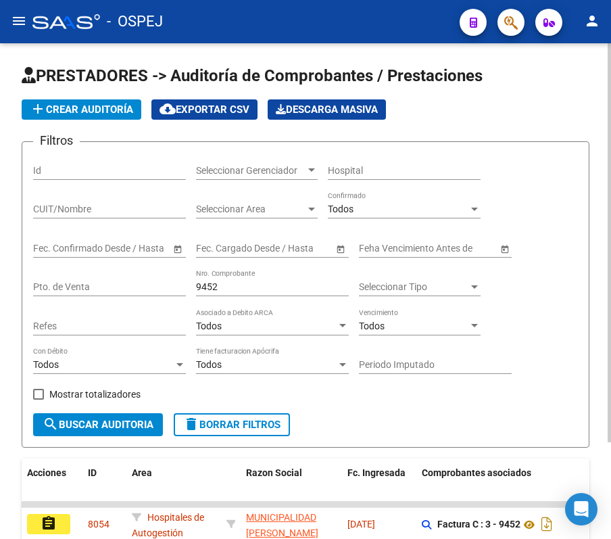
click at [304, 285] on div "9452 Nro. Comprobante" at bounding box center [272, 282] width 153 height 27
click at [304, 285] on input "9452" at bounding box center [272, 286] width 153 height 11
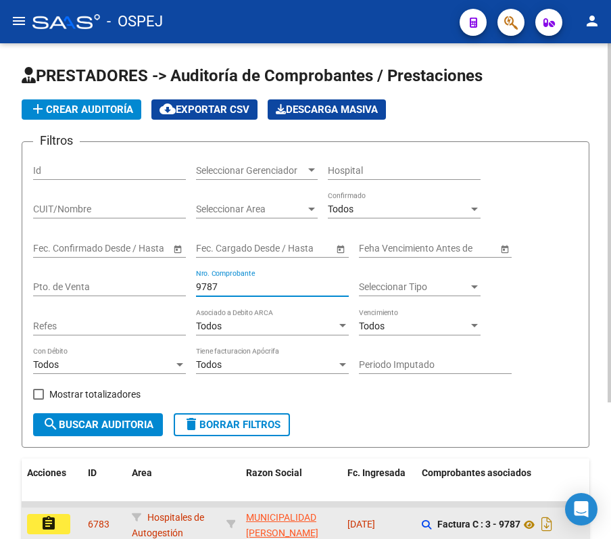
type input "9787"
click at [36, 520] on button "assignment" at bounding box center [48, 524] width 43 height 20
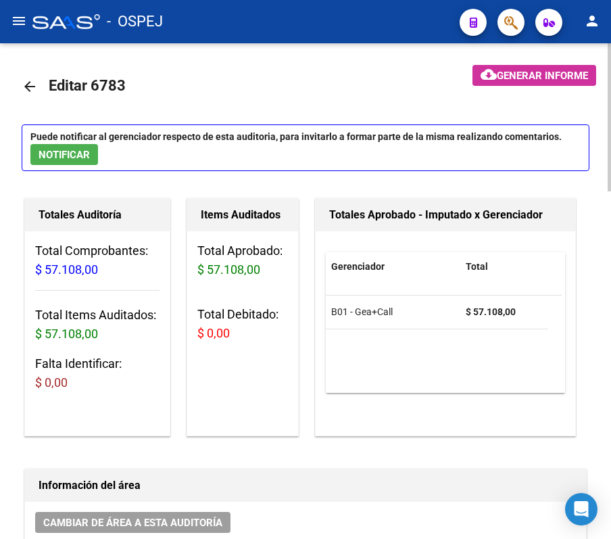
drag, startPoint x: 47, startPoint y: 93, endPoint x: 39, endPoint y: 87, distance: 10.3
click at [39, 87] on link "arrow_back" at bounding box center [35, 86] width 27 height 32
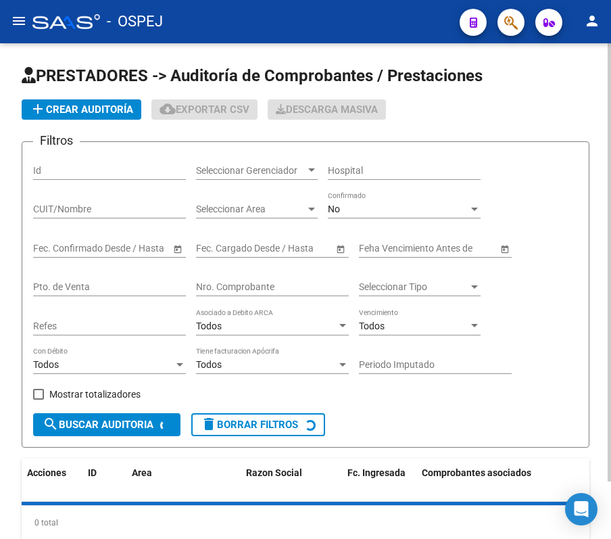
click at [39, 87] on h1 "PRESTADORES -> Auditoría de Comprobantes / Prestaciones" at bounding box center [306, 77] width 568 height 24
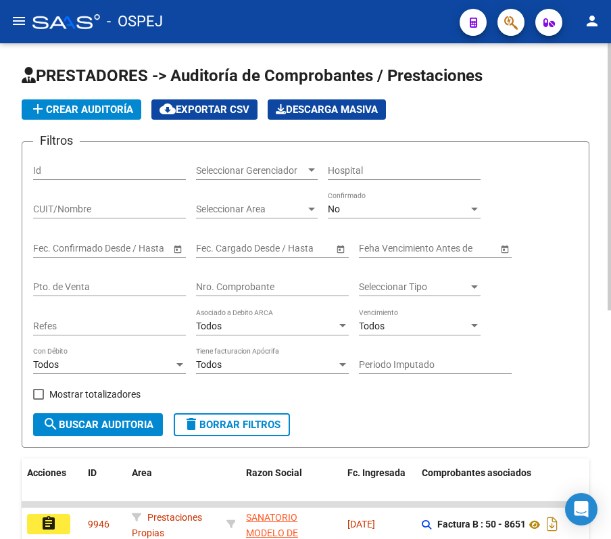
click at [369, 216] on div "No Confirmado" at bounding box center [404, 204] width 153 height 27
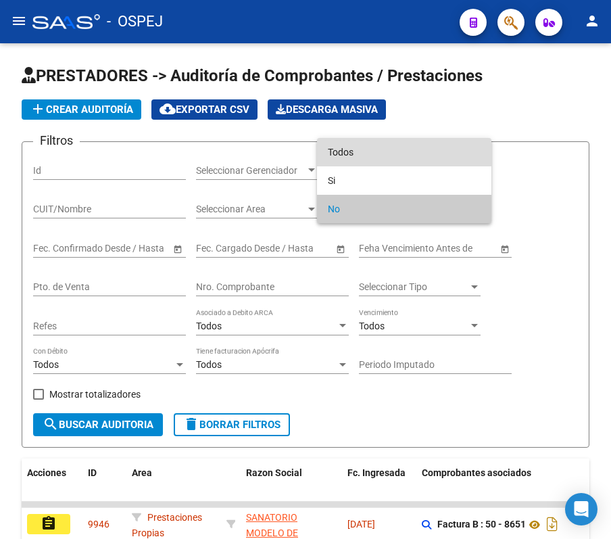
click at [357, 149] on span "Todos" at bounding box center [404, 152] width 153 height 28
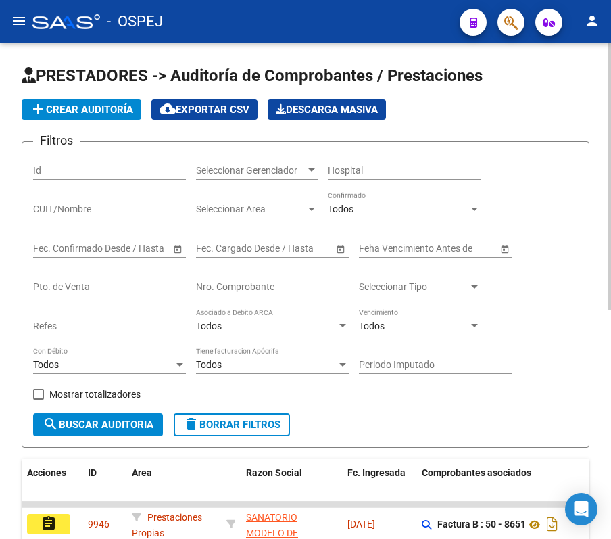
click at [279, 277] on div "Nro. Comprobante" at bounding box center [272, 282] width 153 height 27
click at [281, 283] on input "Nro. Comprobante" at bounding box center [272, 286] width 153 height 11
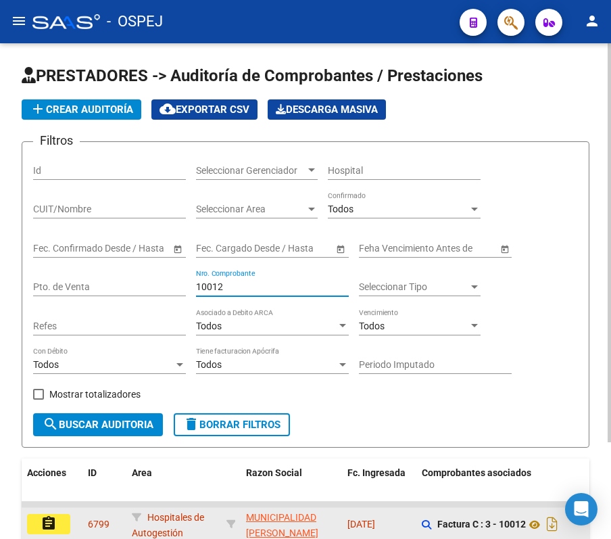
type input "10012"
click at [53, 515] on mat-icon "assignment" at bounding box center [49, 523] width 16 height 16
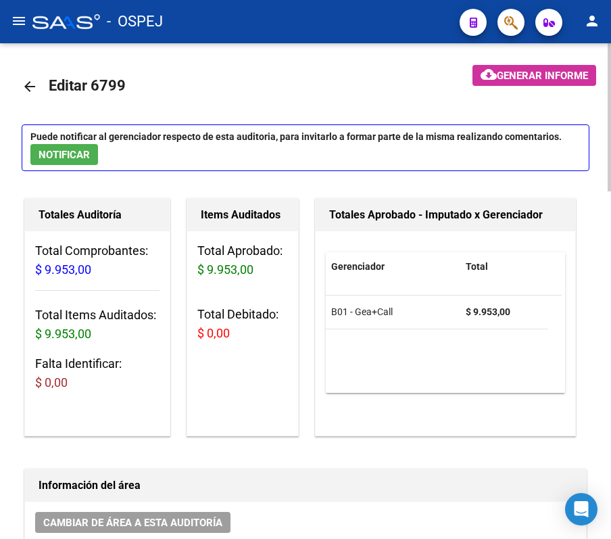
click at [41, 87] on link "arrow_back" at bounding box center [35, 86] width 27 height 32
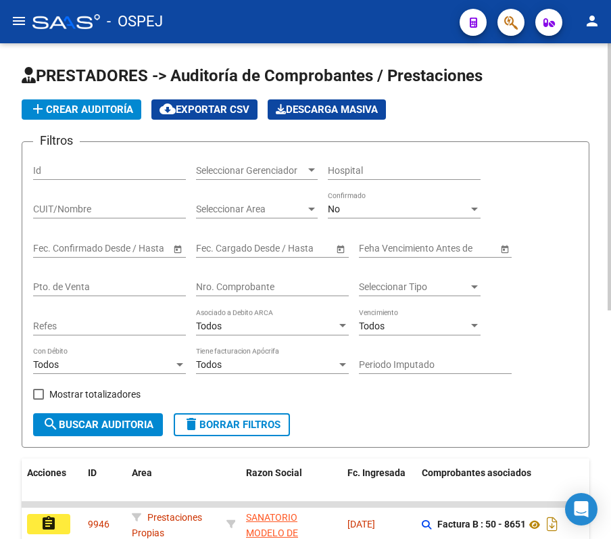
click at [352, 200] on div "No Confirmado" at bounding box center [404, 204] width 153 height 27
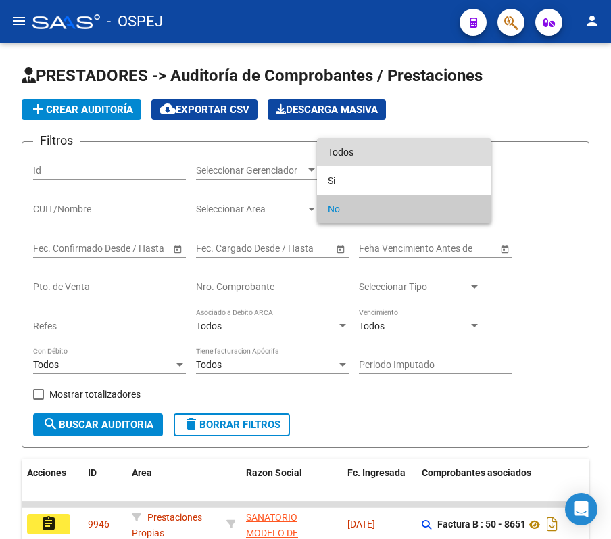
click at [347, 142] on span "Todos" at bounding box center [404, 152] width 153 height 28
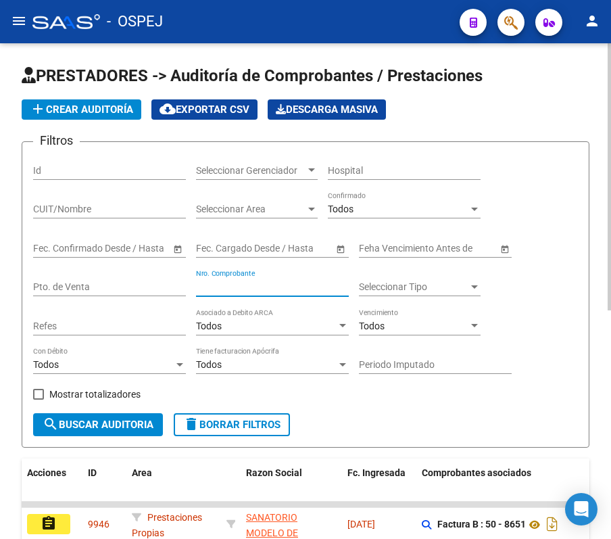
click at [284, 284] on input "Nro. Comprobante" at bounding box center [272, 286] width 153 height 11
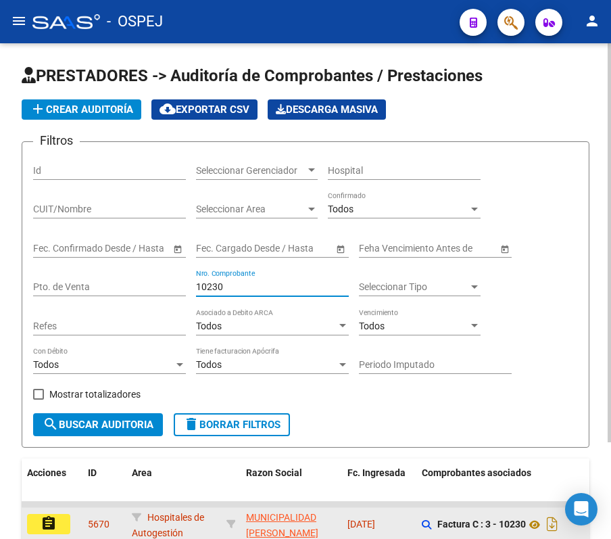
type input "10230"
click at [63, 516] on button "assignment" at bounding box center [48, 524] width 43 height 20
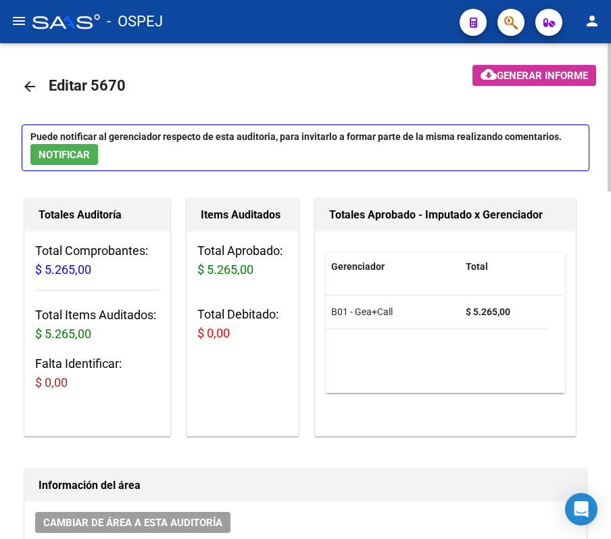
click at [28, 87] on mat-icon "arrow_back" at bounding box center [30, 86] width 16 height 16
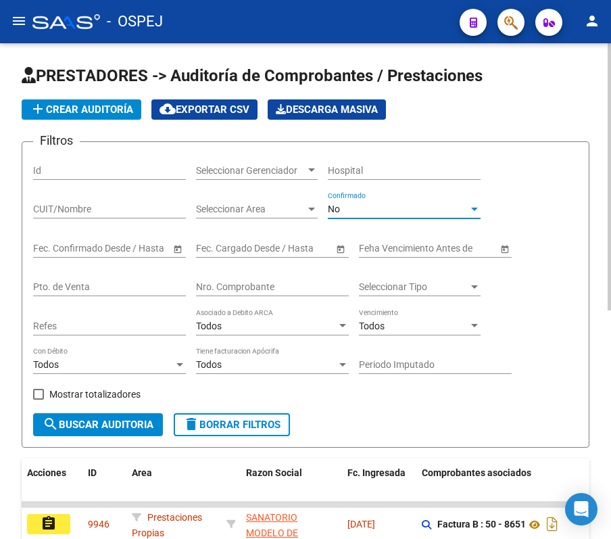
click at [344, 203] on div "No" at bounding box center [398, 208] width 141 height 11
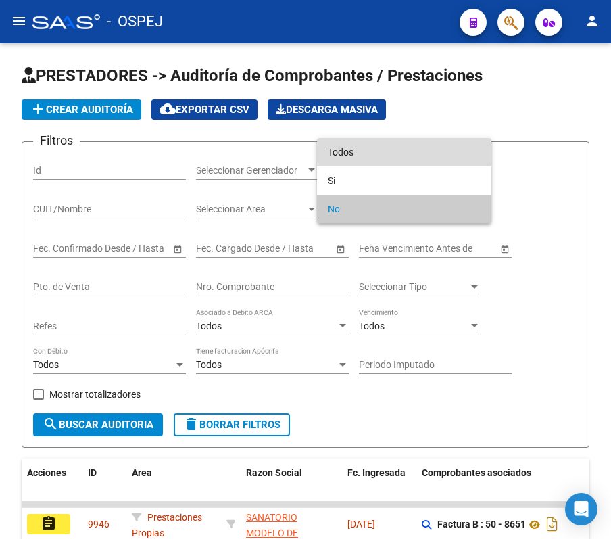
click at [346, 154] on span "Todos" at bounding box center [404, 152] width 153 height 28
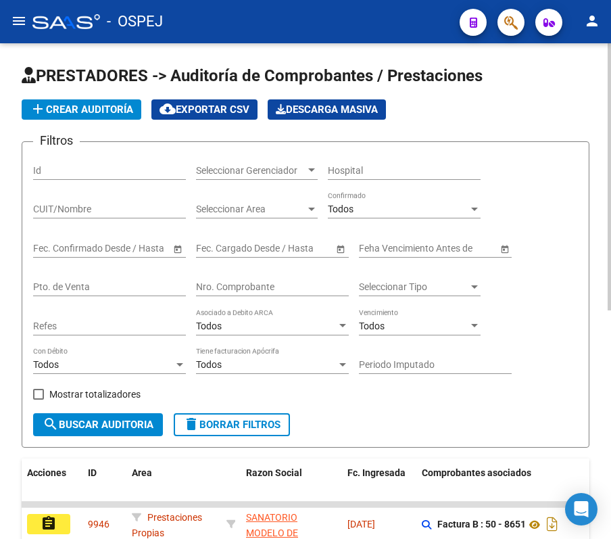
click at [271, 276] on div "Nro. Comprobante" at bounding box center [272, 282] width 153 height 27
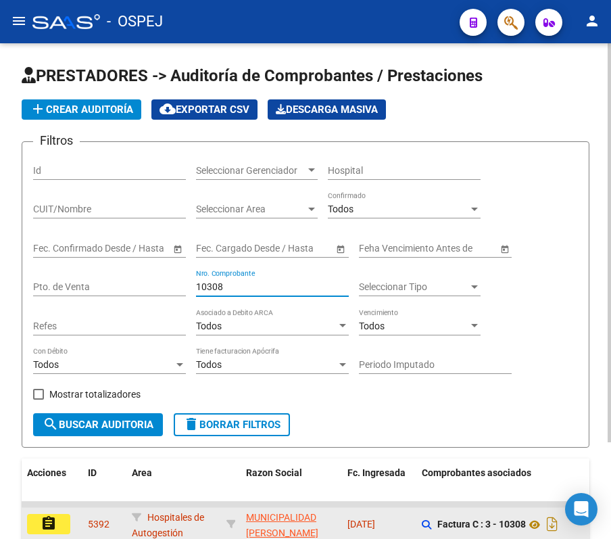
type input "10308"
click at [58, 520] on button "assignment" at bounding box center [48, 524] width 43 height 20
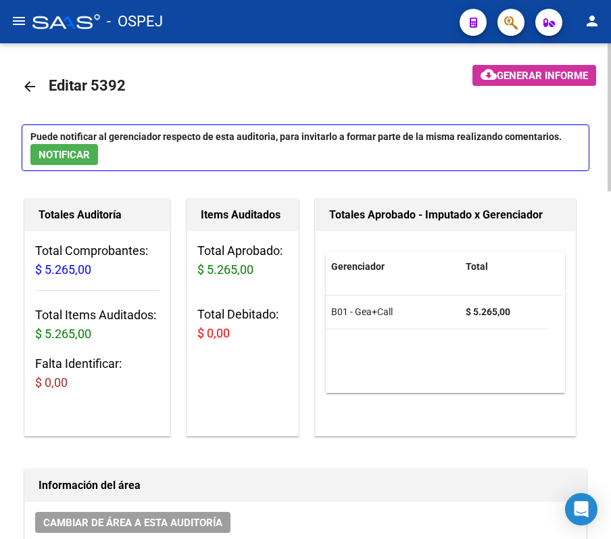
click at [26, 79] on mat-icon "arrow_back" at bounding box center [30, 86] width 16 height 16
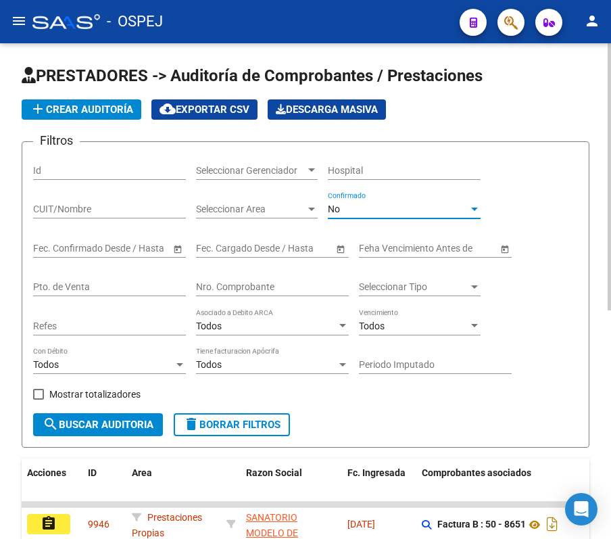
click at [339, 212] on span "No" at bounding box center [334, 208] width 12 height 11
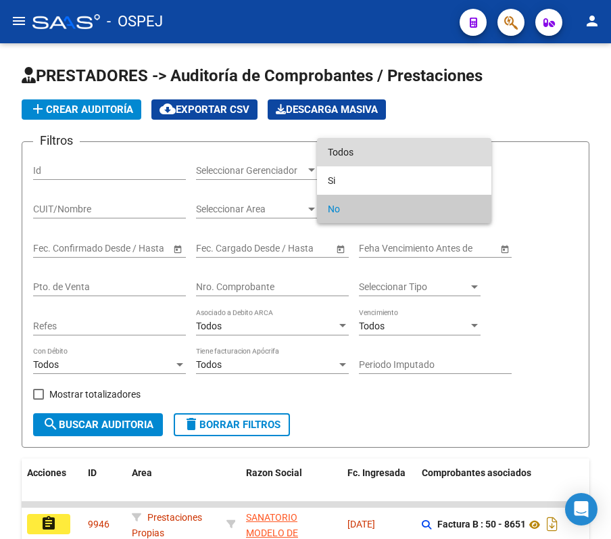
click at [343, 155] on span "Todos" at bounding box center [404, 152] width 153 height 28
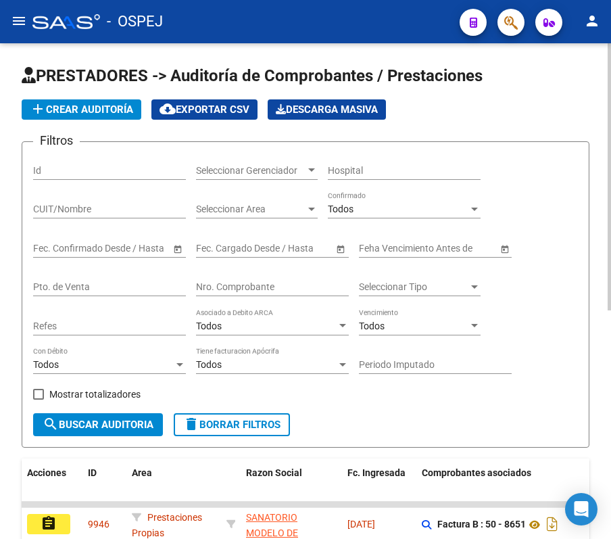
click at [277, 293] on div "Nro. Comprobante" at bounding box center [272, 282] width 153 height 27
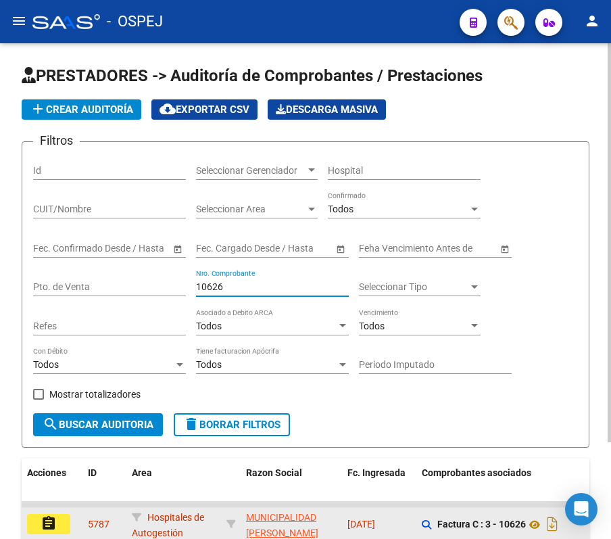
type input "10626"
click at [51, 528] on mat-icon "assignment" at bounding box center [49, 523] width 16 height 16
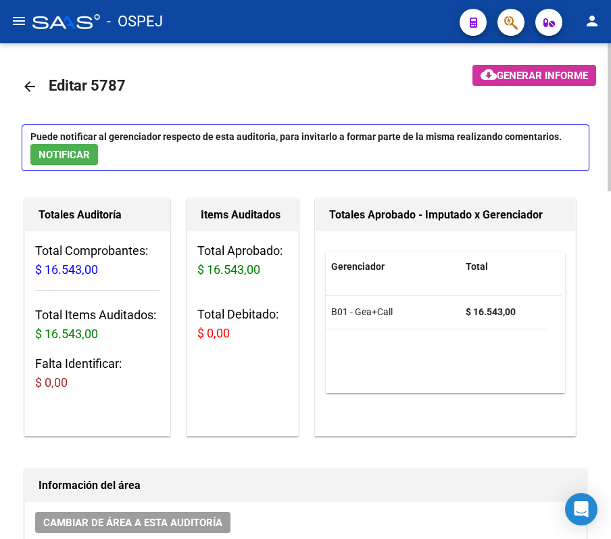
click at [22, 81] on mat-icon "arrow_back" at bounding box center [30, 86] width 16 height 16
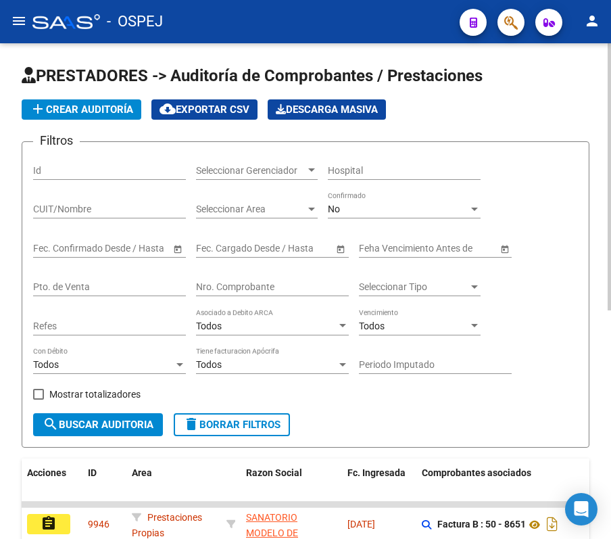
click at [349, 197] on div "No Confirmado" at bounding box center [404, 204] width 153 height 27
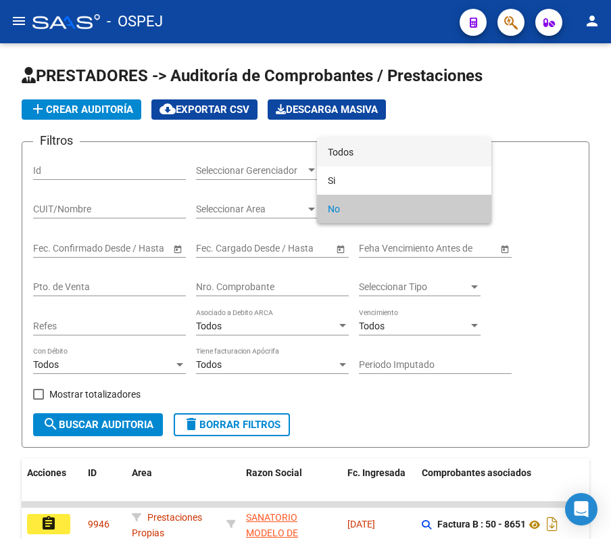
click at [341, 147] on span "Todos" at bounding box center [404, 152] width 153 height 28
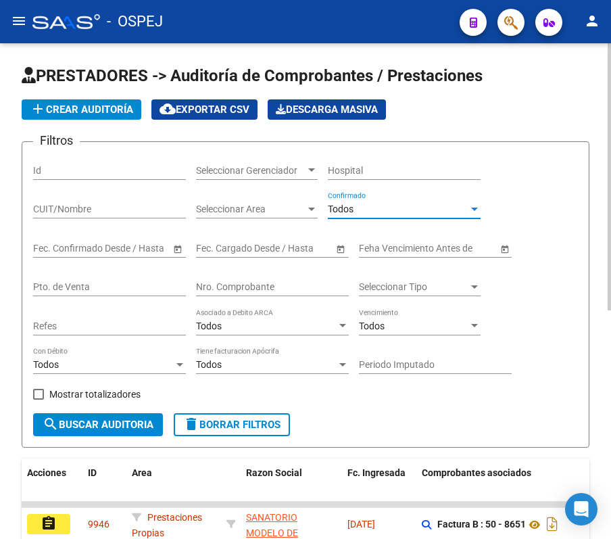
click at [287, 284] on input "Nro. Comprobante" at bounding box center [272, 286] width 153 height 11
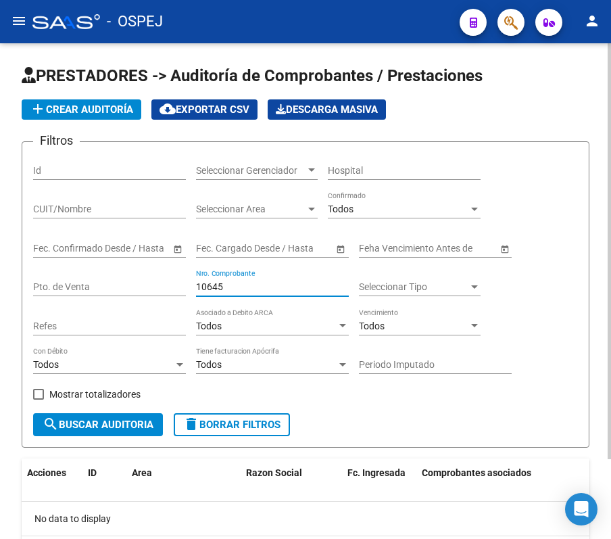
click at [276, 281] on input "10645" at bounding box center [272, 286] width 153 height 11
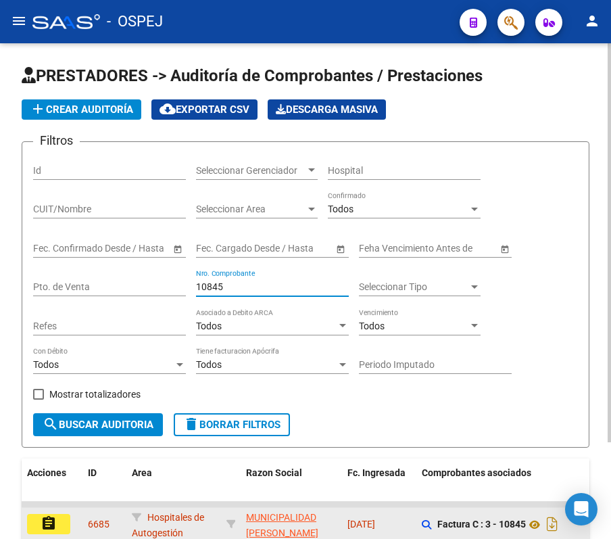
type input "10845"
click at [49, 522] on mat-icon "assignment" at bounding box center [49, 523] width 16 height 16
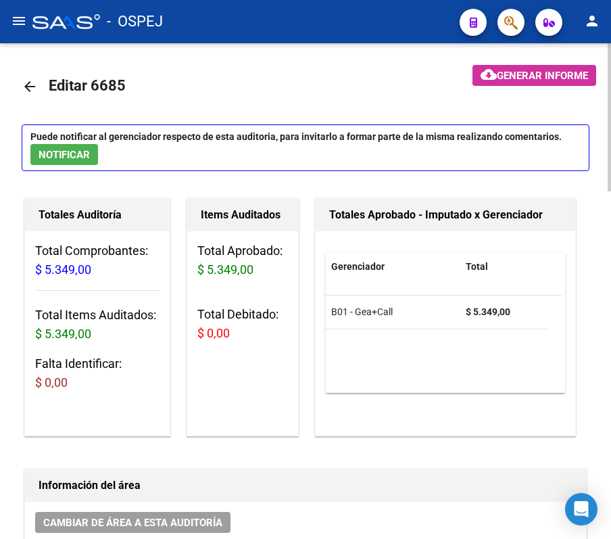
click at [36, 81] on mat-icon "arrow_back" at bounding box center [30, 86] width 16 height 16
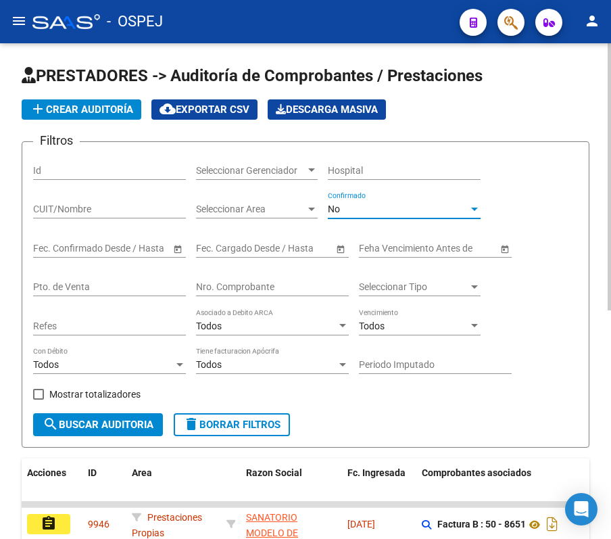
click at [344, 205] on div "No" at bounding box center [398, 208] width 141 height 11
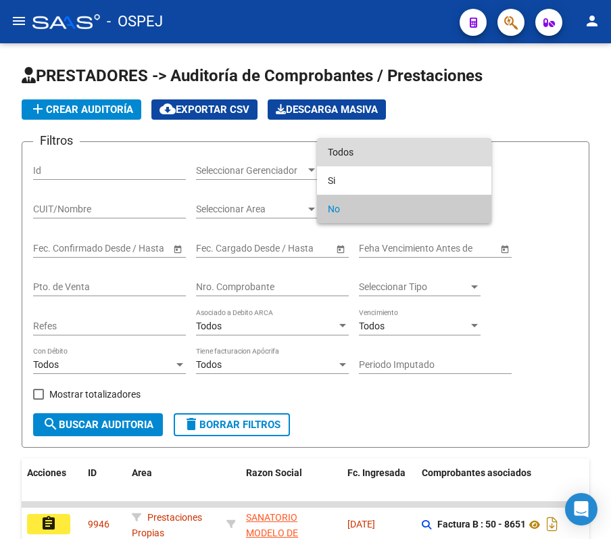
click at [335, 146] on span "Todos" at bounding box center [404, 152] width 153 height 28
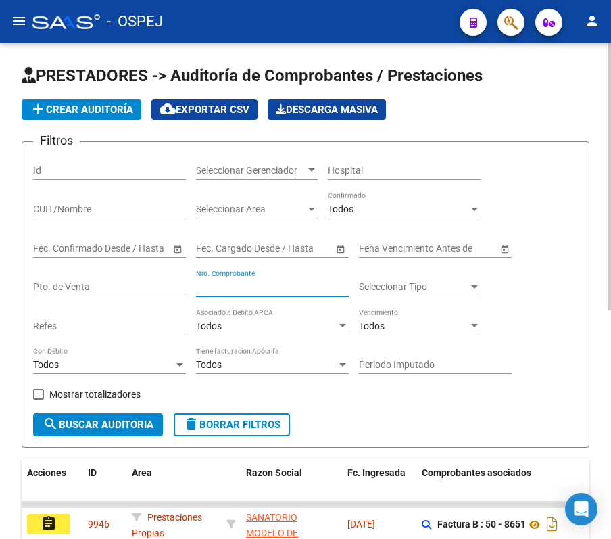
click at [245, 281] on input "Nro. Comprobante" at bounding box center [272, 286] width 153 height 11
type input "272"
